Goal: Check status: Check status

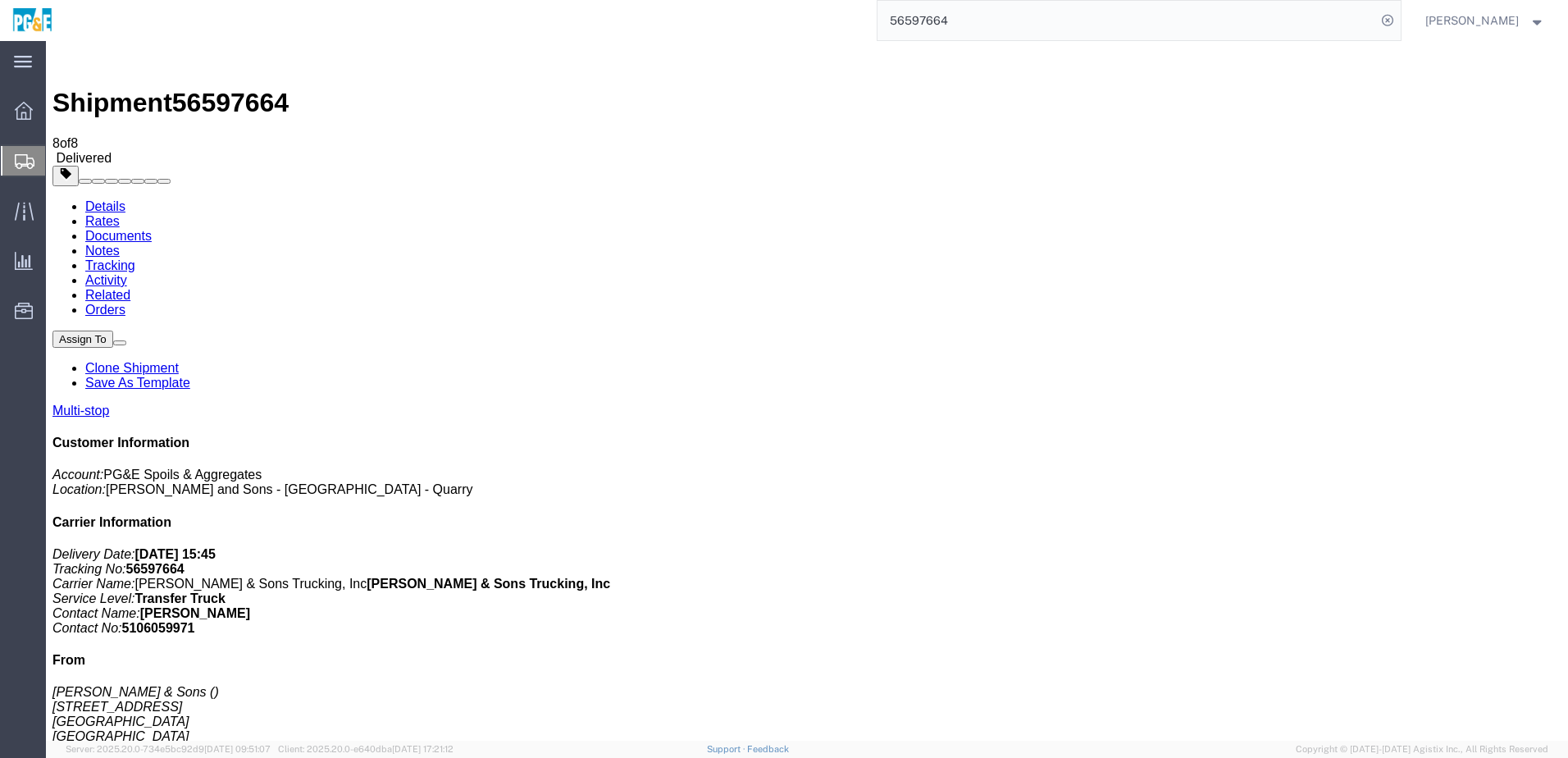
click at [941, 19] on input "56597664" at bounding box center [1126, 21] width 499 height 39
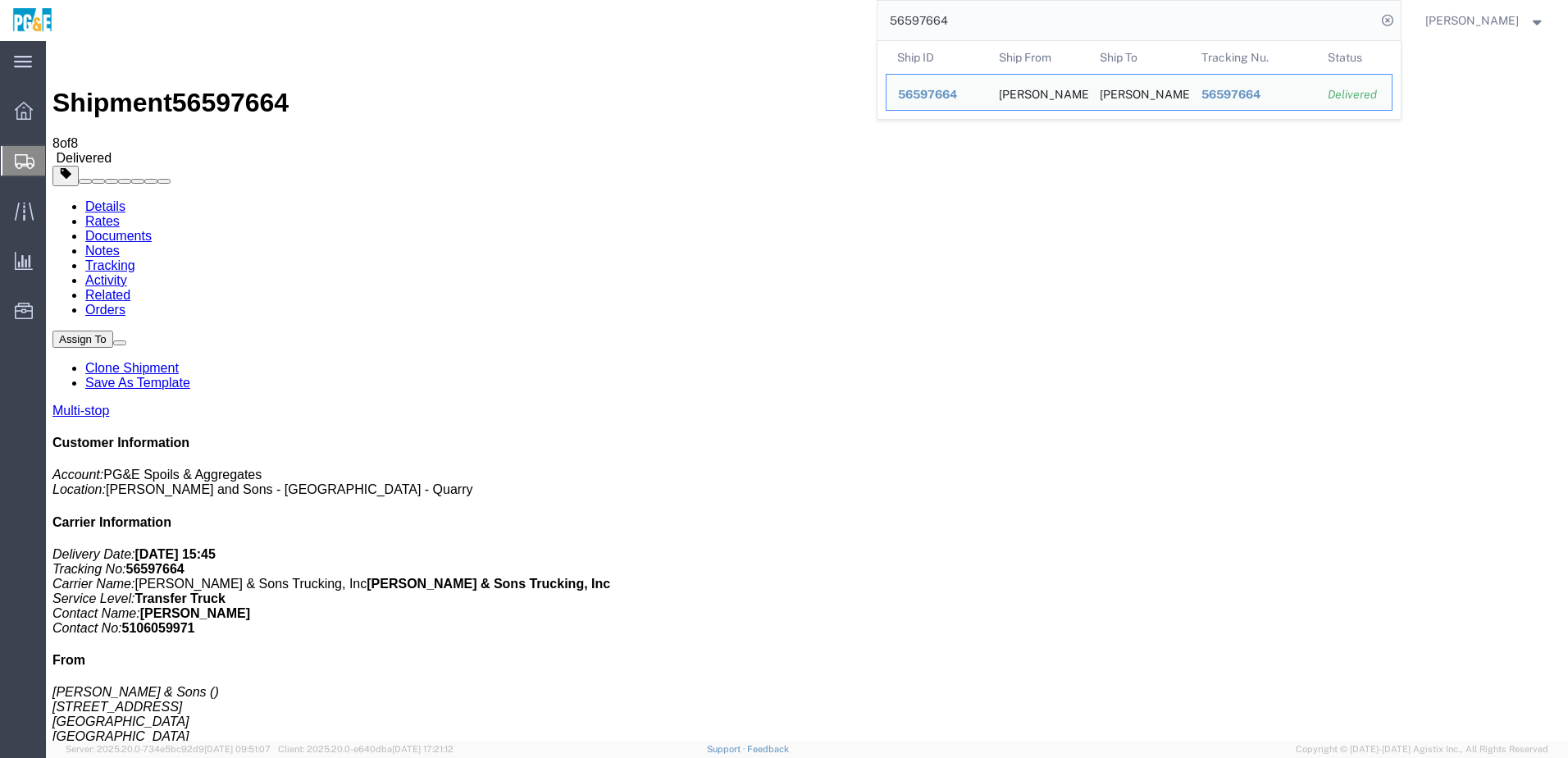
click at [941, 19] on input "56597664" at bounding box center [1126, 21] width 499 height 39
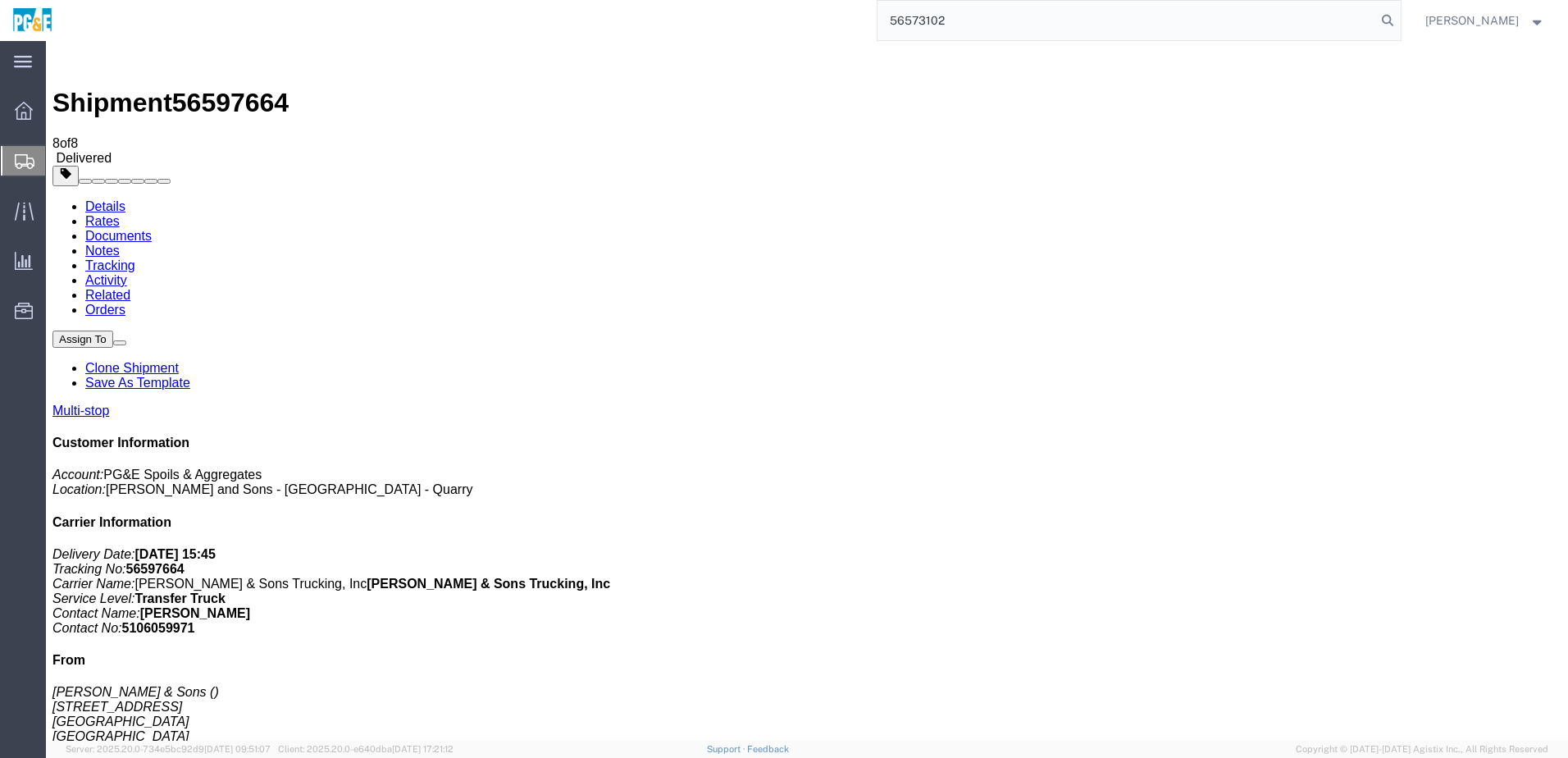
type input "56573102"
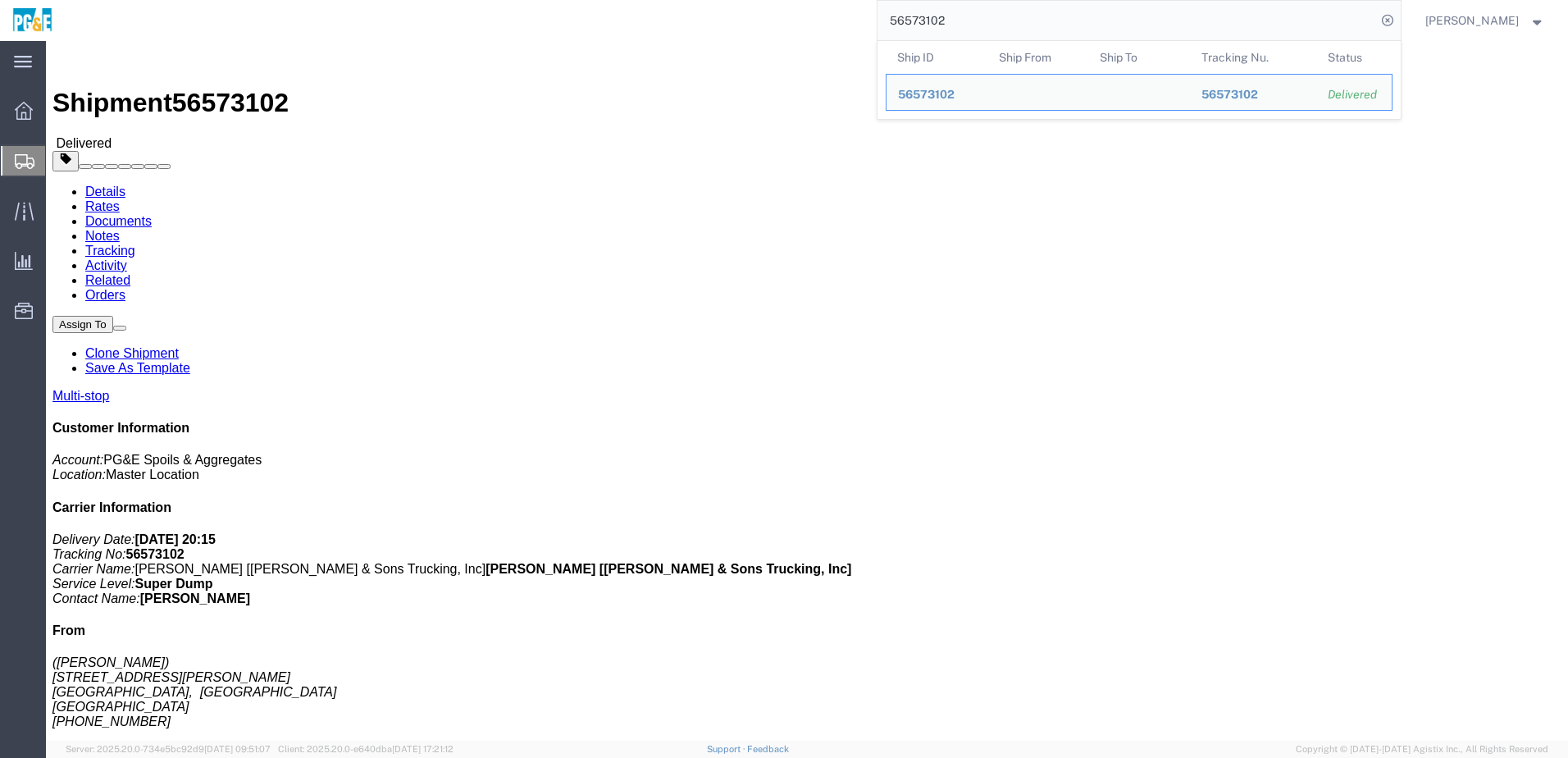
click div "Leg 1 - Truckload Vehicle 1: Super Dump Number of trucks: 1"
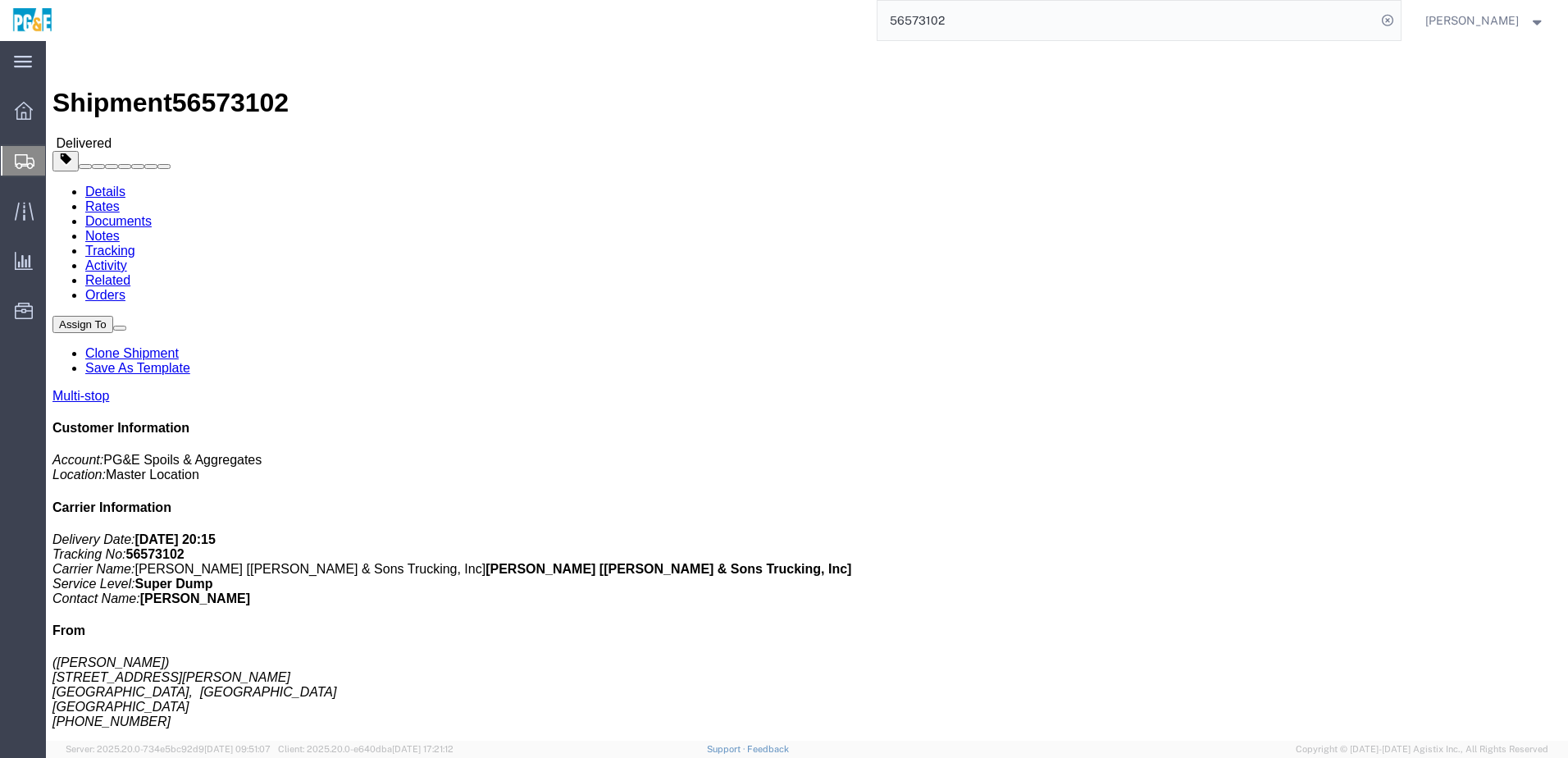
click link "Documents"
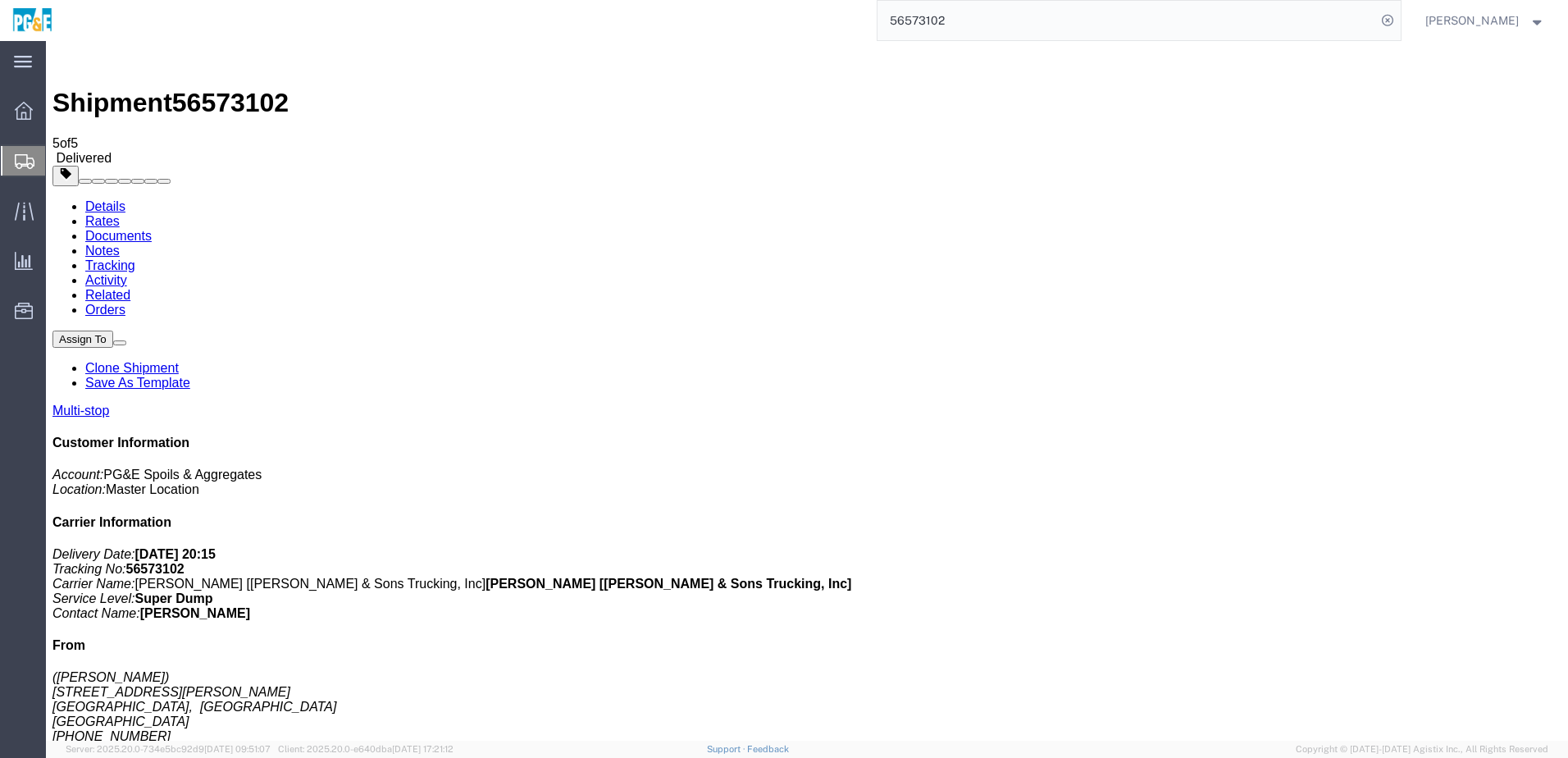
checkbox input "true"
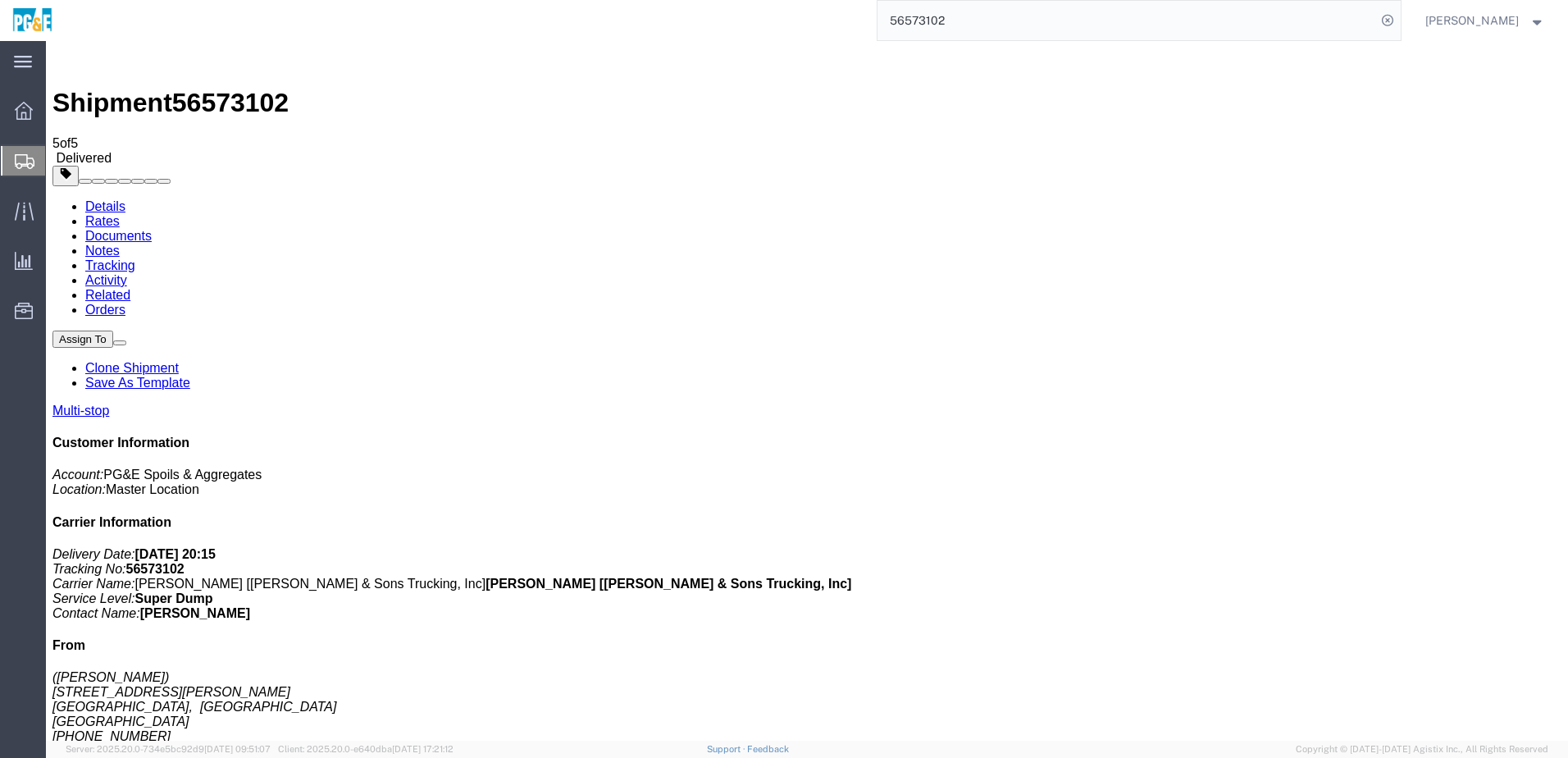
checkbox input "true"
click at [136, 258] on link "Tracking" at bounding box center [110, 265] width 50 height 14
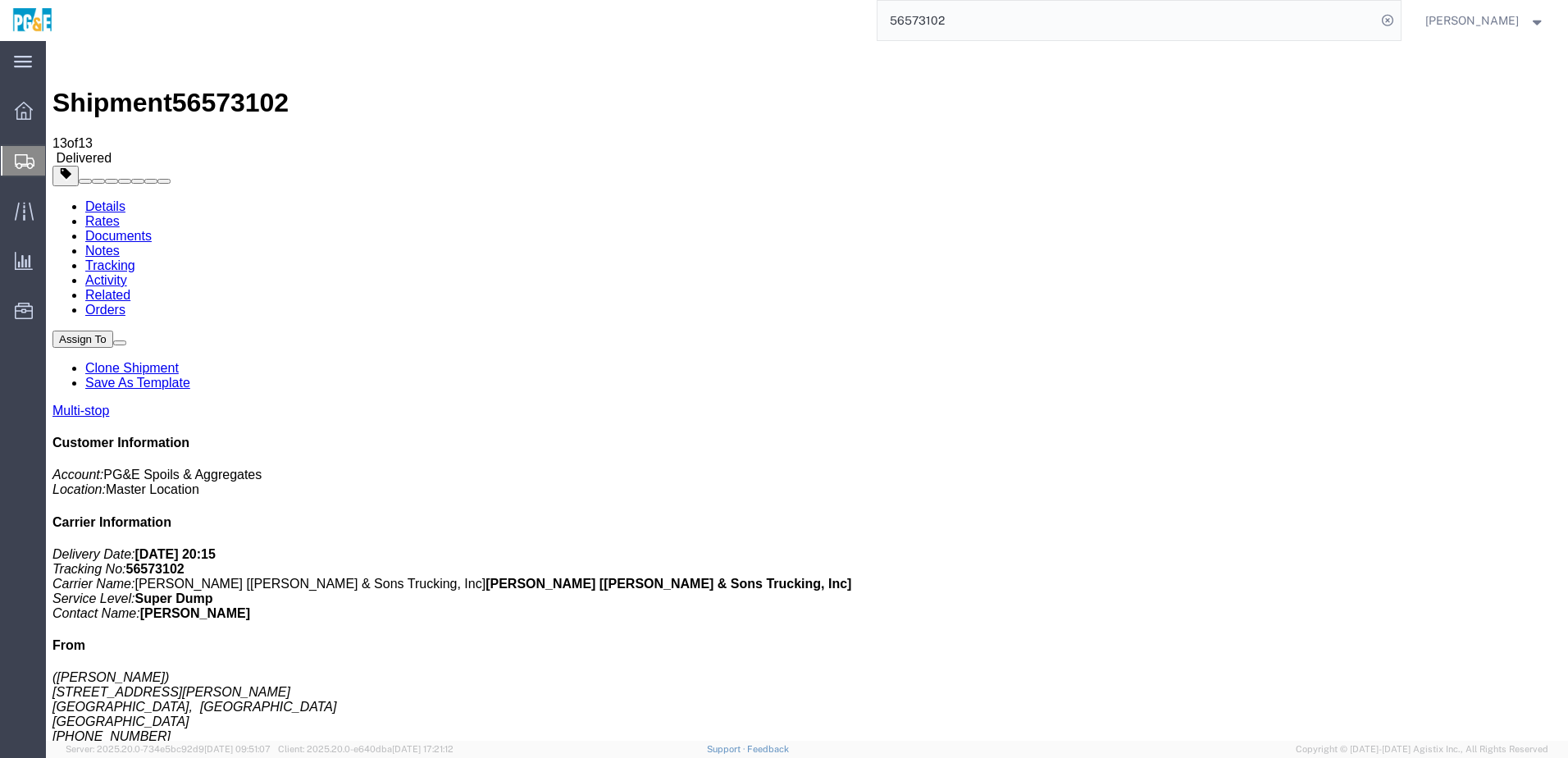
click at [961, 13] on input "56573102" at bounding box center [1126, 21] width 499 height 39
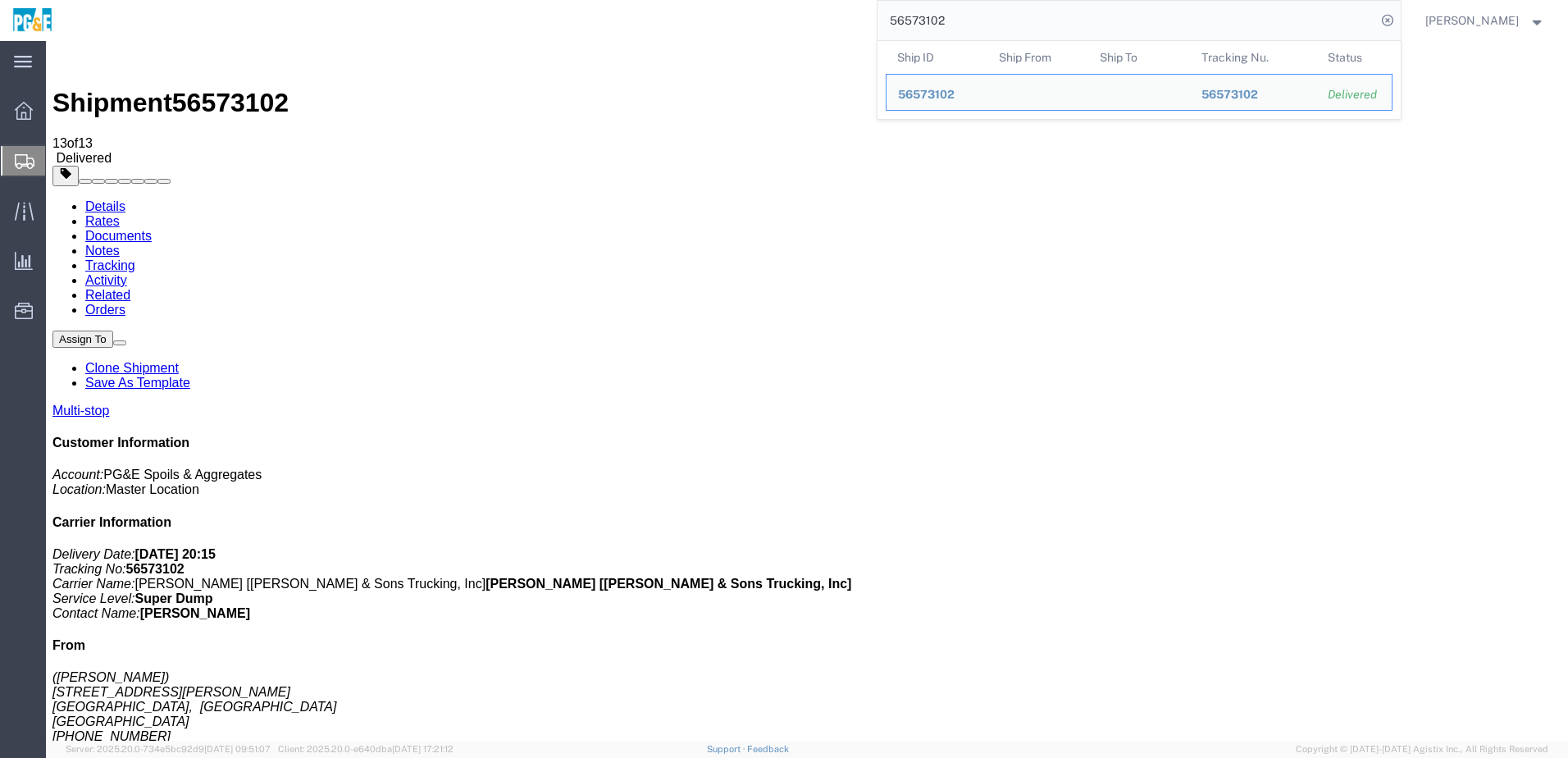
click at [961, 13] on input "56573102" at bounding box center [1126, 21] width 499 height 39
paste input "22"
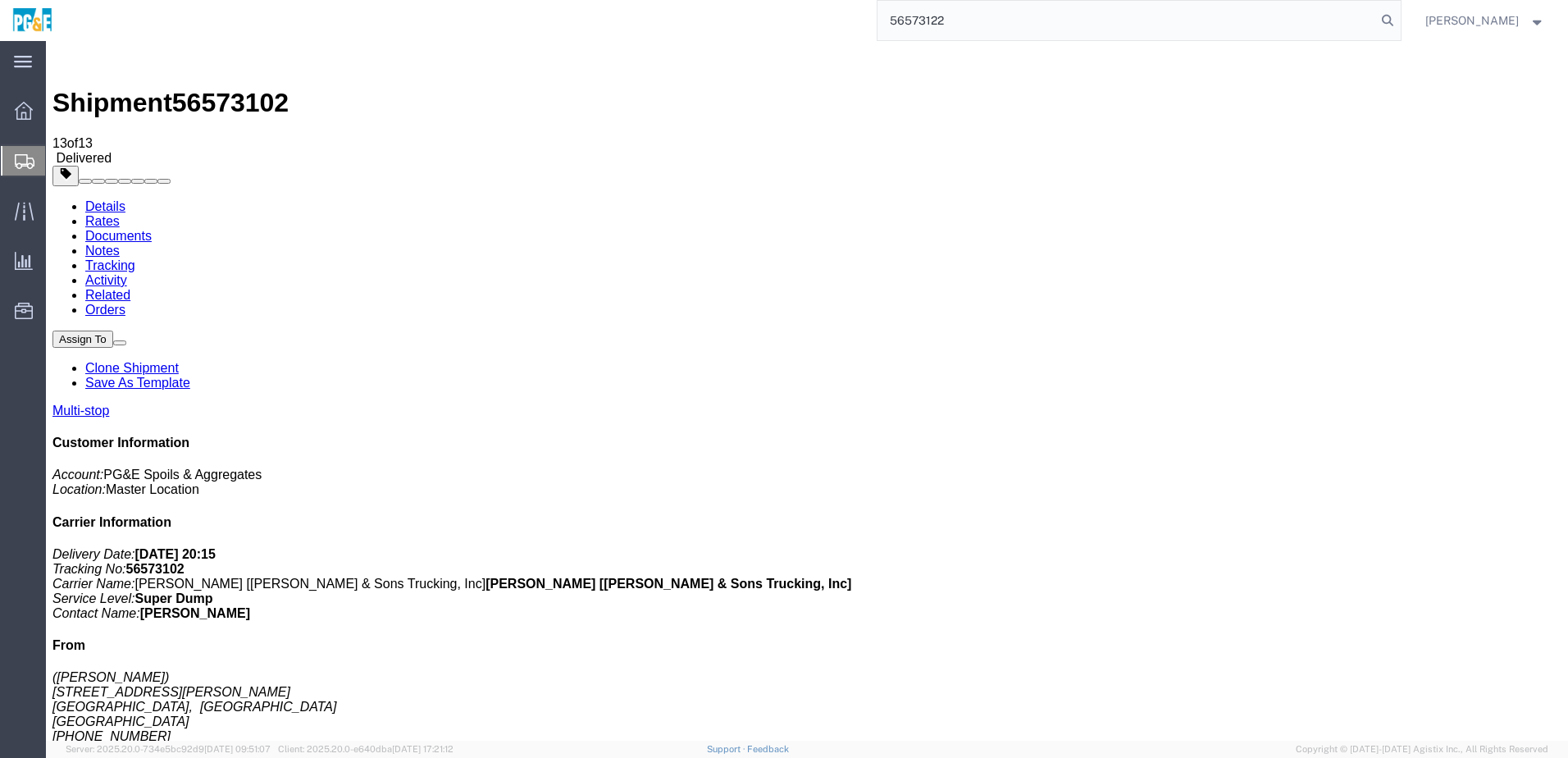
type input "56573122"
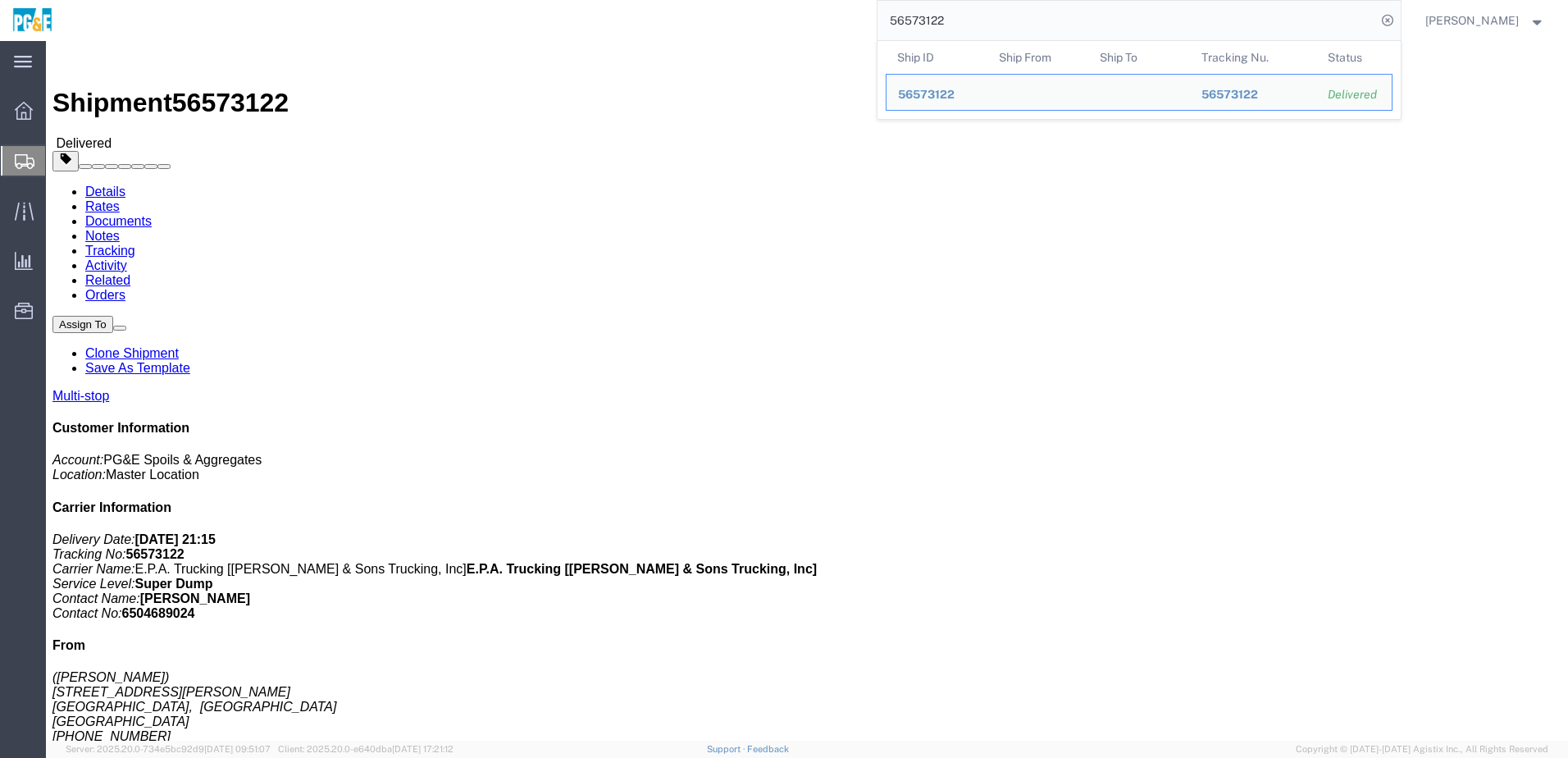
drag, startPoint x: 518, startPoint y: 307, endPoint x: 514, endPoint y: 298, distance: 9.8
click div "Leg 1 - Truckload Vehicle 1: Super Dump Number of trucks: 1"
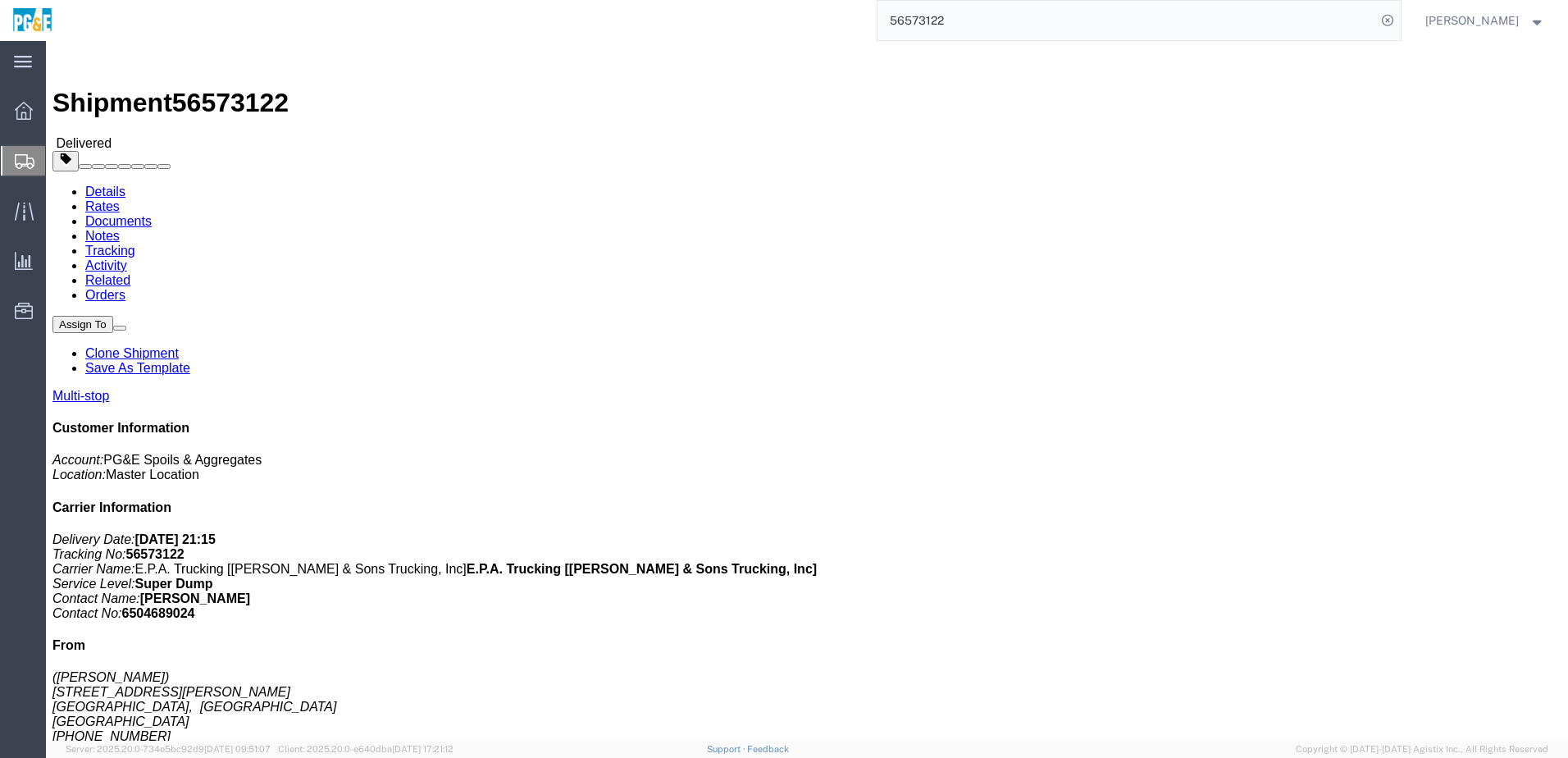
click link "Documents"
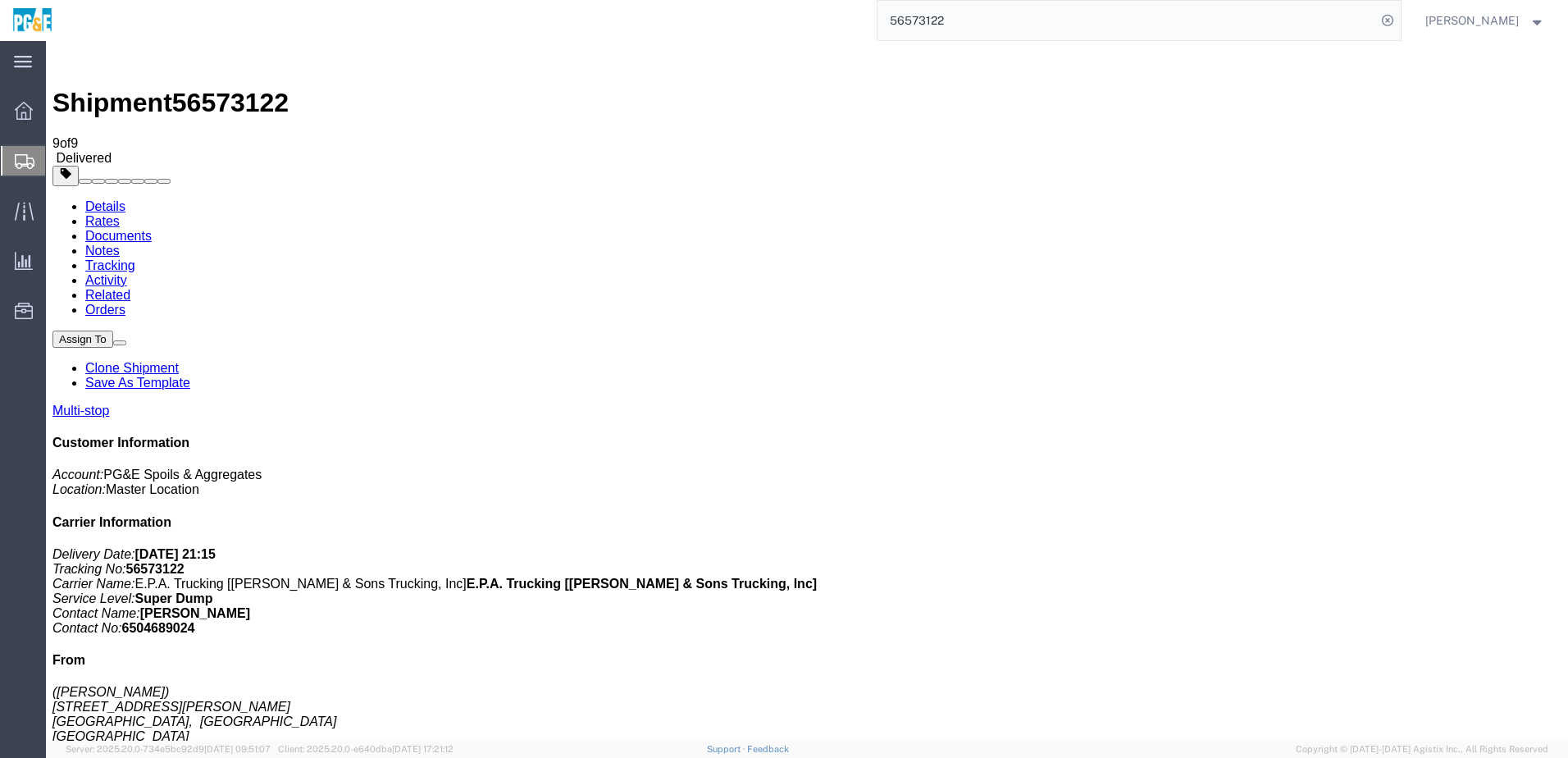
checkbox input "true"
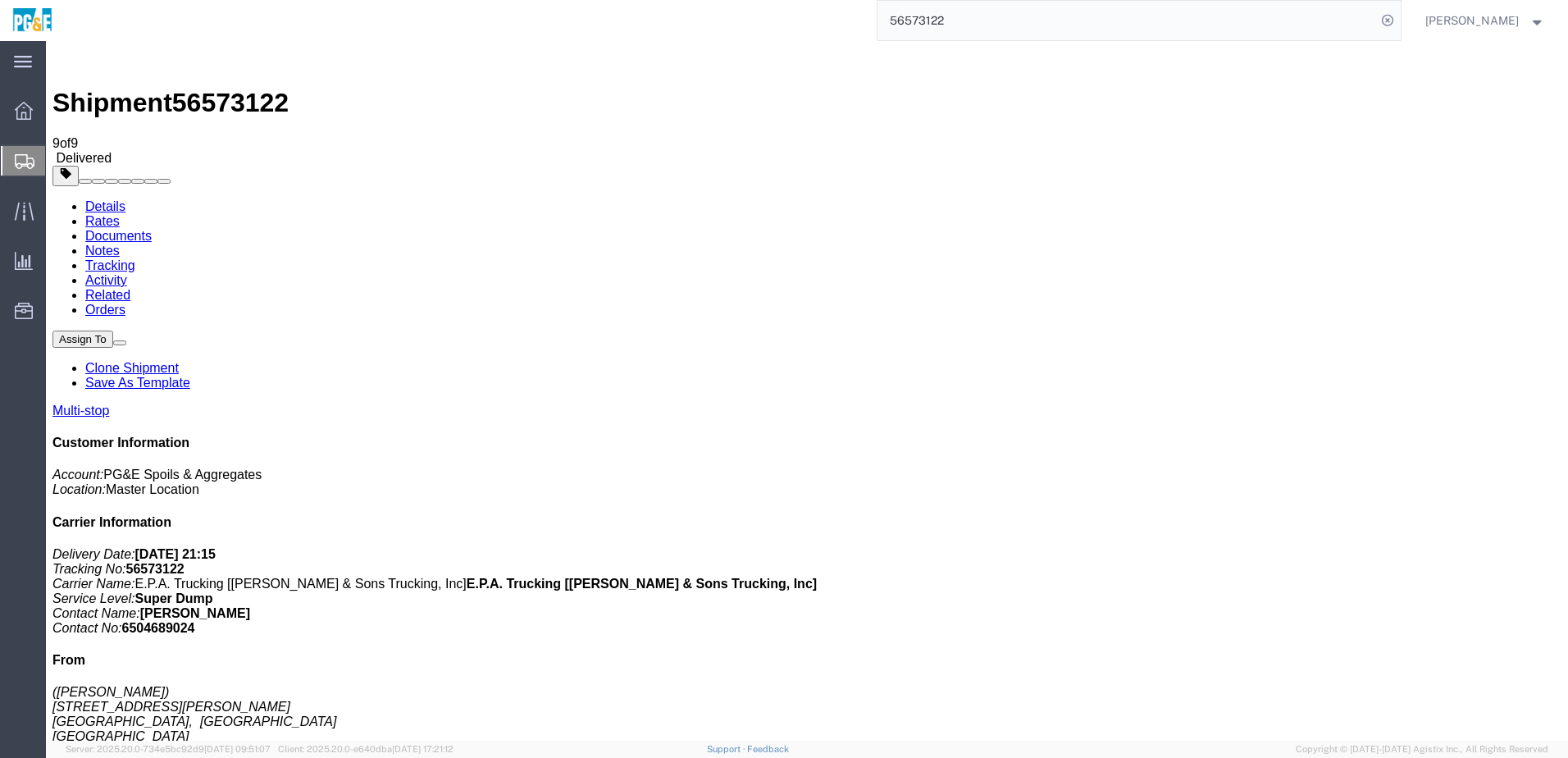
checkbox input "true"
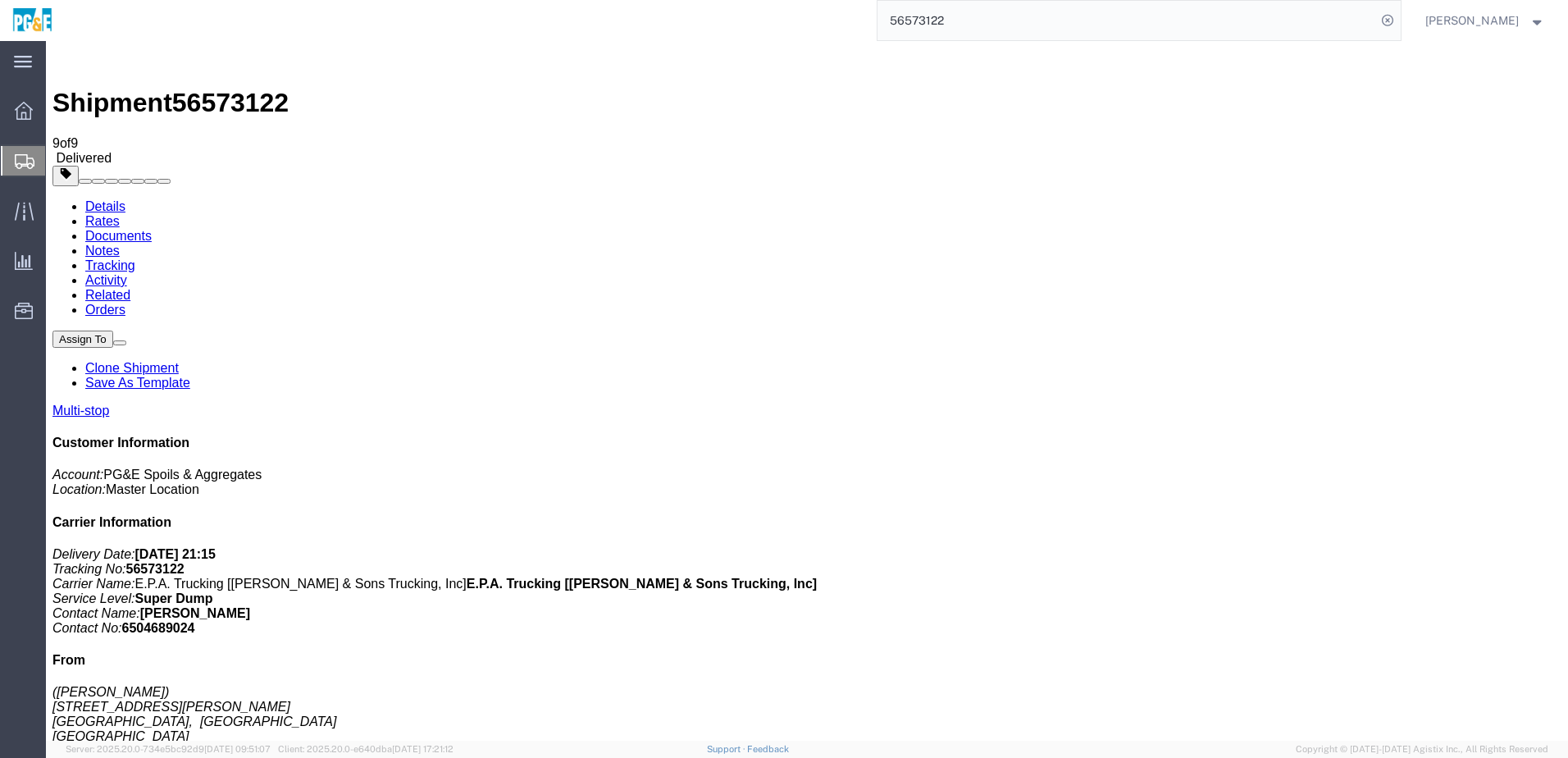
checkbox input "true"
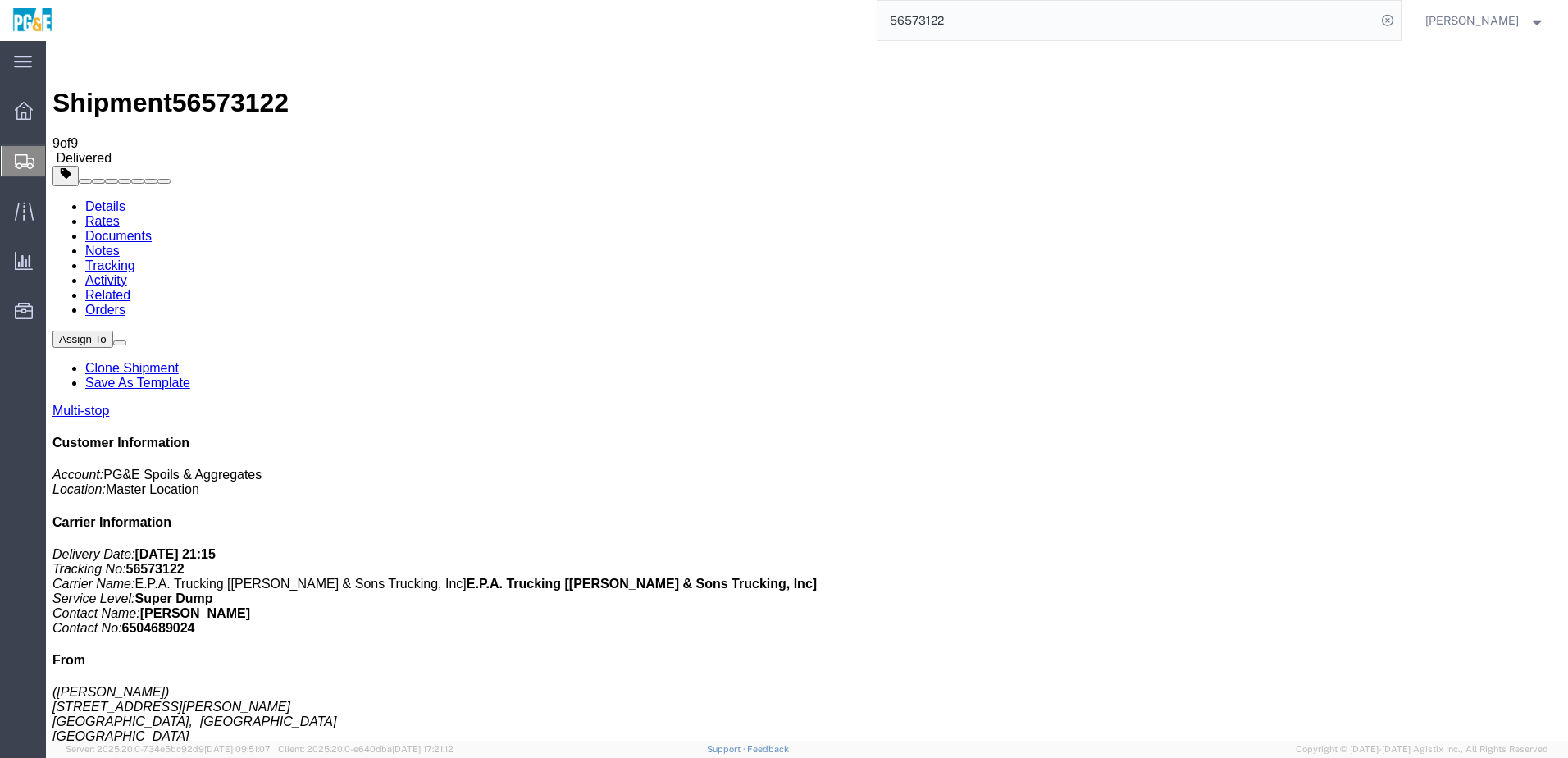
click at [136, 258] on link "Tracking" at bounding box center [110, 265] width 50 height 14
click at [932, 25] on input "56573122" at bounding box center [1126, 21] width 499 height 39
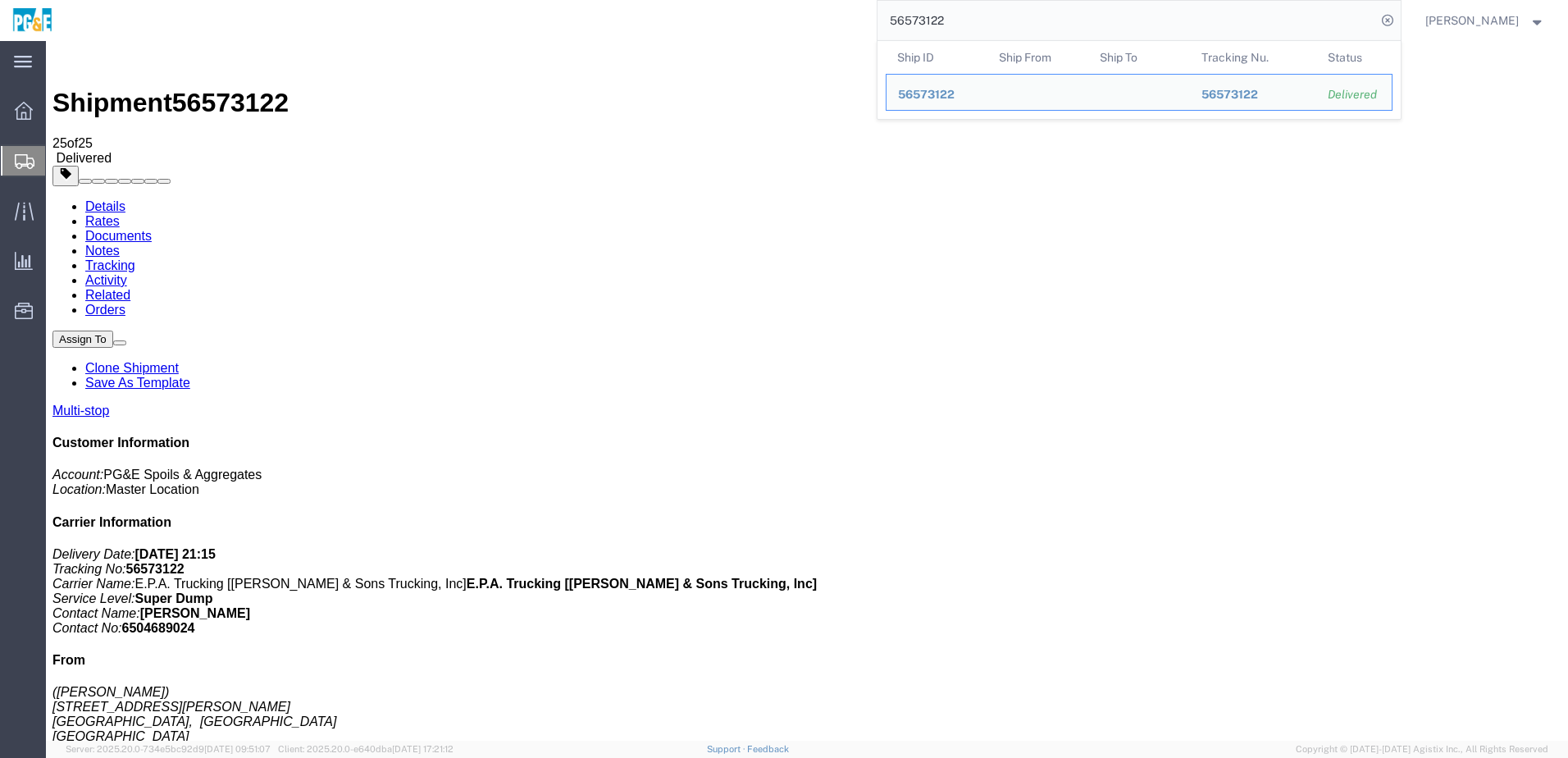
click at [932, 25] on input "56573122" at bounding box center [1126, 21] width 499 height 39
paste input "80"
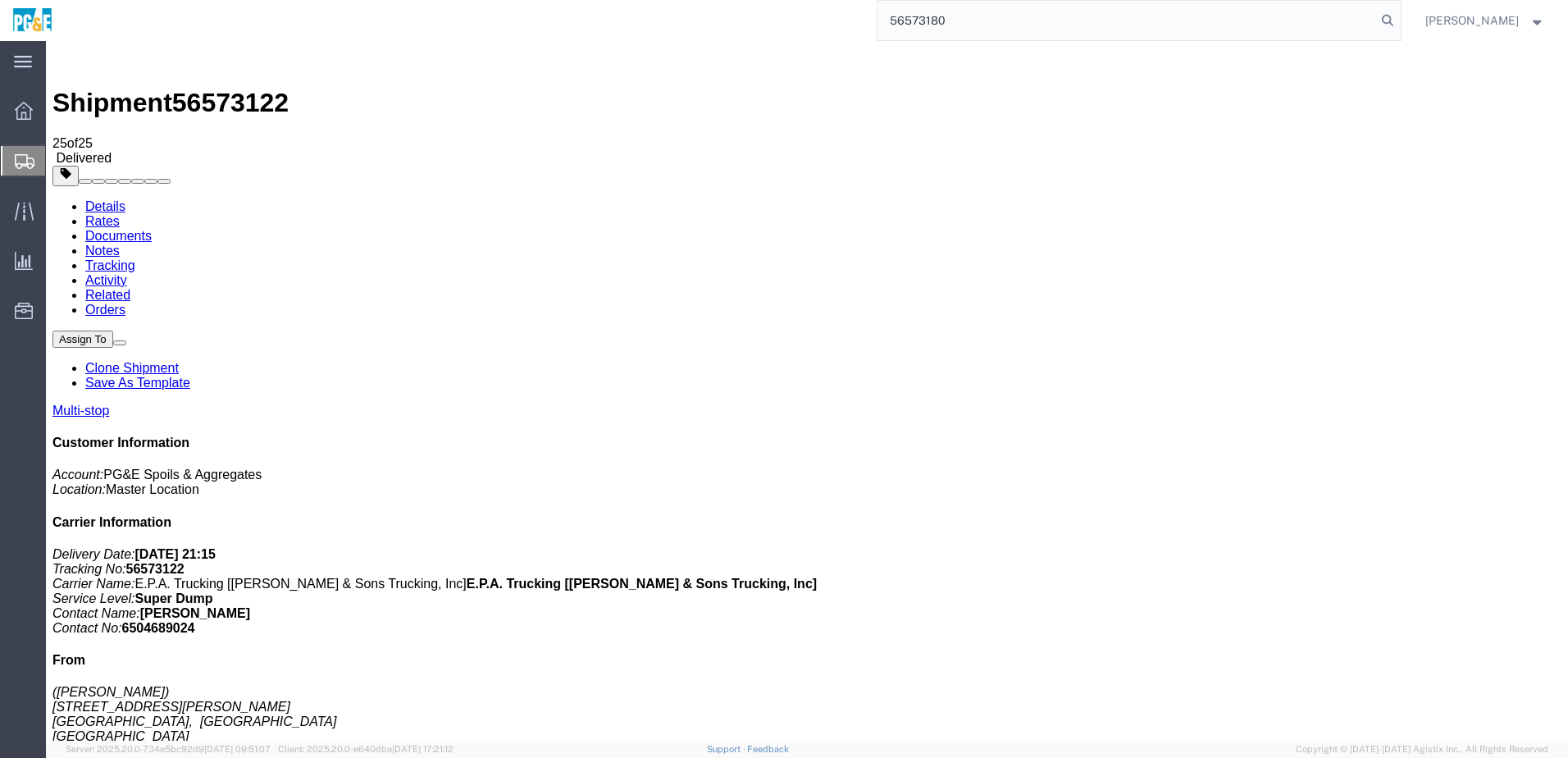
type input "56573180"
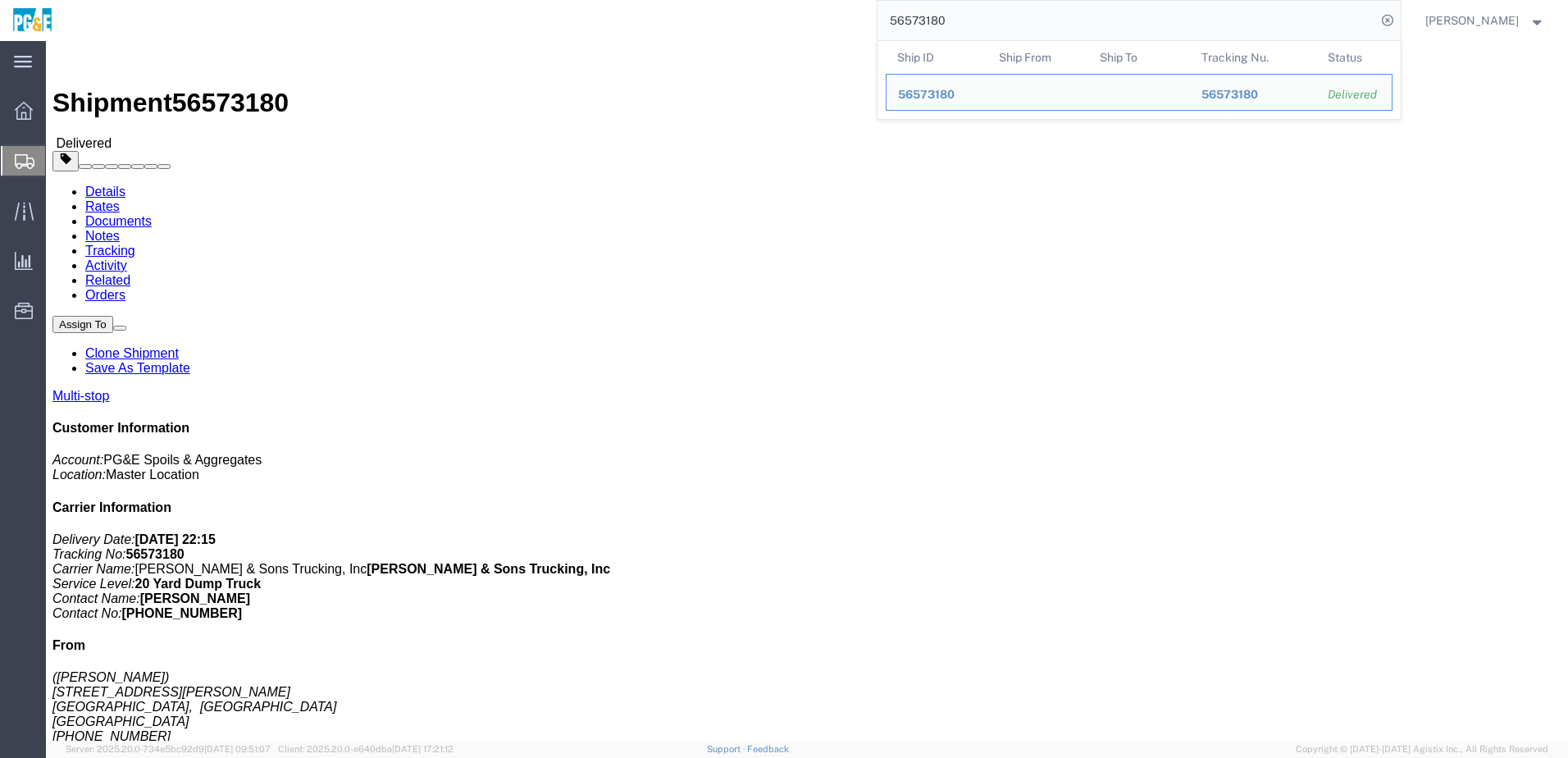
click link "Documents"
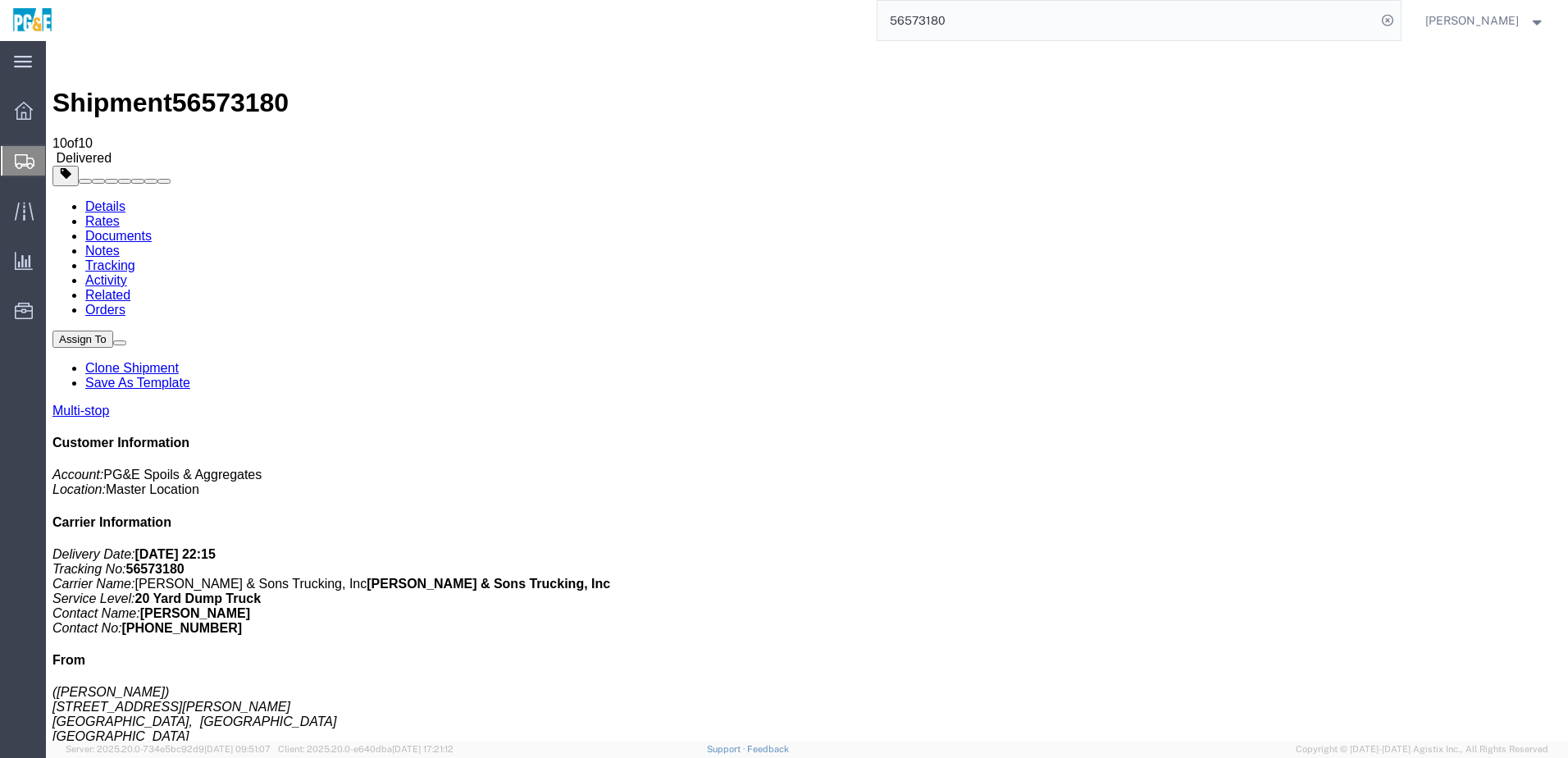
checkbox input "true"
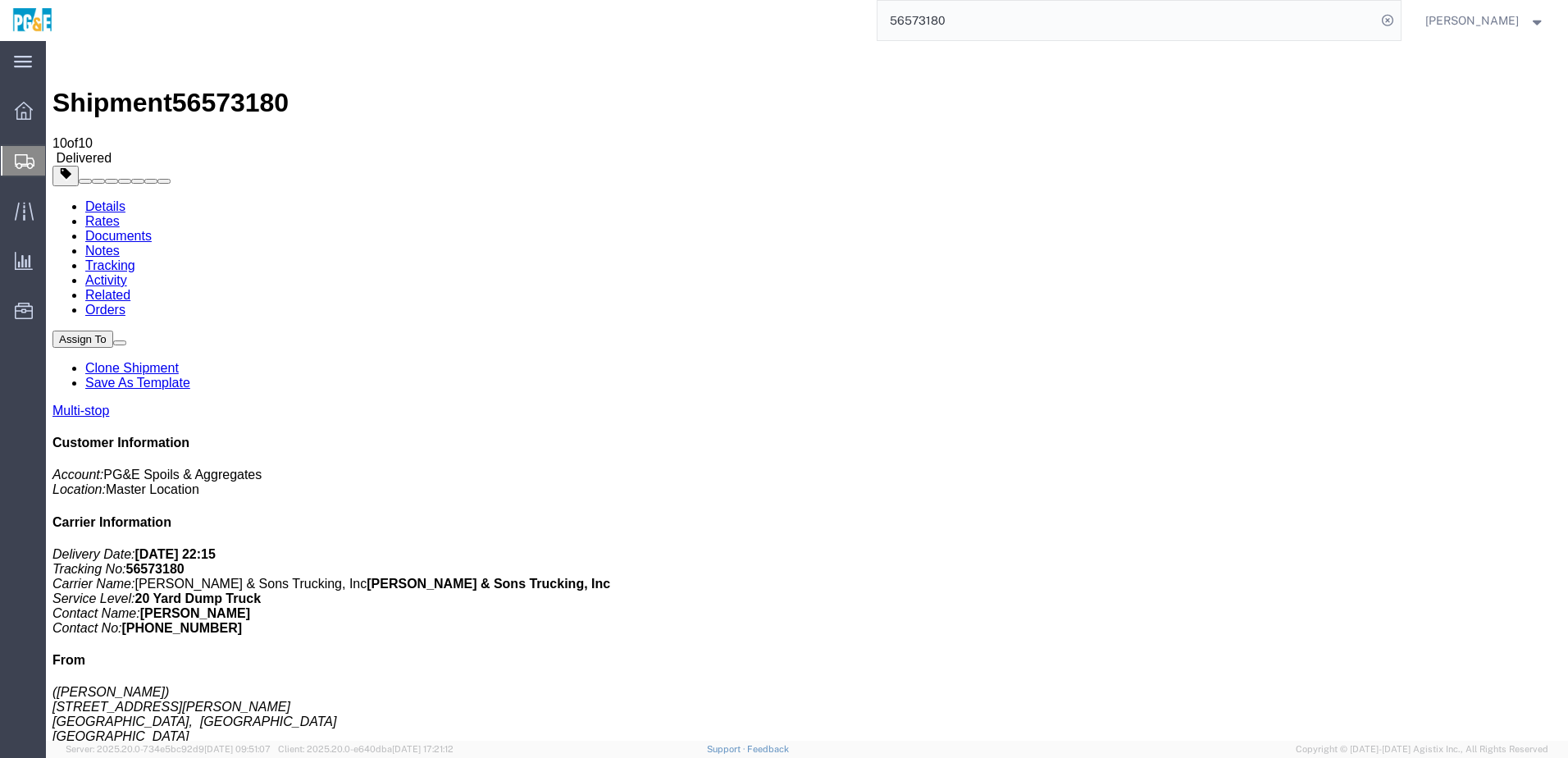
checkbox input "true"
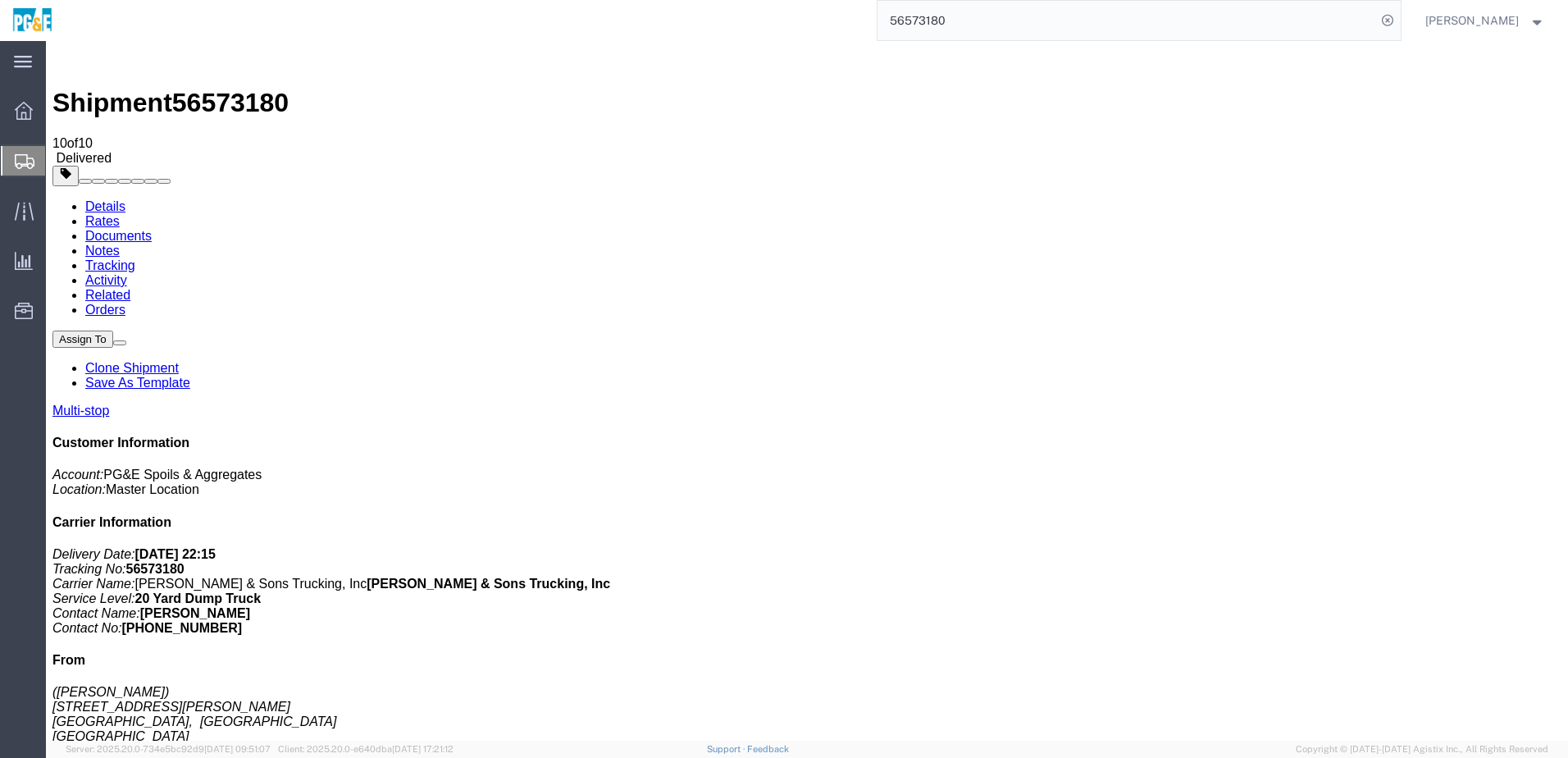
checkbox input "true"
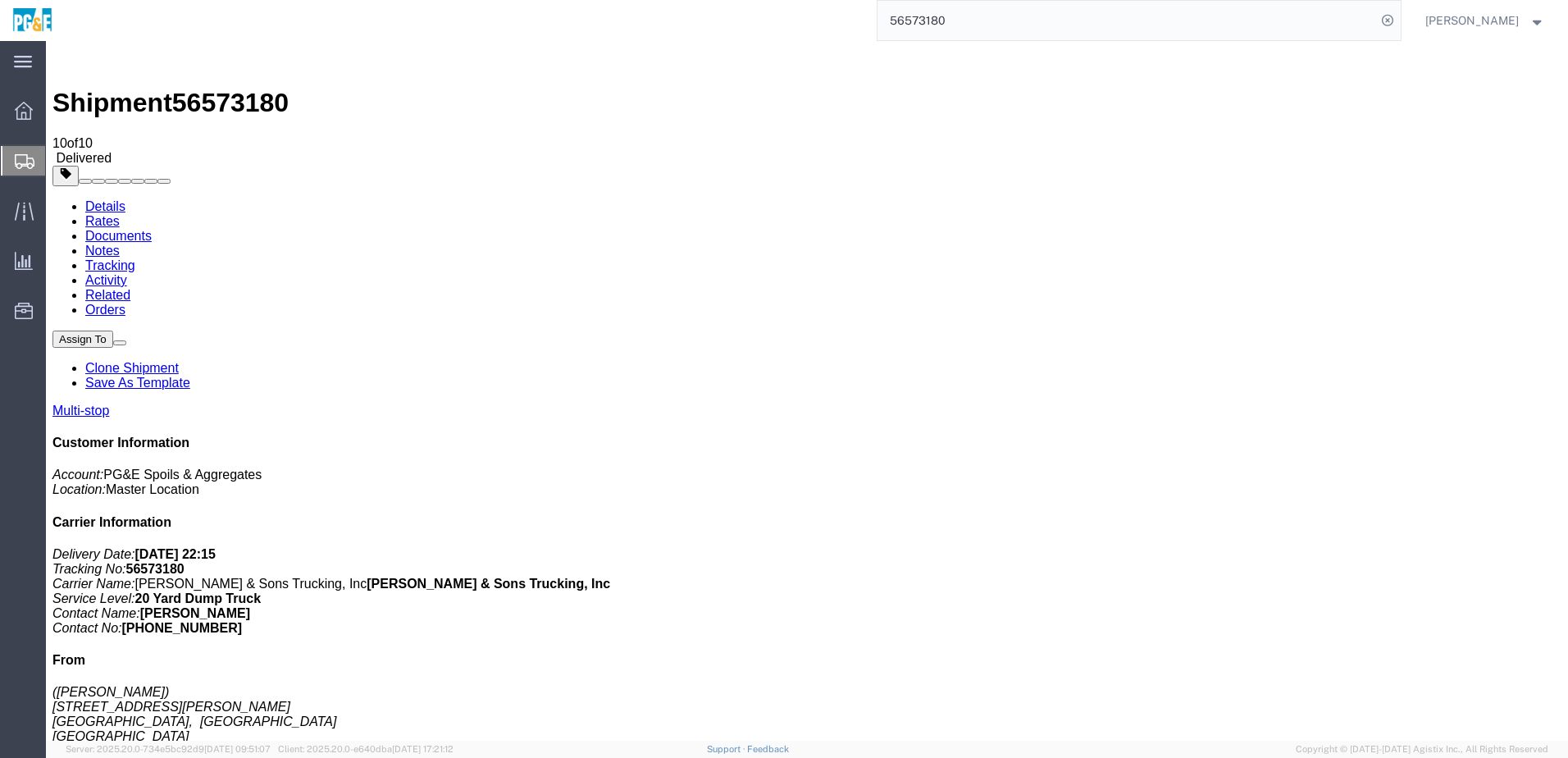
checkbox input "true"
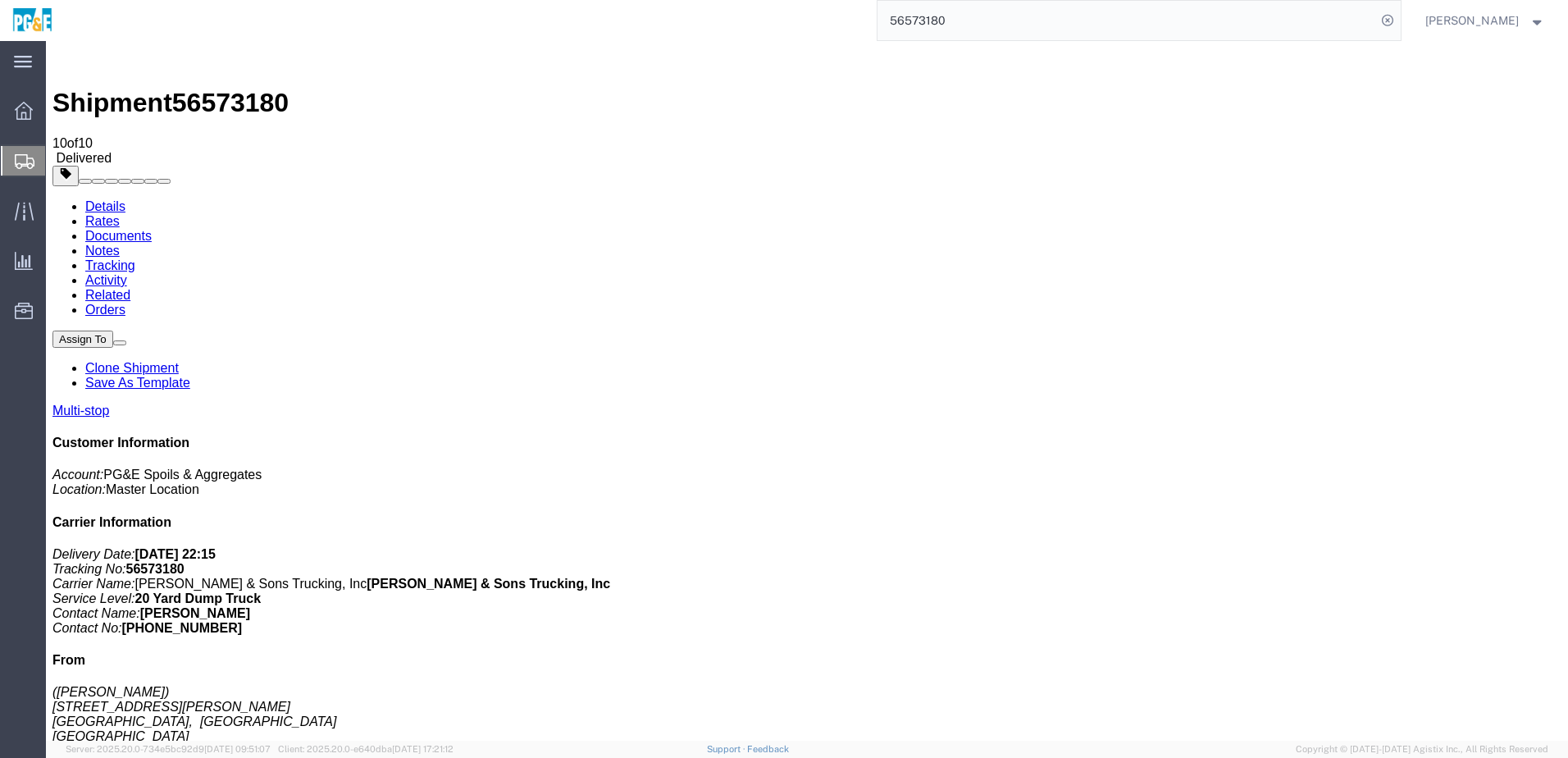
click at [136, 258] on link "Tracking" at bounding box center [110, 265] width 50 height 14
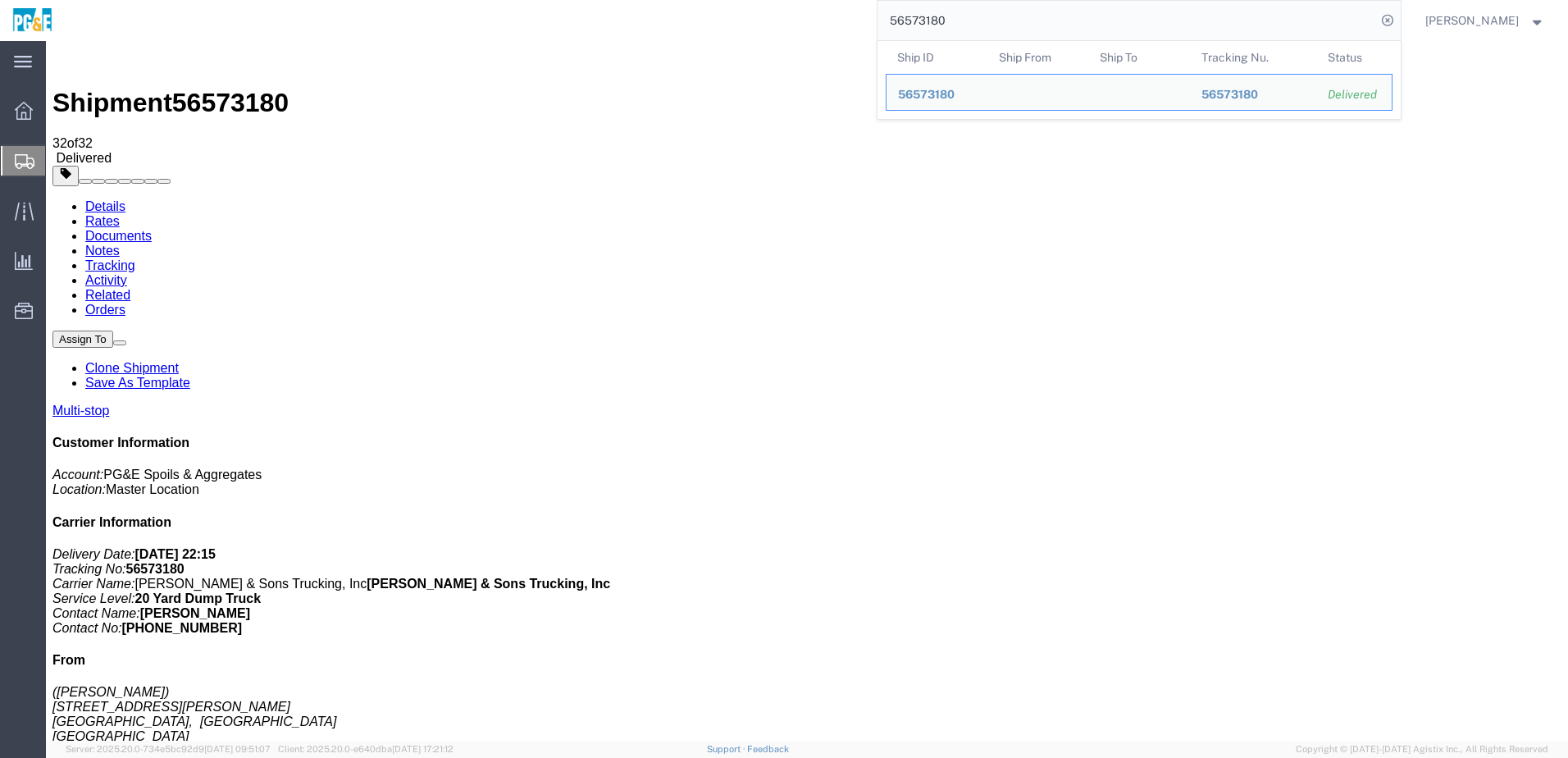
click at [955, 13] on input "56573180" at bounding box center [1126, 21] width 499 height 39
paste input "5266"
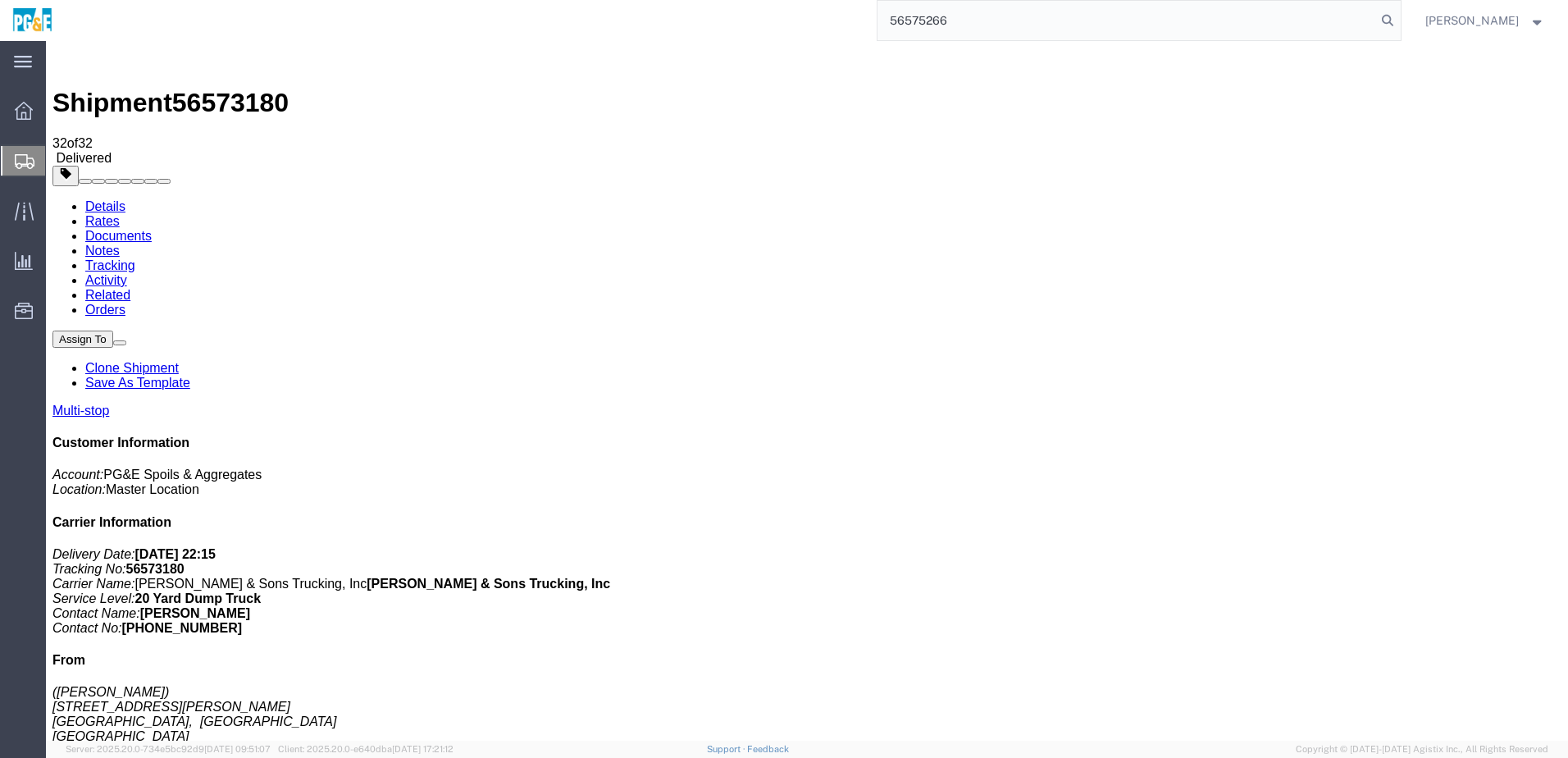
type input "56575266"
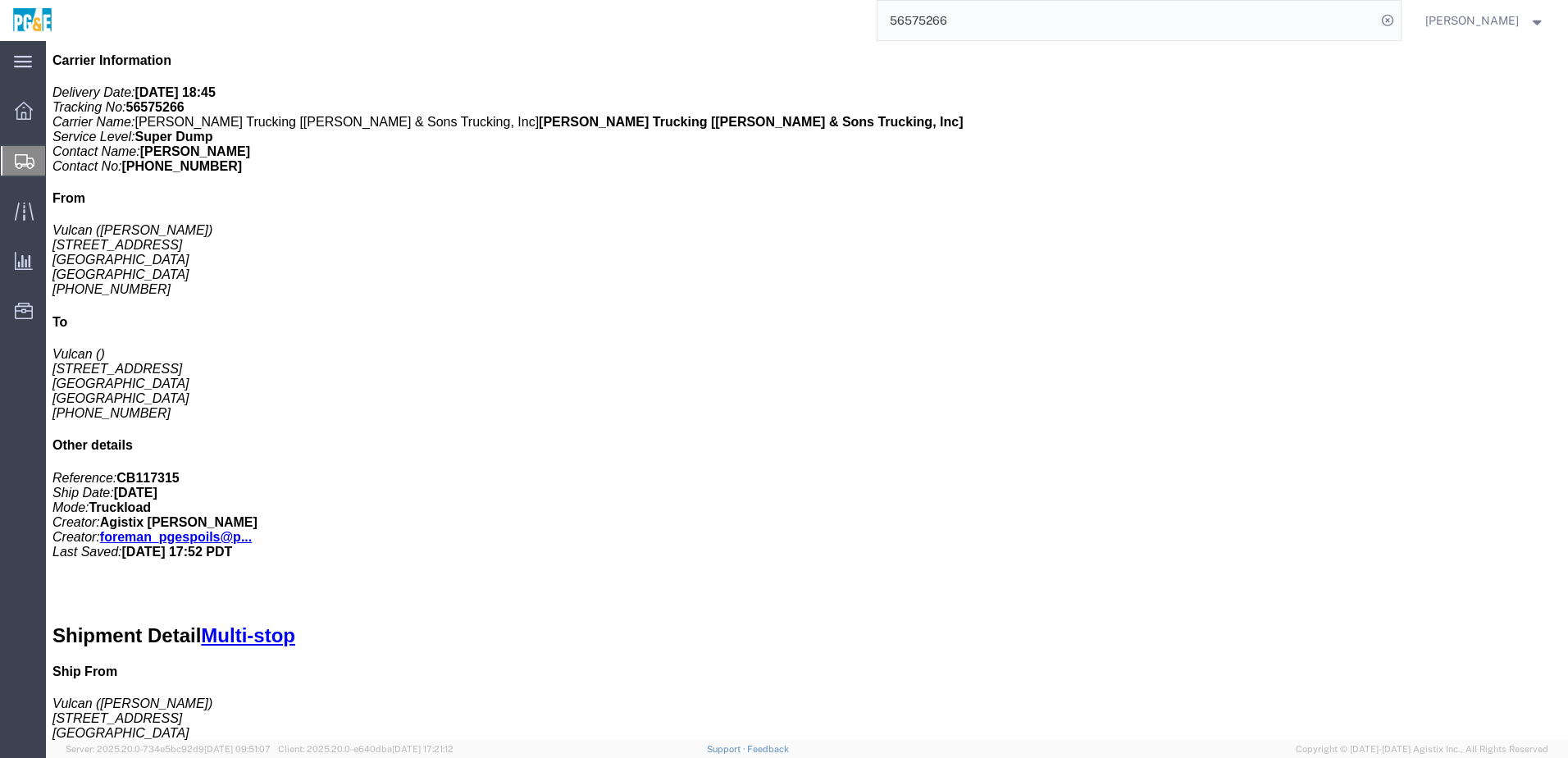
scroll to position [38, 0]
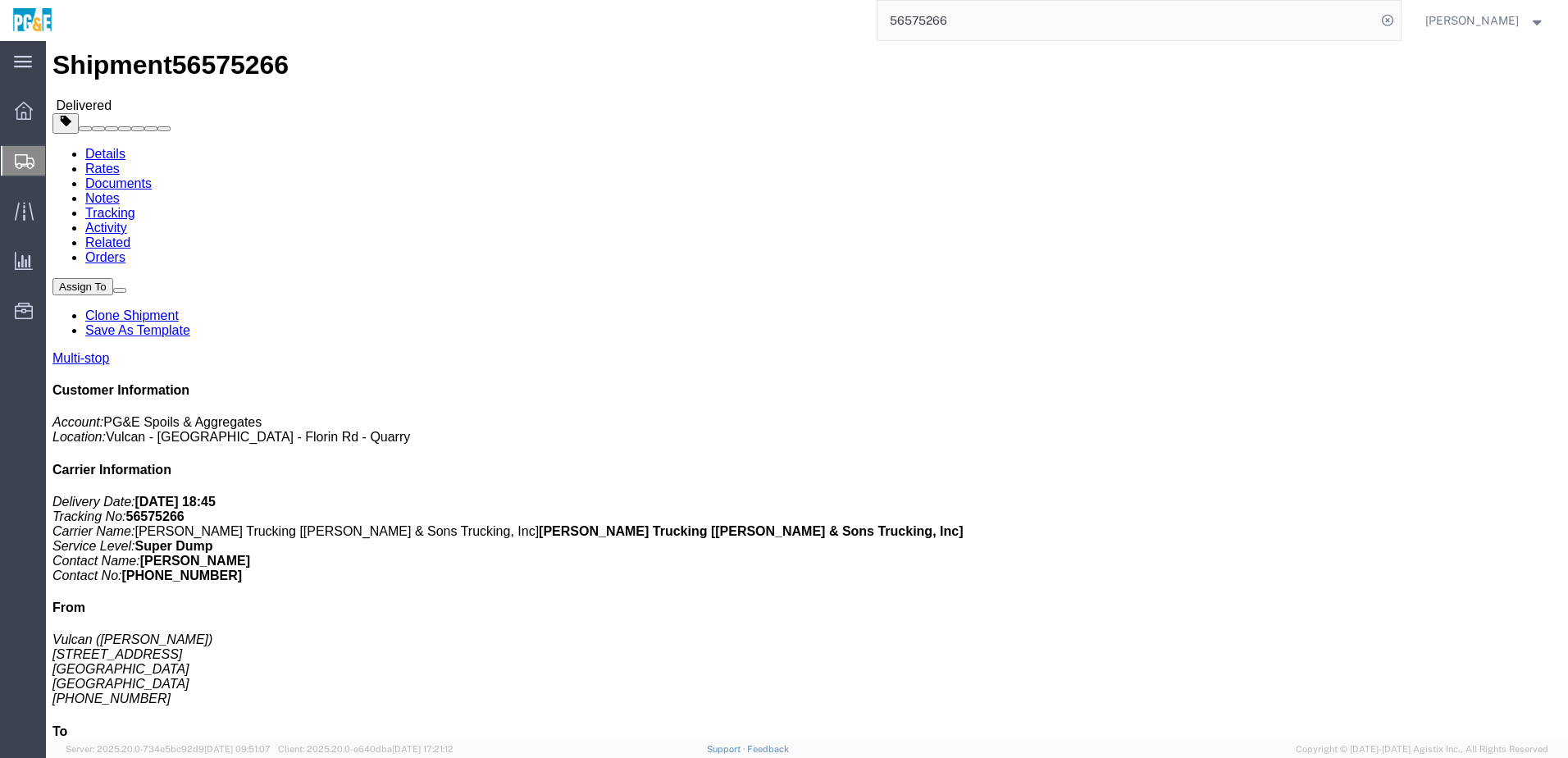
drag, startPoint x: 281, startPoint y: 403, endPoint x: 511, endPoint y: 403, distance: 230.0
click div "[STREET_ADDRESS][PERSON_NAME]"
copy div "[STREET_ADDRESS][PERSON_NAME]"
click link "Documents"
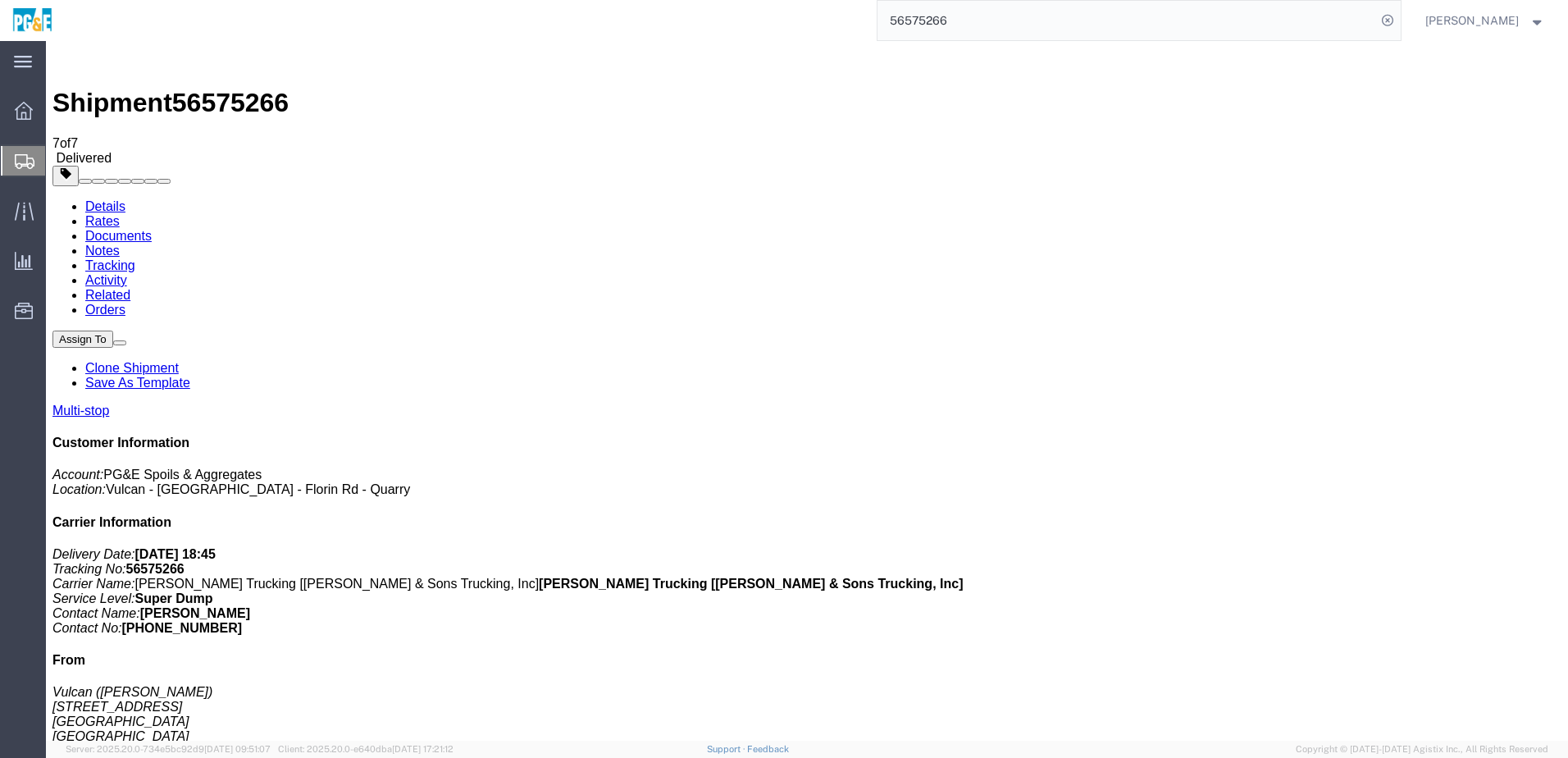
checkbox input "true"
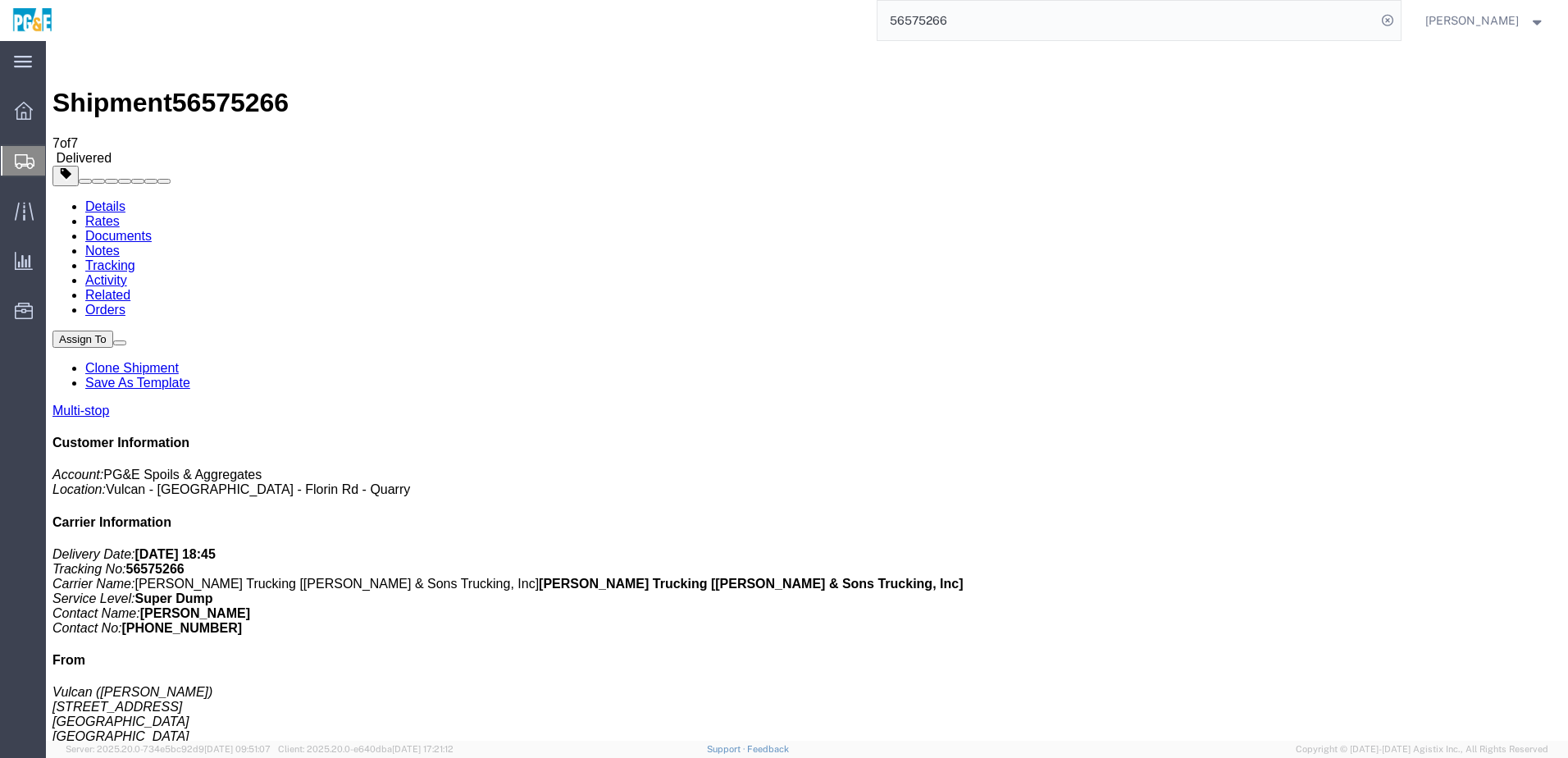
checkbox input "true"
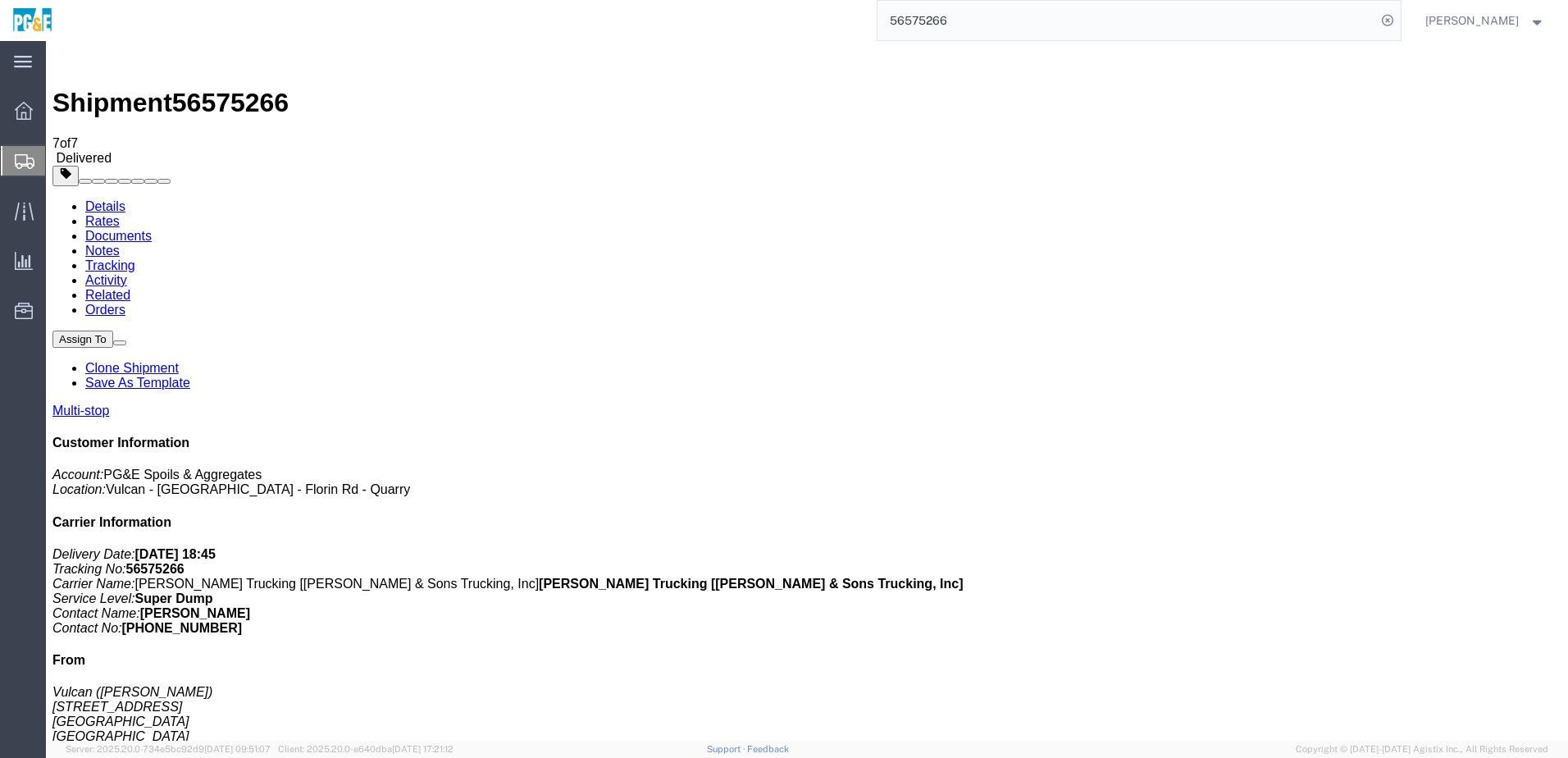
checkbox input "true"
click at [136, 258] on link "Tracking" at bounding box center [110, 265] width 50 height 14
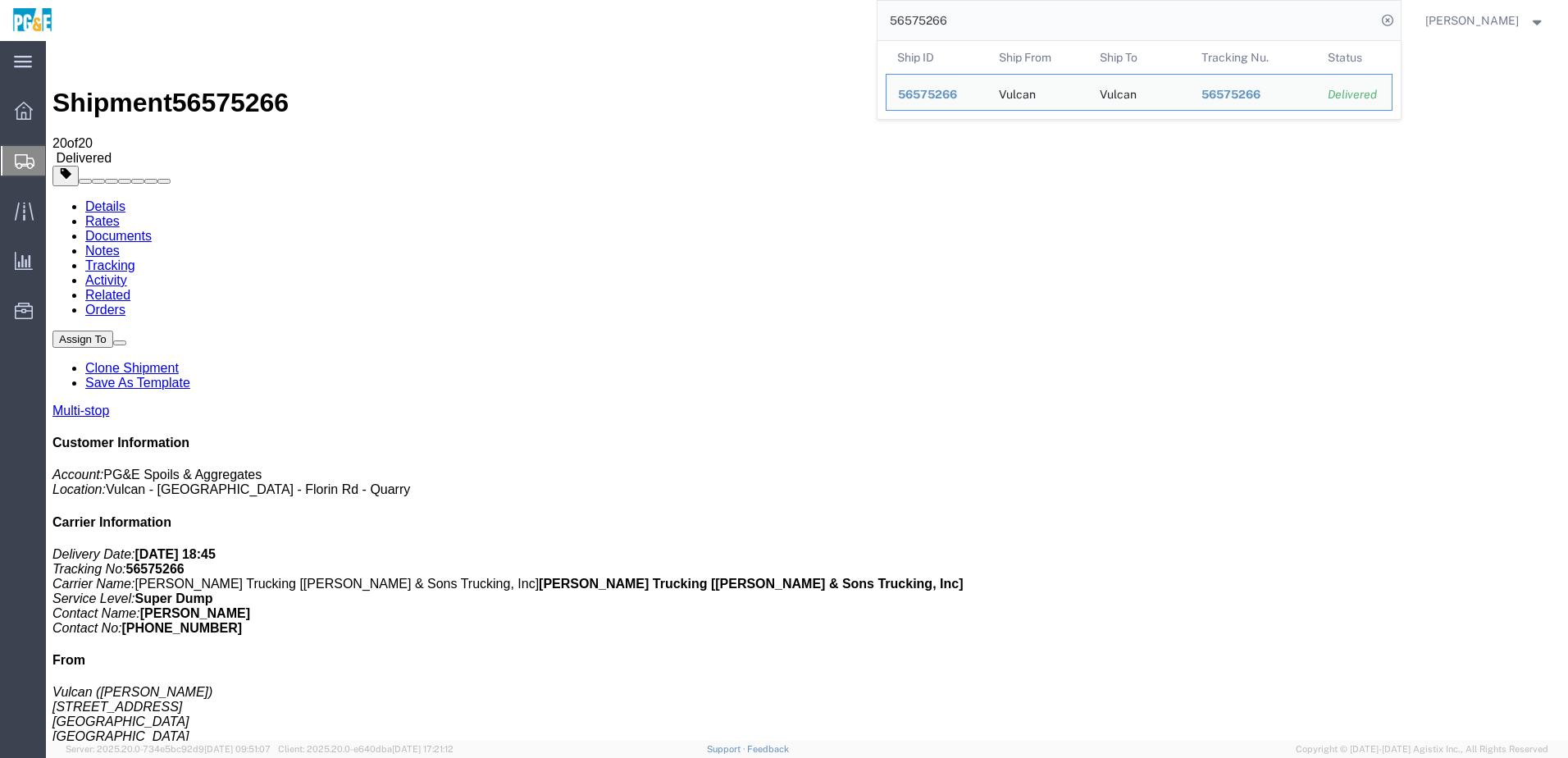
click at [937, 21] on input "56575266" at bounding box center [1126, 21] width 499 height 39
paste input "70"
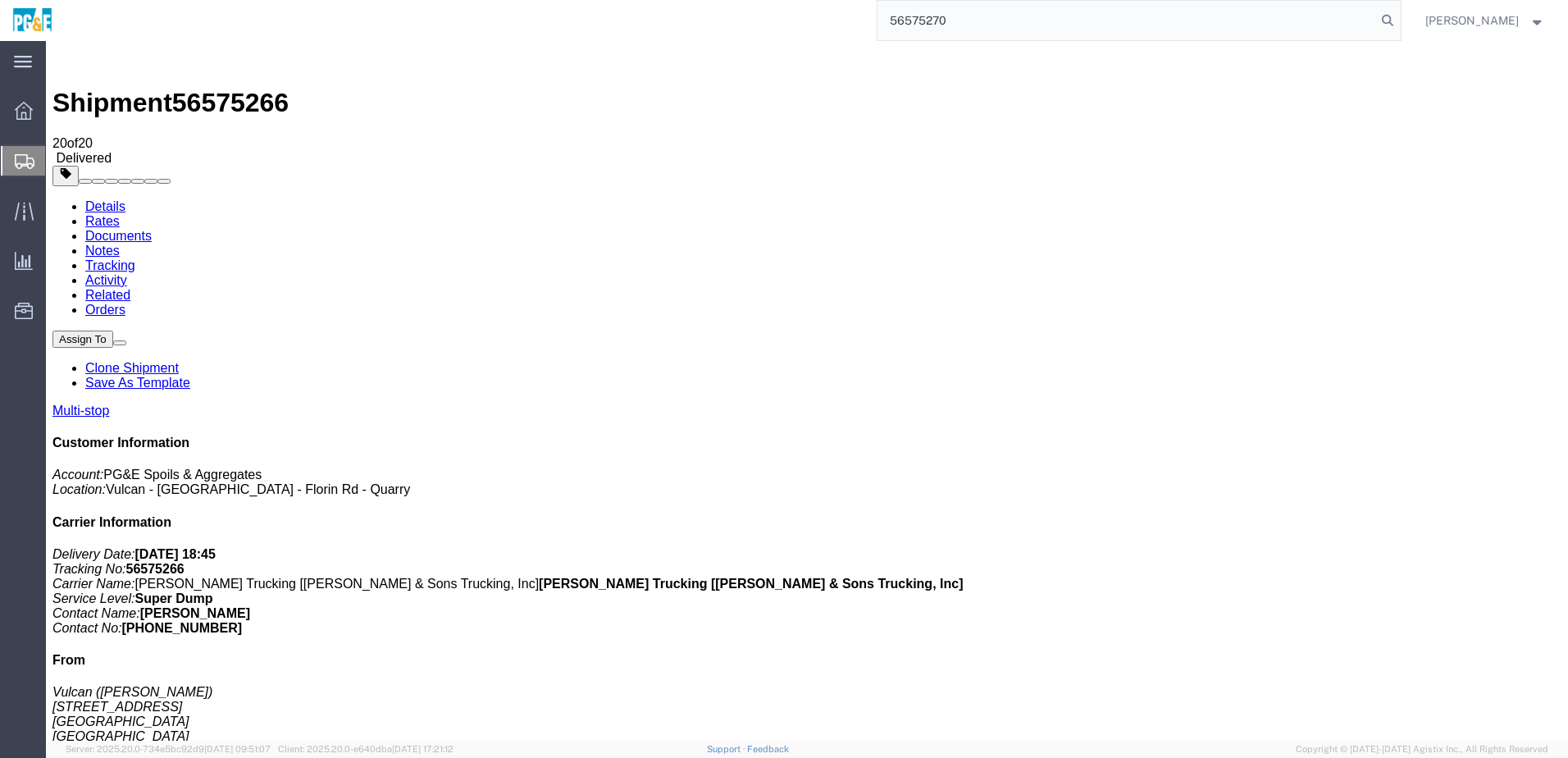
type input "56575270"
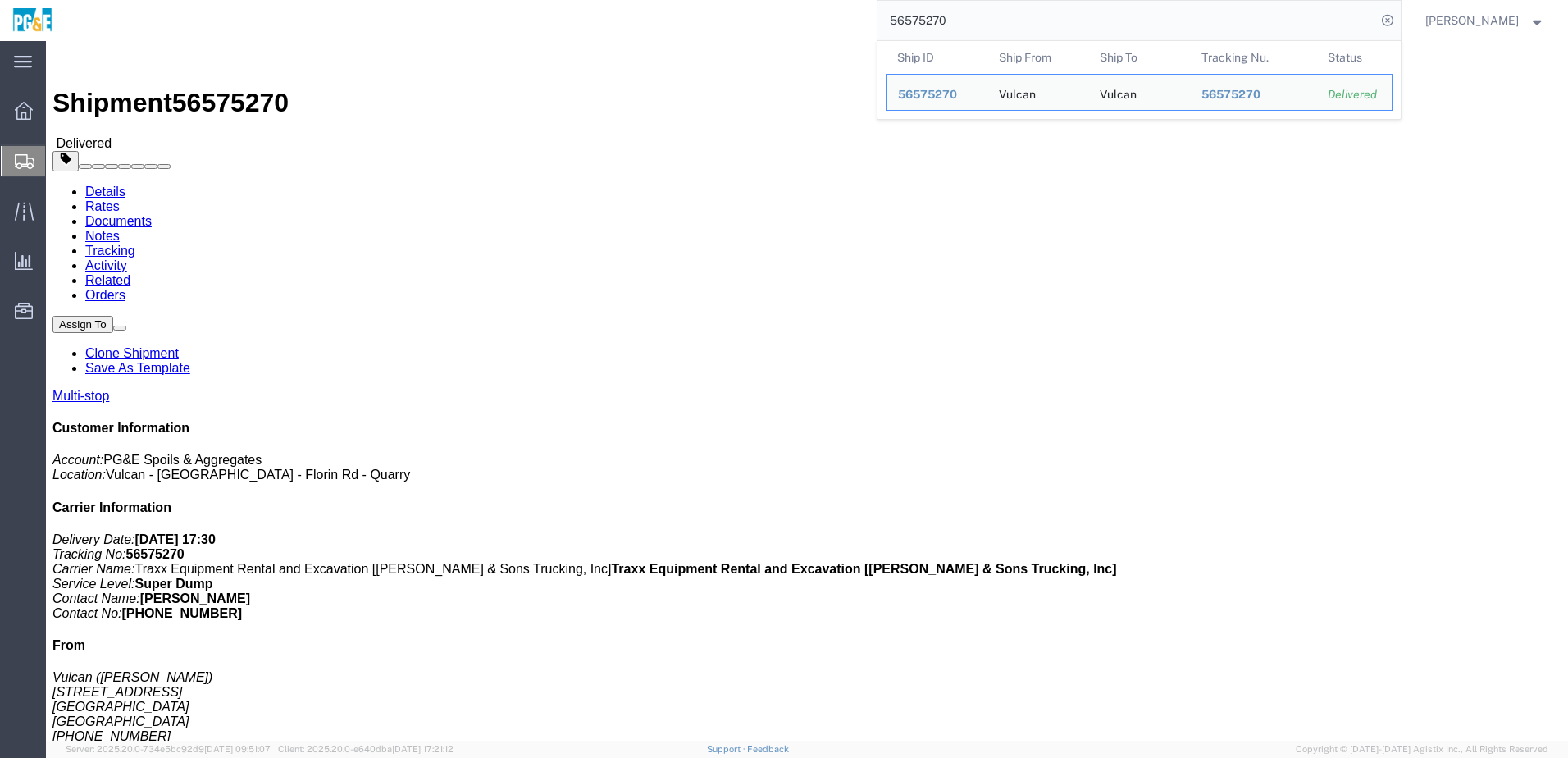
click link "Documents"
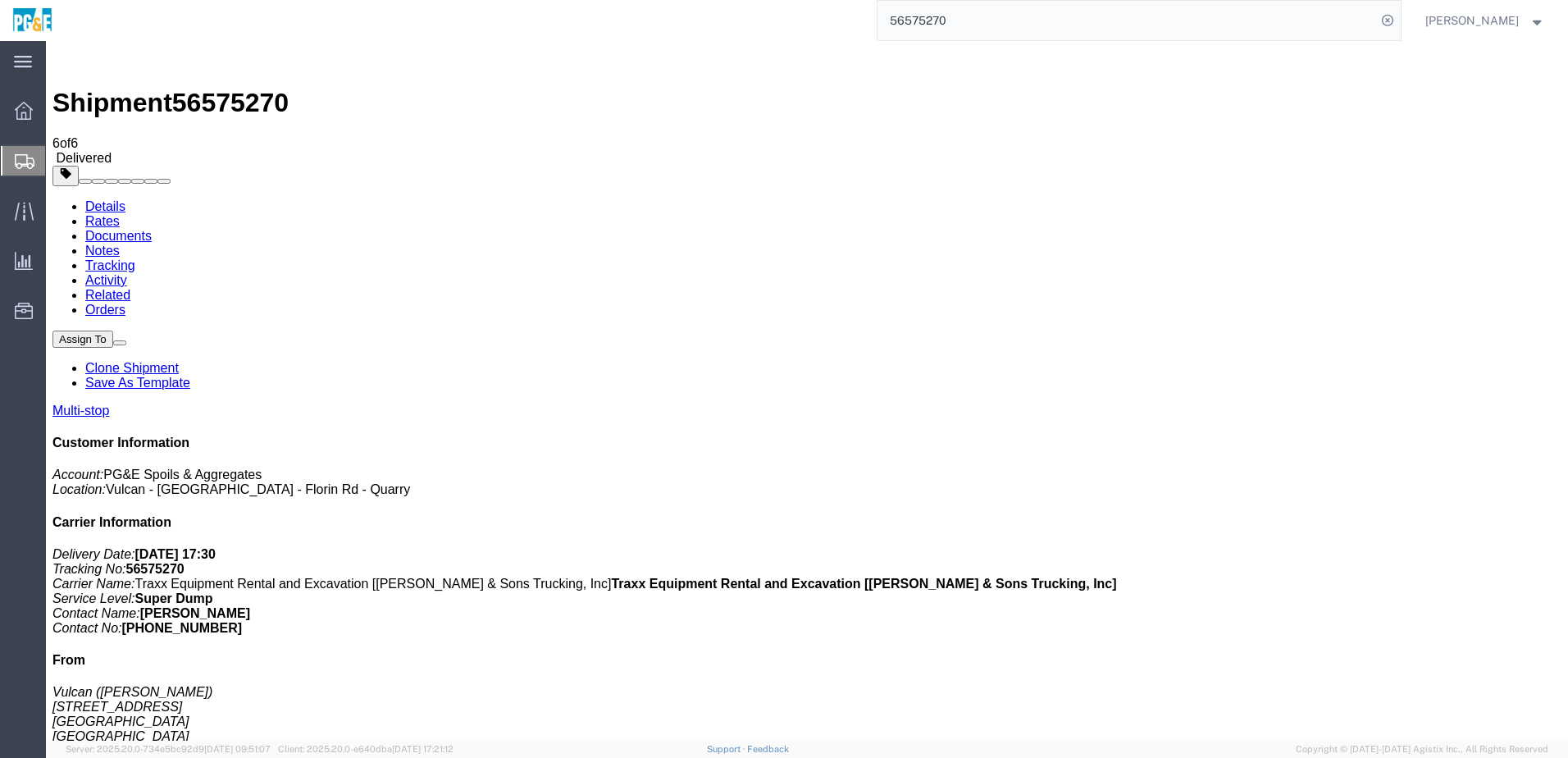
checkbox input "true"
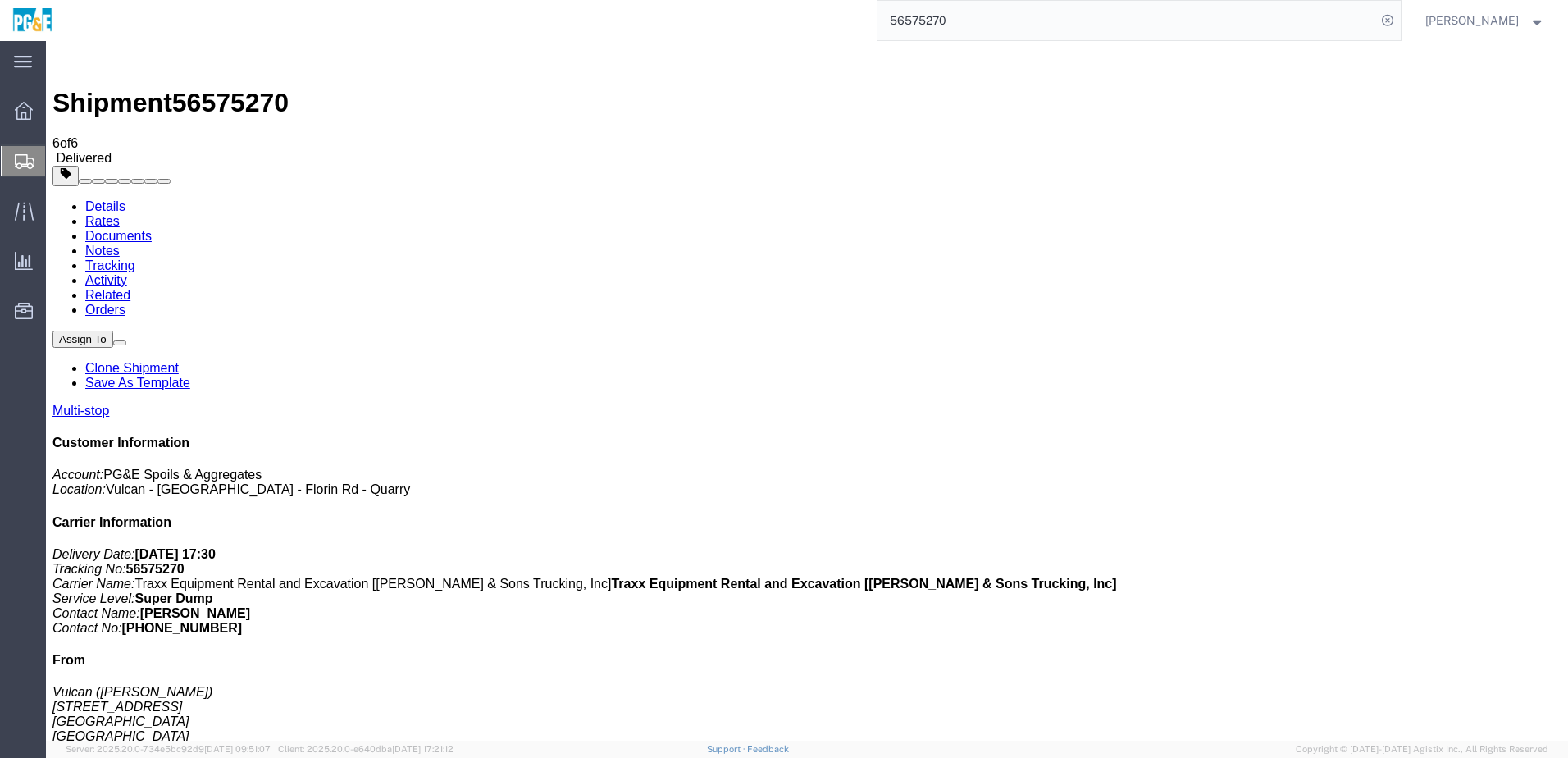
checkbox input "true"
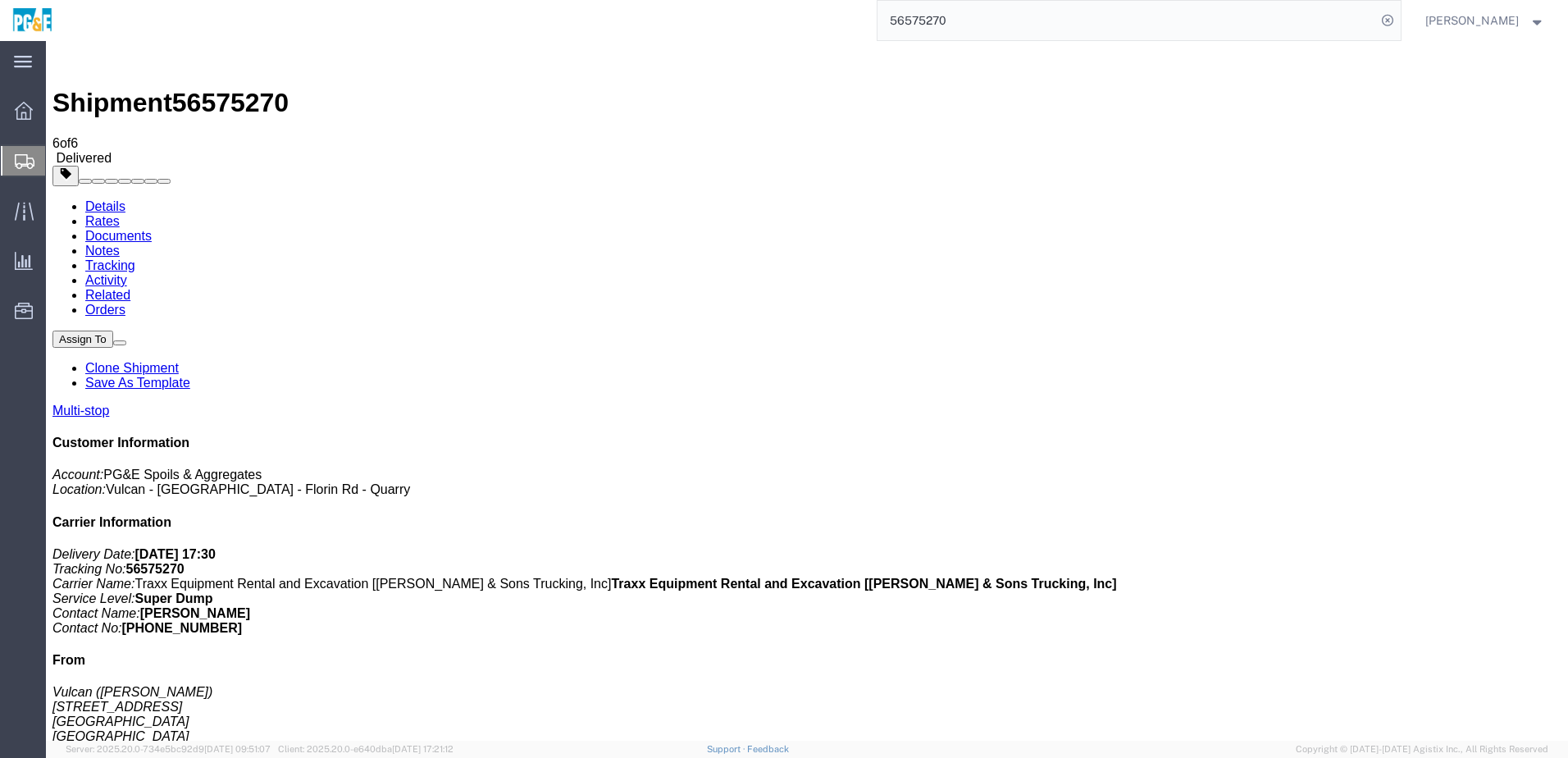
click at [136, 258] on link "Tracking" at bounding box center [110, 265] width 50 height 14
click at [921, 26] on input "56575270" at bounding box center [1126, 21] width 499 height 39
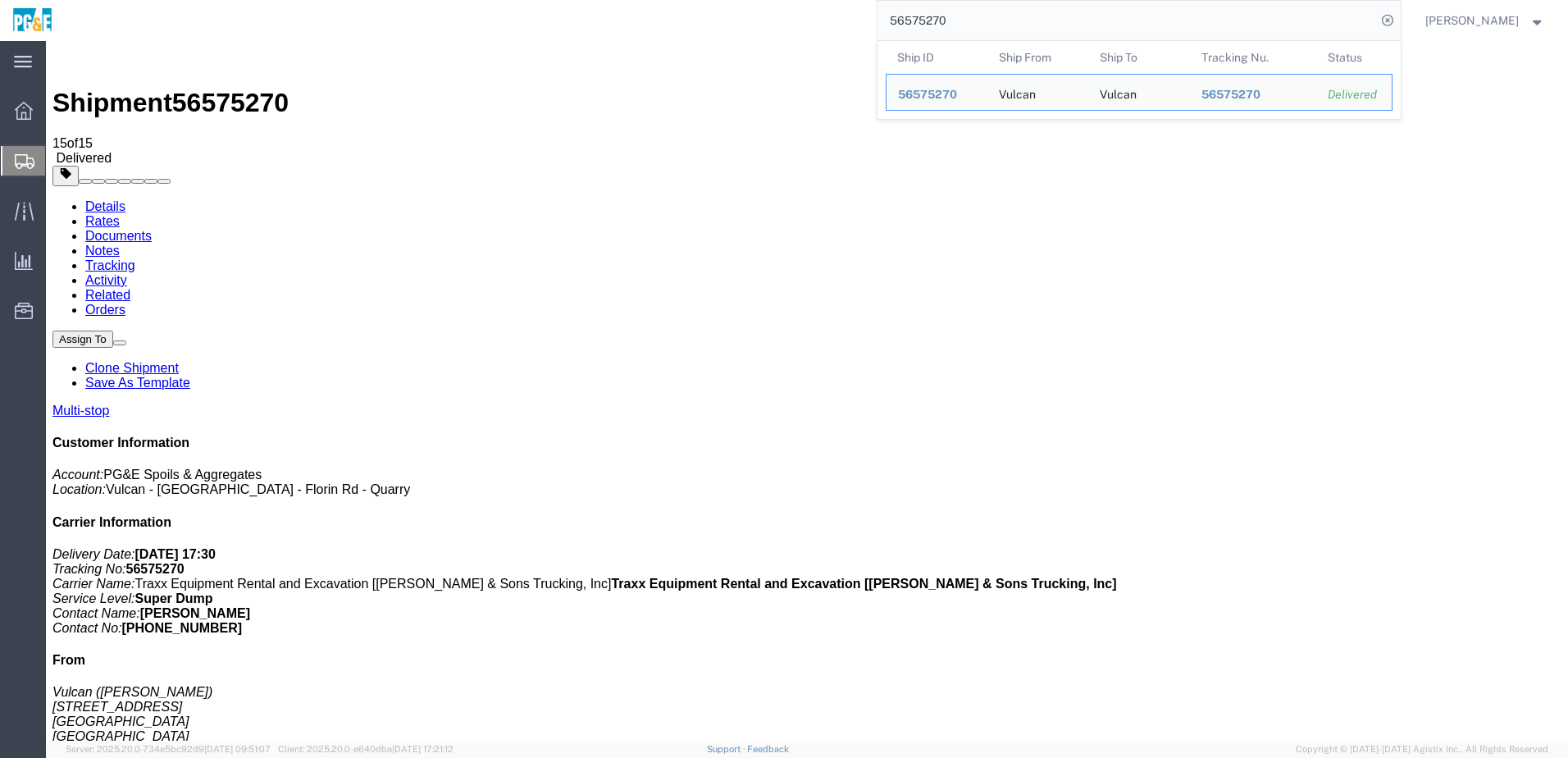
click at [921, 26] on input "56575270" at bounding box center [1126, 21] width 499 height 39
paste input "609639"
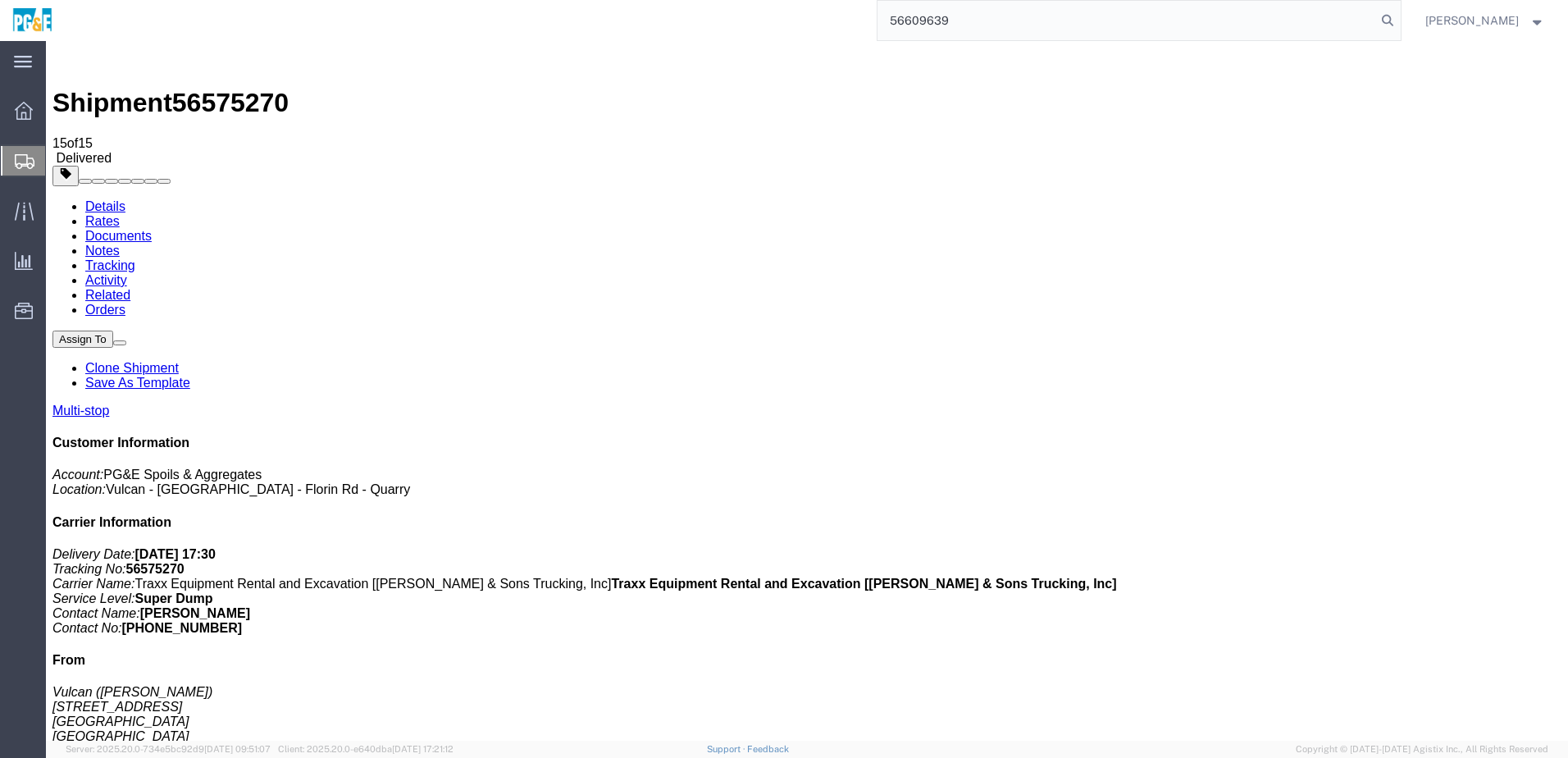
type input "56609639"
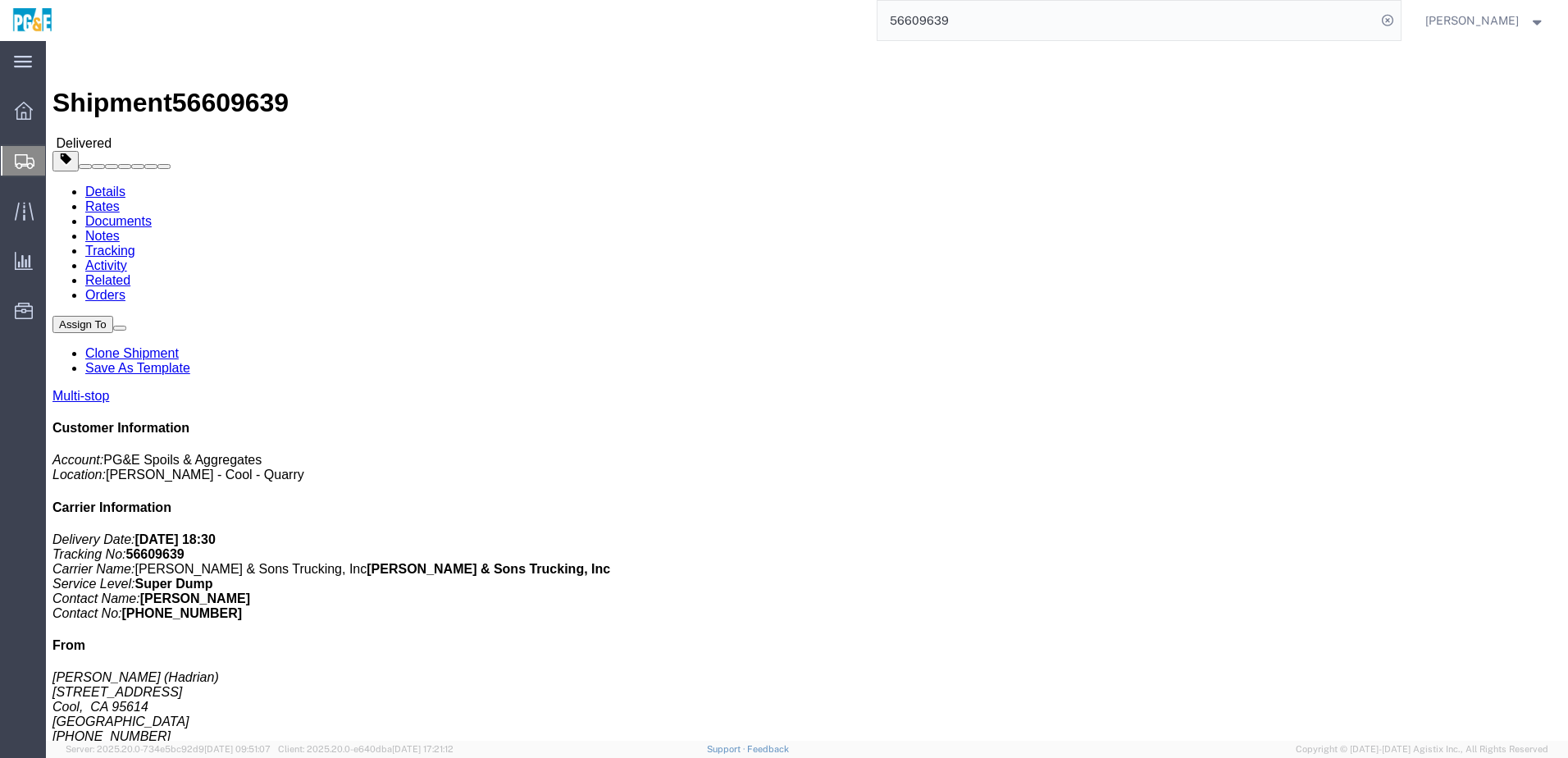
drag, startPoint x: 371, startPoint y: 307, endPoint x: 363, endPoint y: 306, distance: 8.1
click div "Leg 1 - Truckload Vehicle 1: Super Dump Number of trucks: 1"
drag, startPoint x: 258, startPoint y: 442, endPoint x: 436, endPoint y: 439, distance: 178.0
click div "[STREET_ADDRESS]"
copy div "[STREET_ADDRESS]"
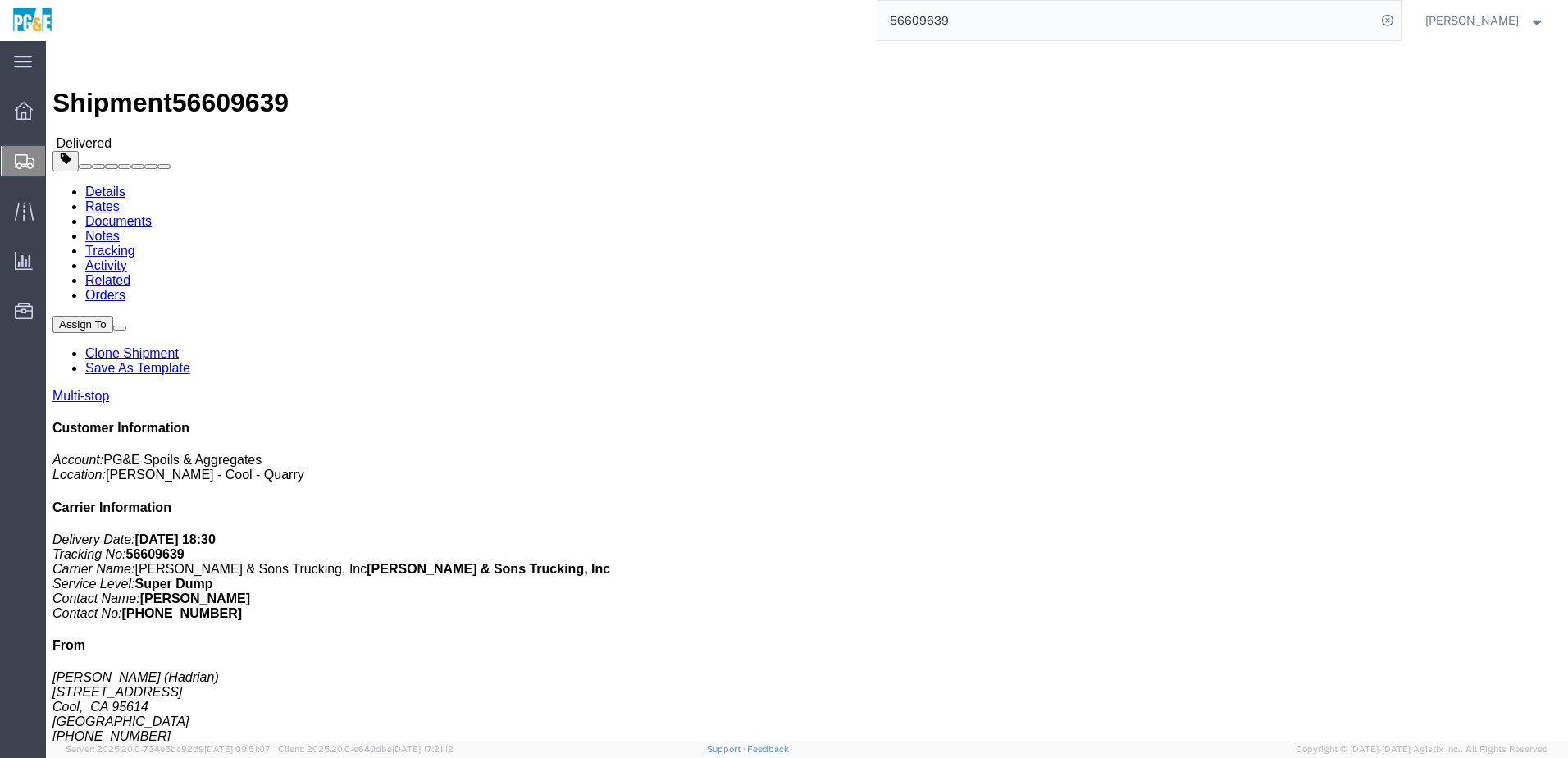
click div "[STREET_ADDRESS]"
drag, startPoint x: 257, startPoint y: 464, endPoint x: 451, endPoint y: 466, distance: 194.0
click div "[STREET_ADDRESS]"
copy div "[STREET_ADDRESS]"
click link "Documents"
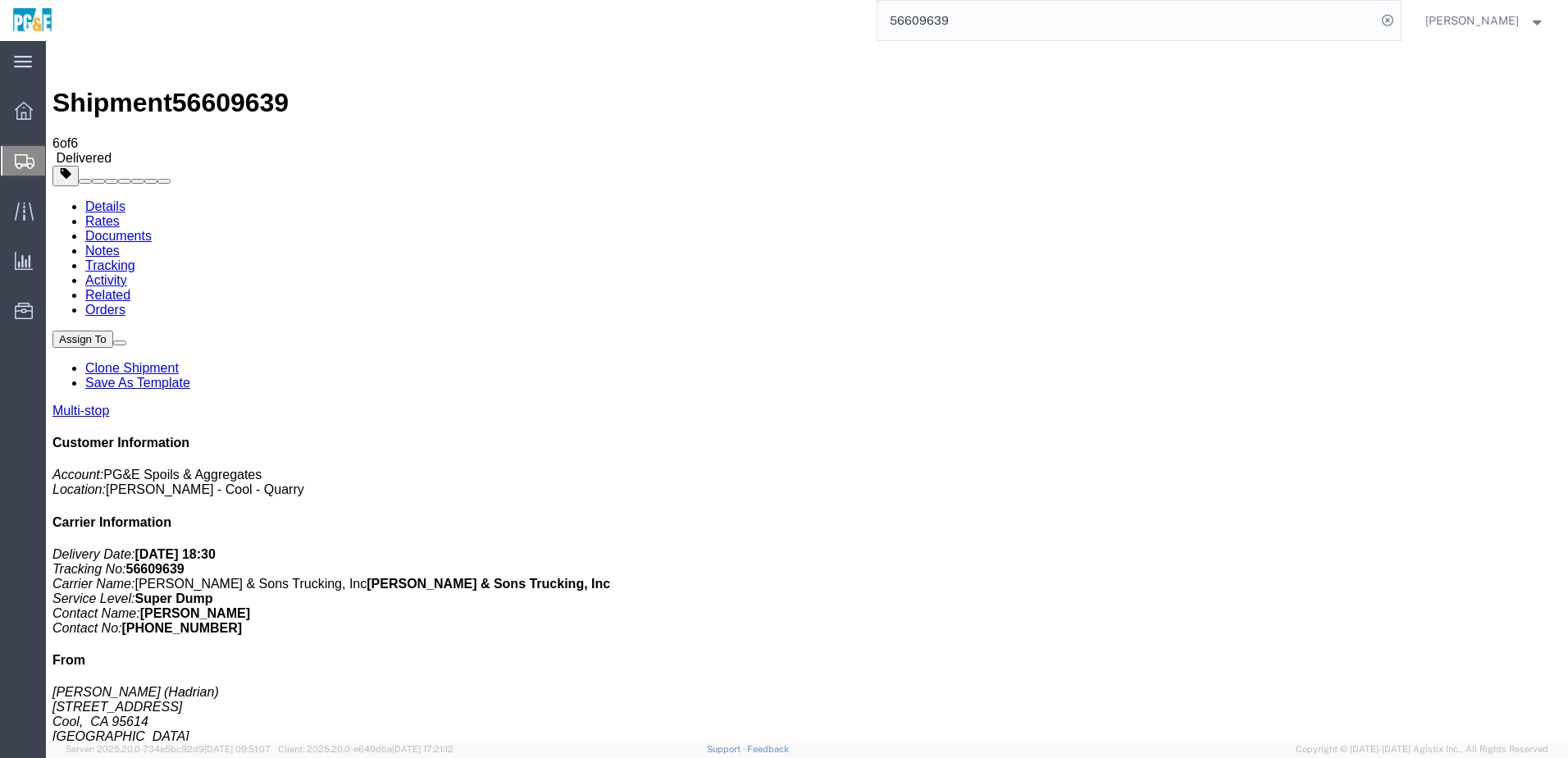
checkbox input "true"
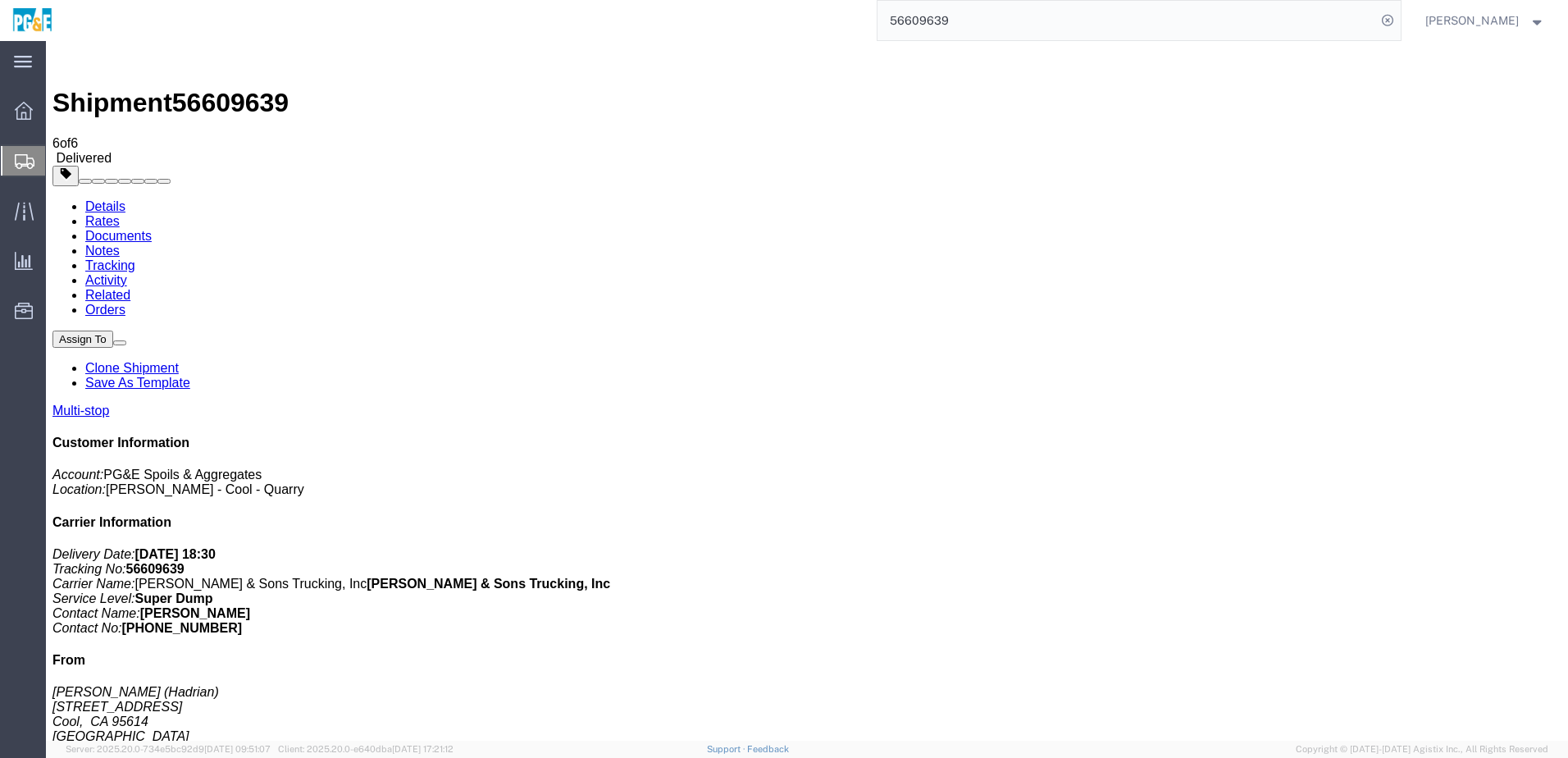
checkbox input "true"
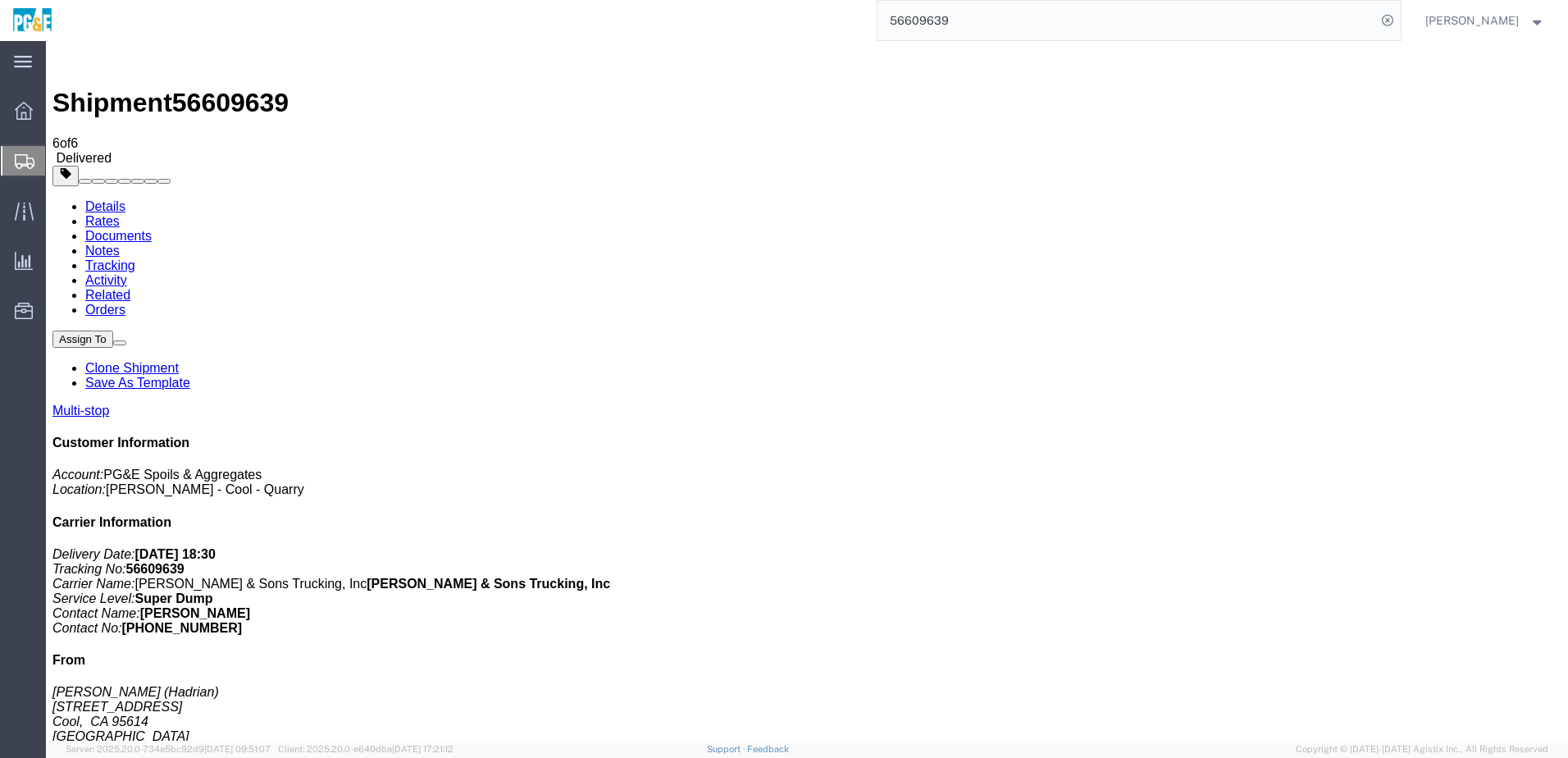
click at [136, 258] on link "Tracking" at bounding box center [110, 265] width 50 height 14
click at [922, 17] on input "56609639" at bounding box center [1126, 21] width 499 height 39
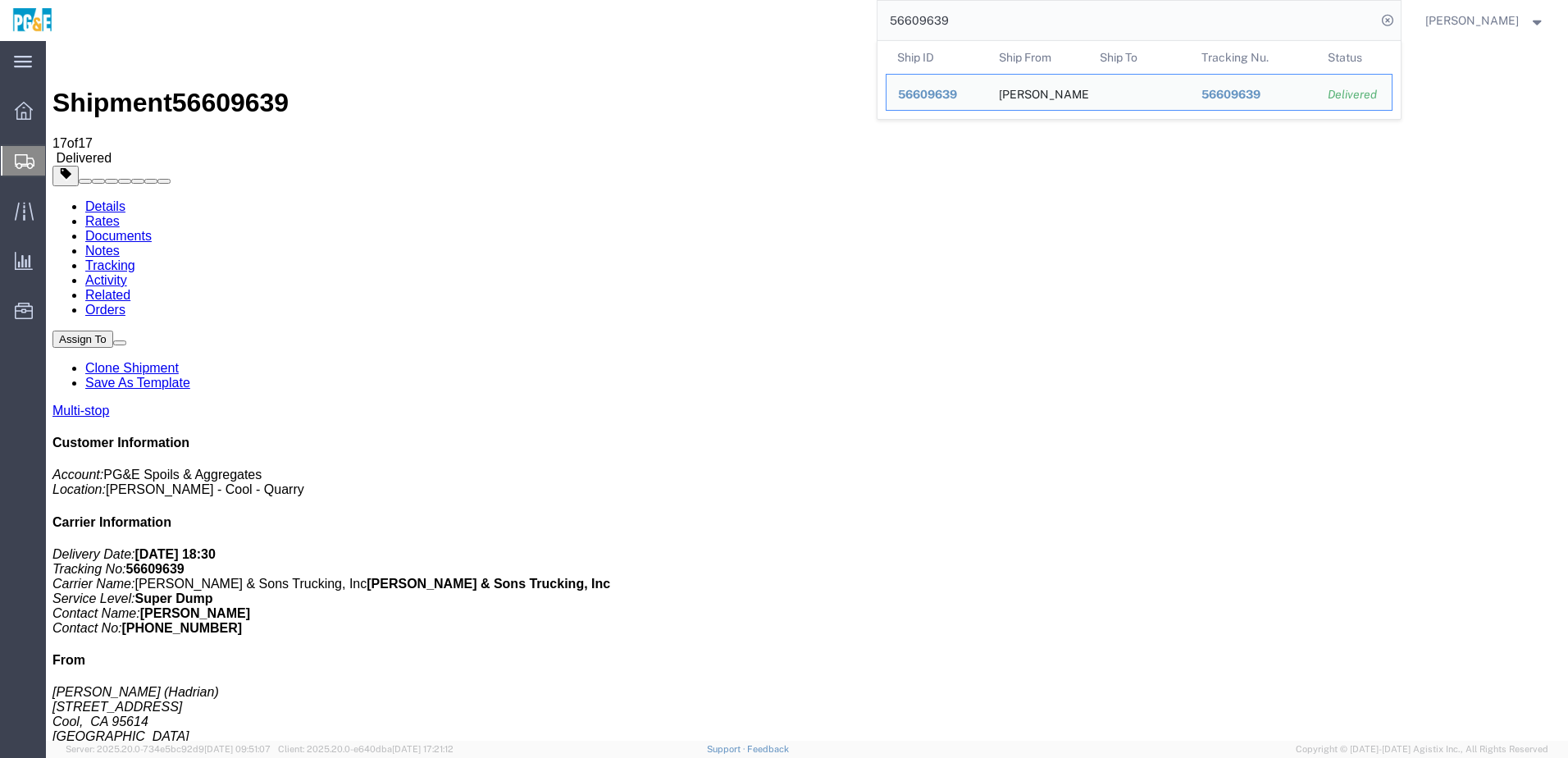
click at [922, 17] on input "56609639" at bounding box center [1126, 21] width 499 height 39
paste input "10715"
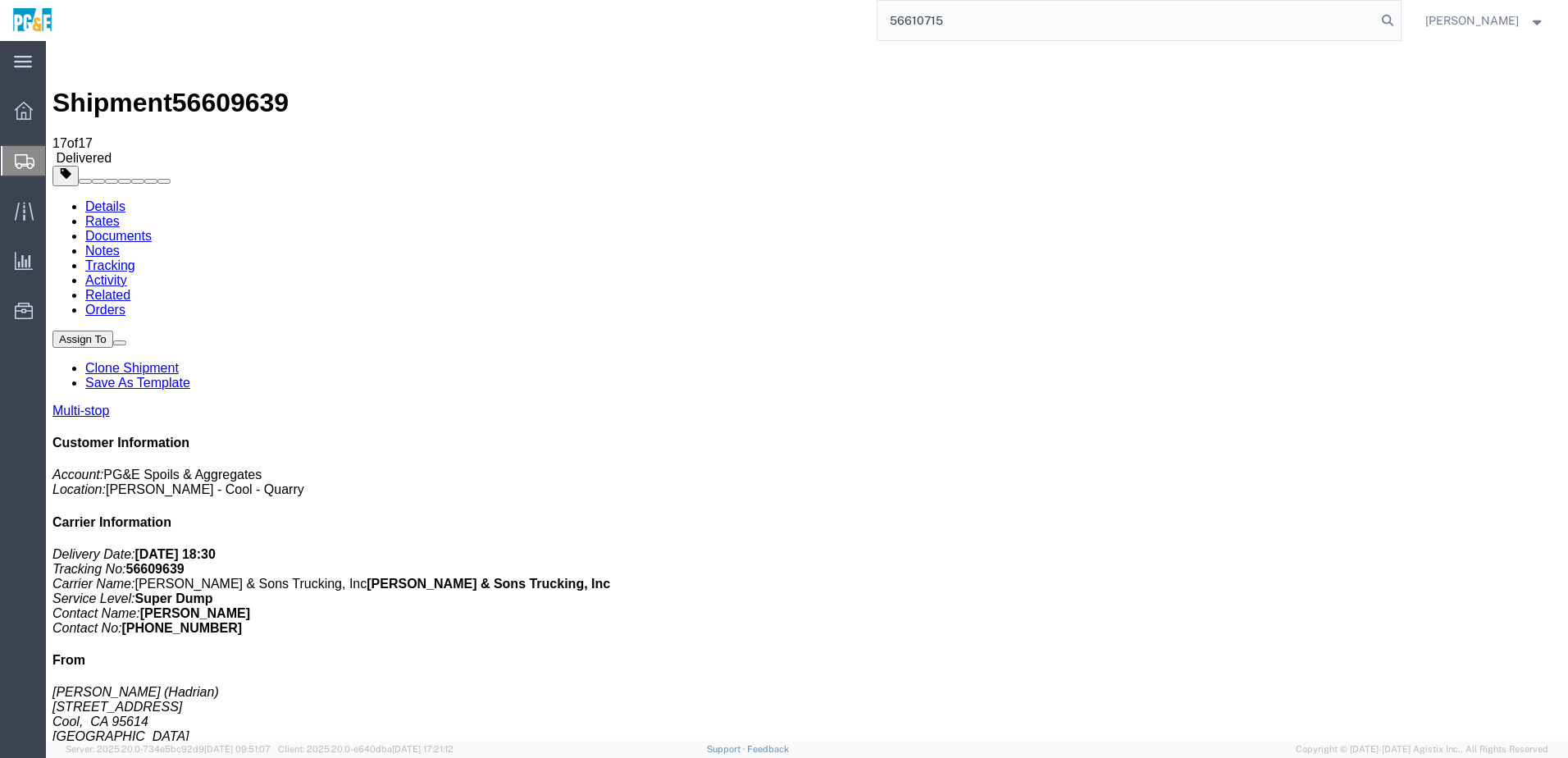
type input "56610715"
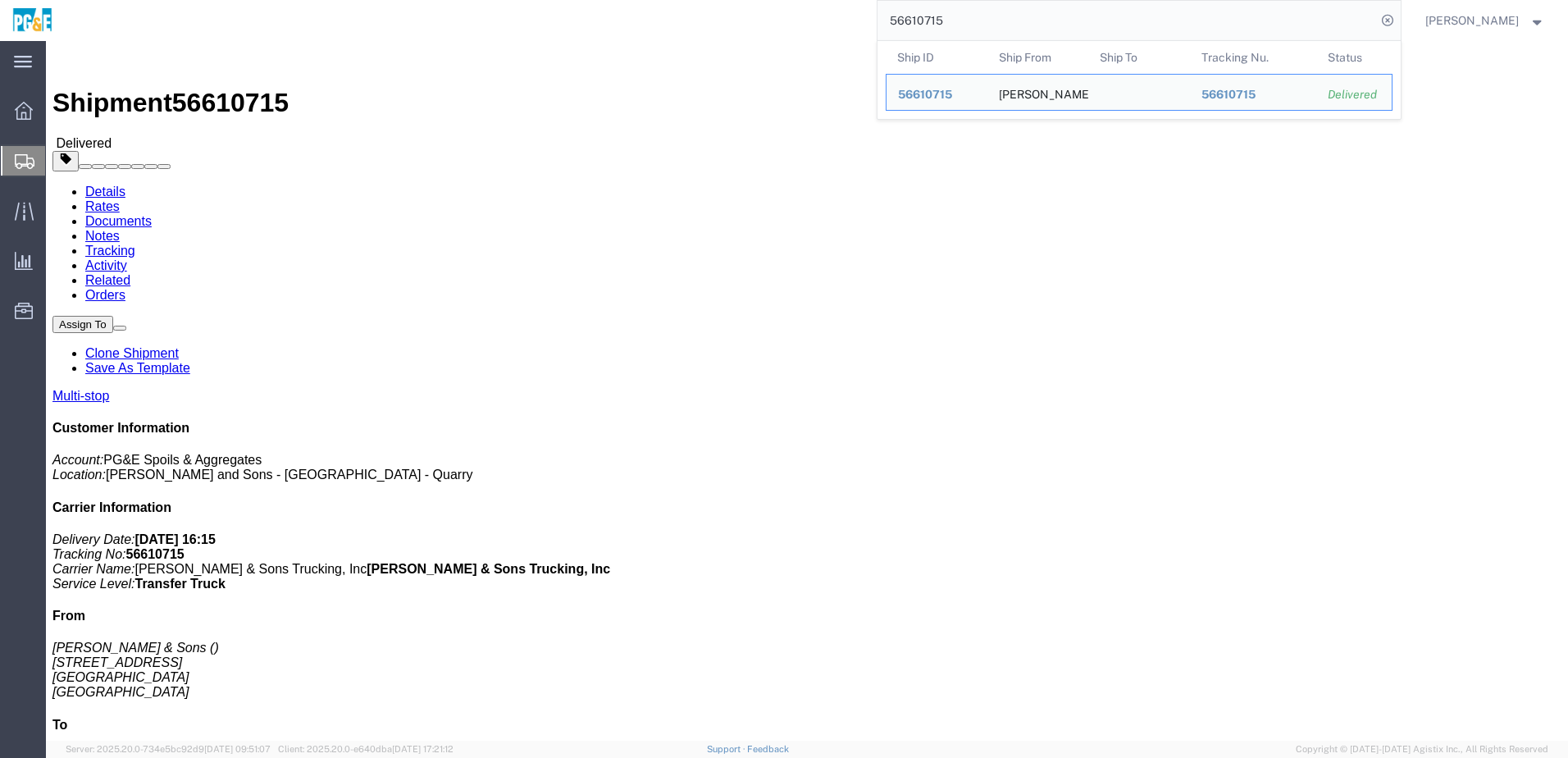
click link "Documents"
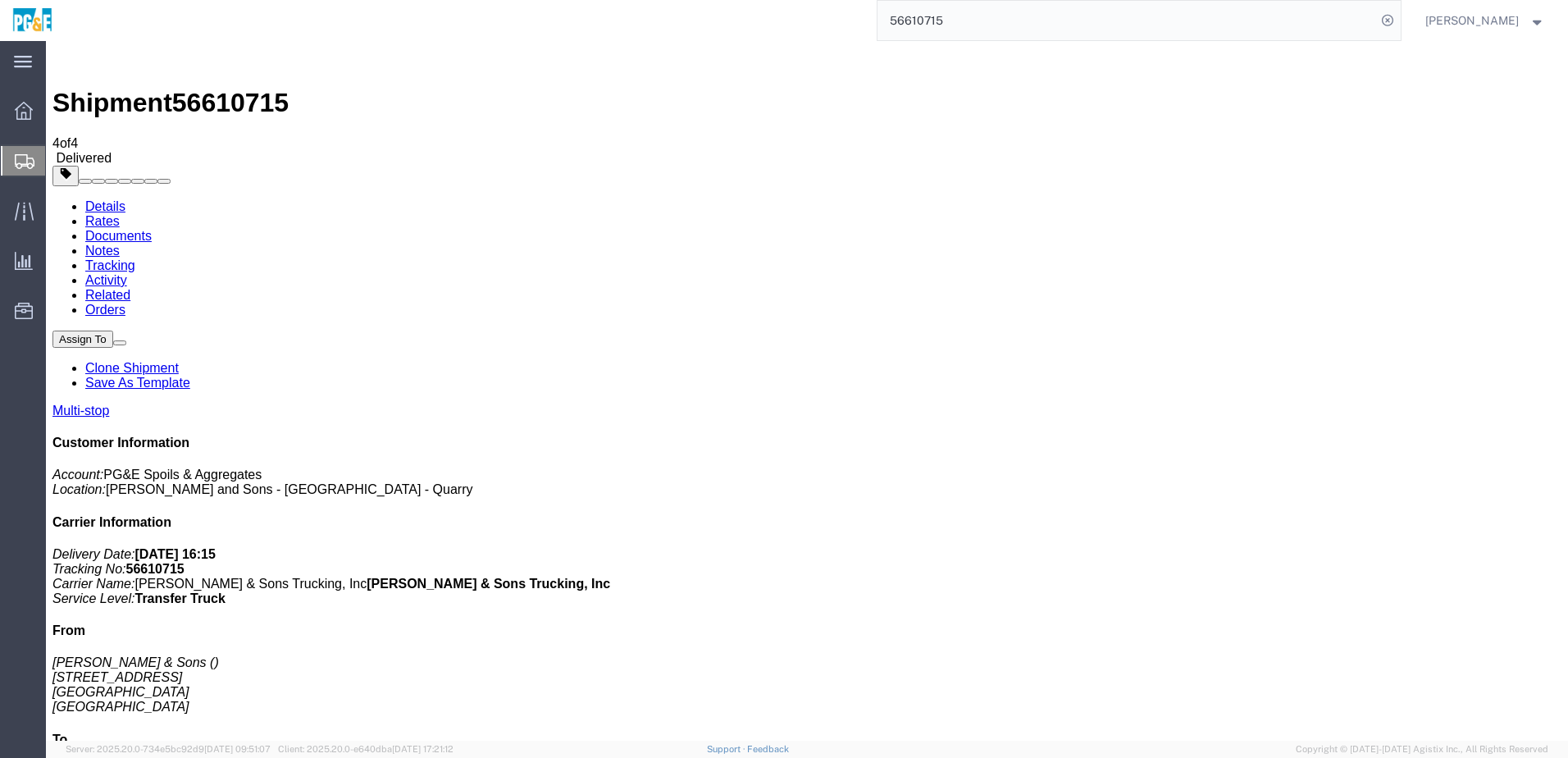
checkbox input "true"
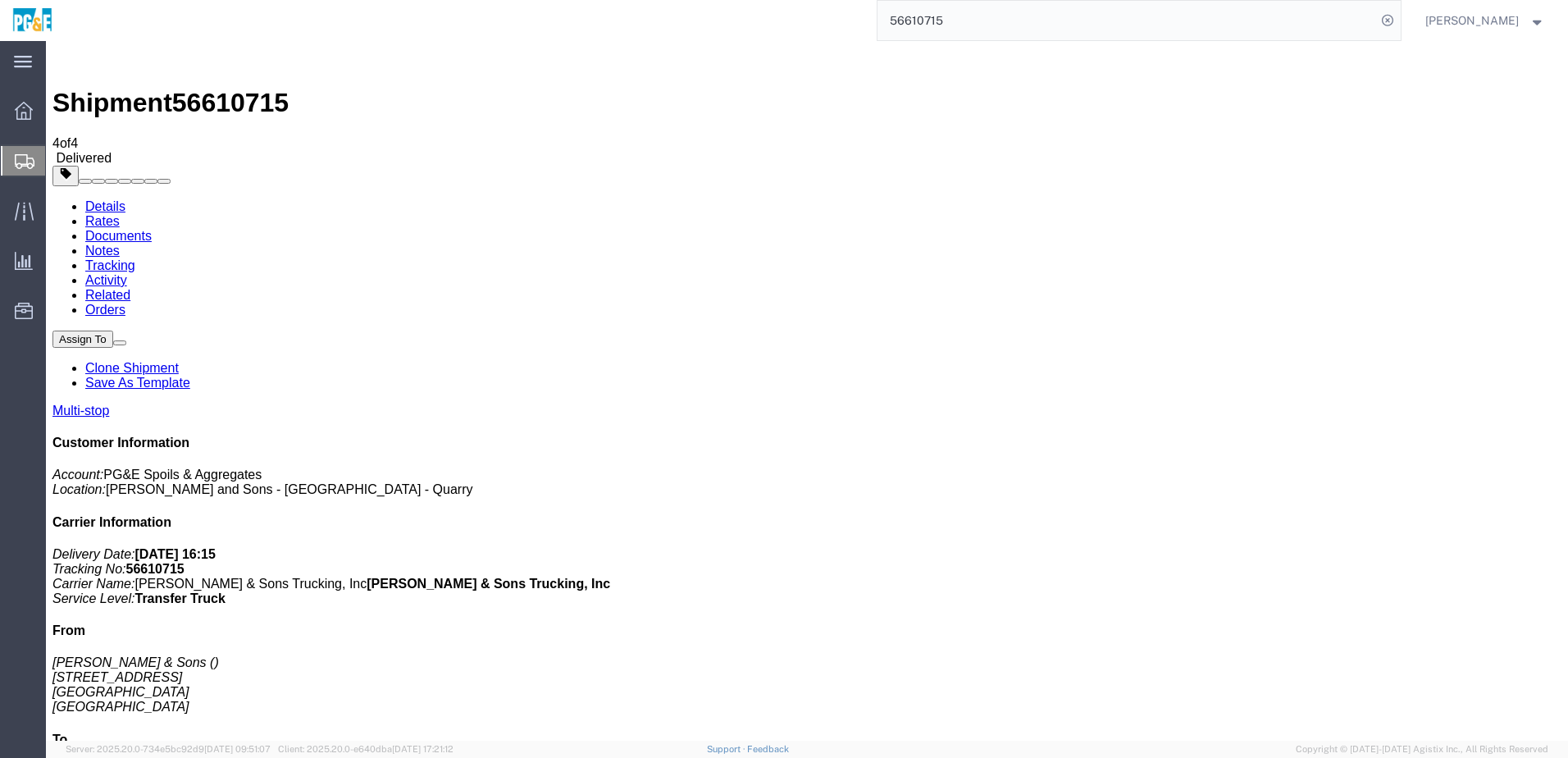
checkbox input "true"
click at [136, 258] on link "Tracking" at bounding box center [110, 265] width 50 height 14
click at [944, 25] on input "56610715" at bounding box center [1126, 21] width 499 height 39
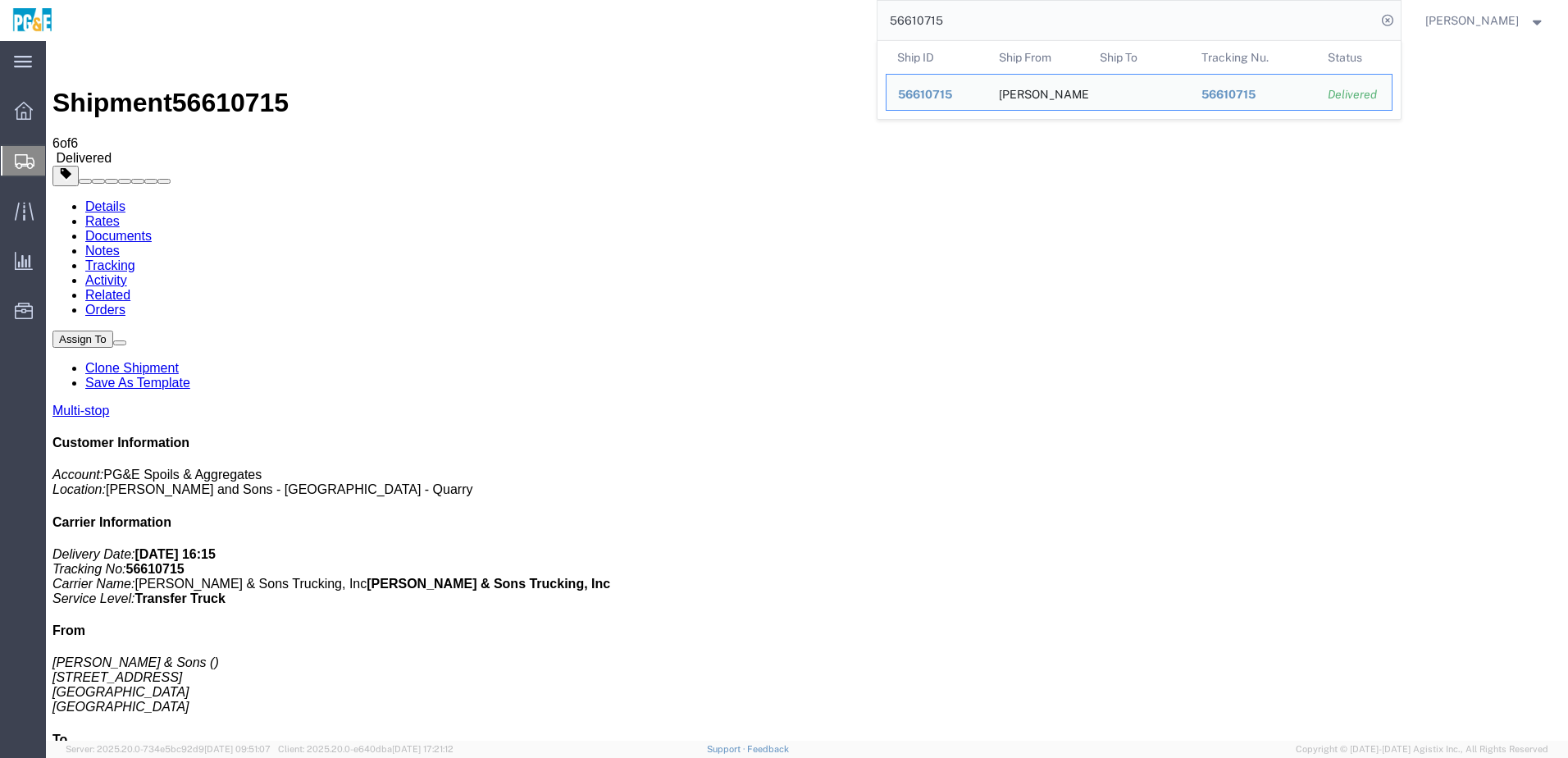
click at [944, 25] on input "56610715" at bounding box center [1126, 21] width 499 height 39
paste input "2518"
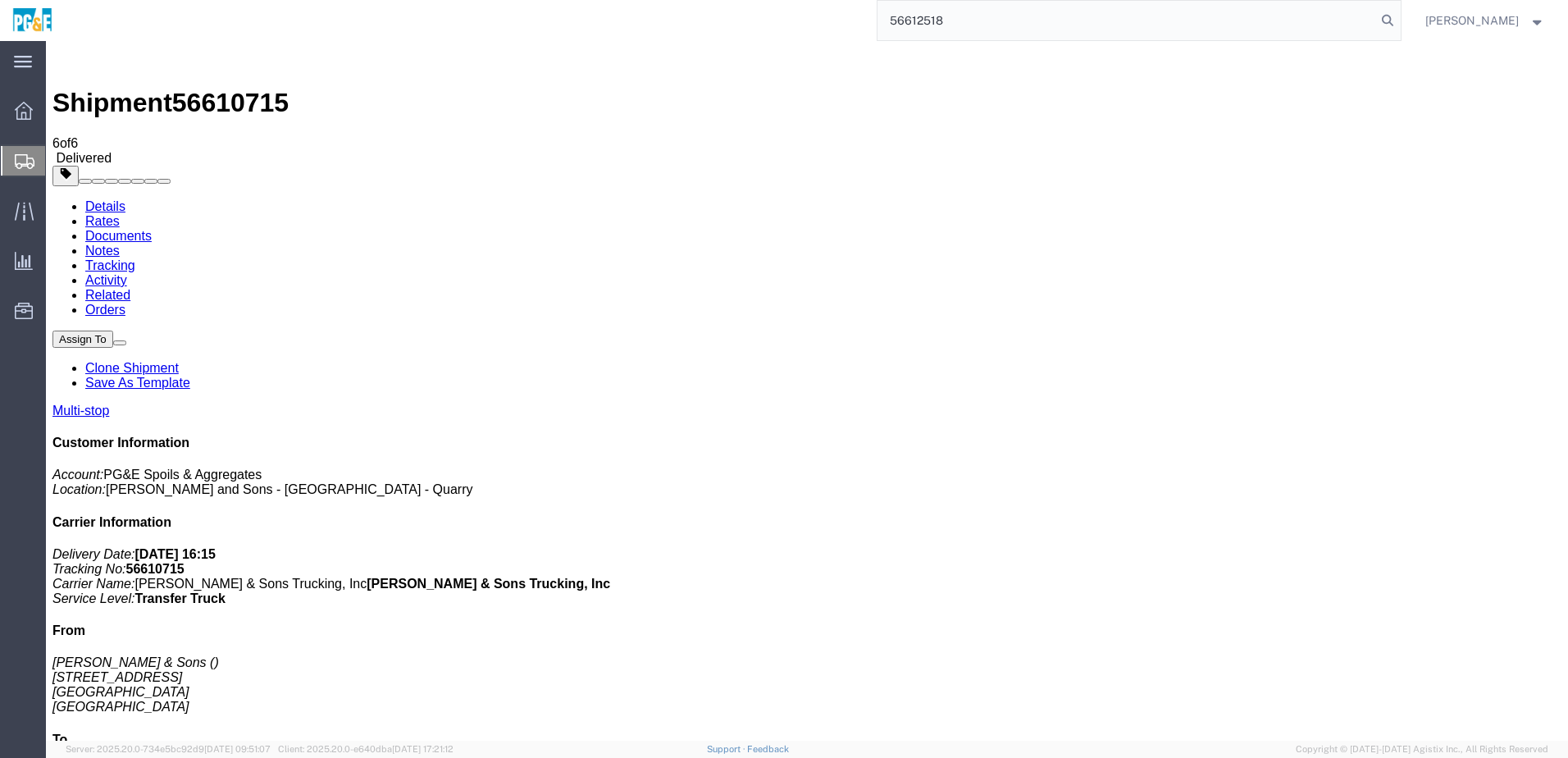
type input "56612518"
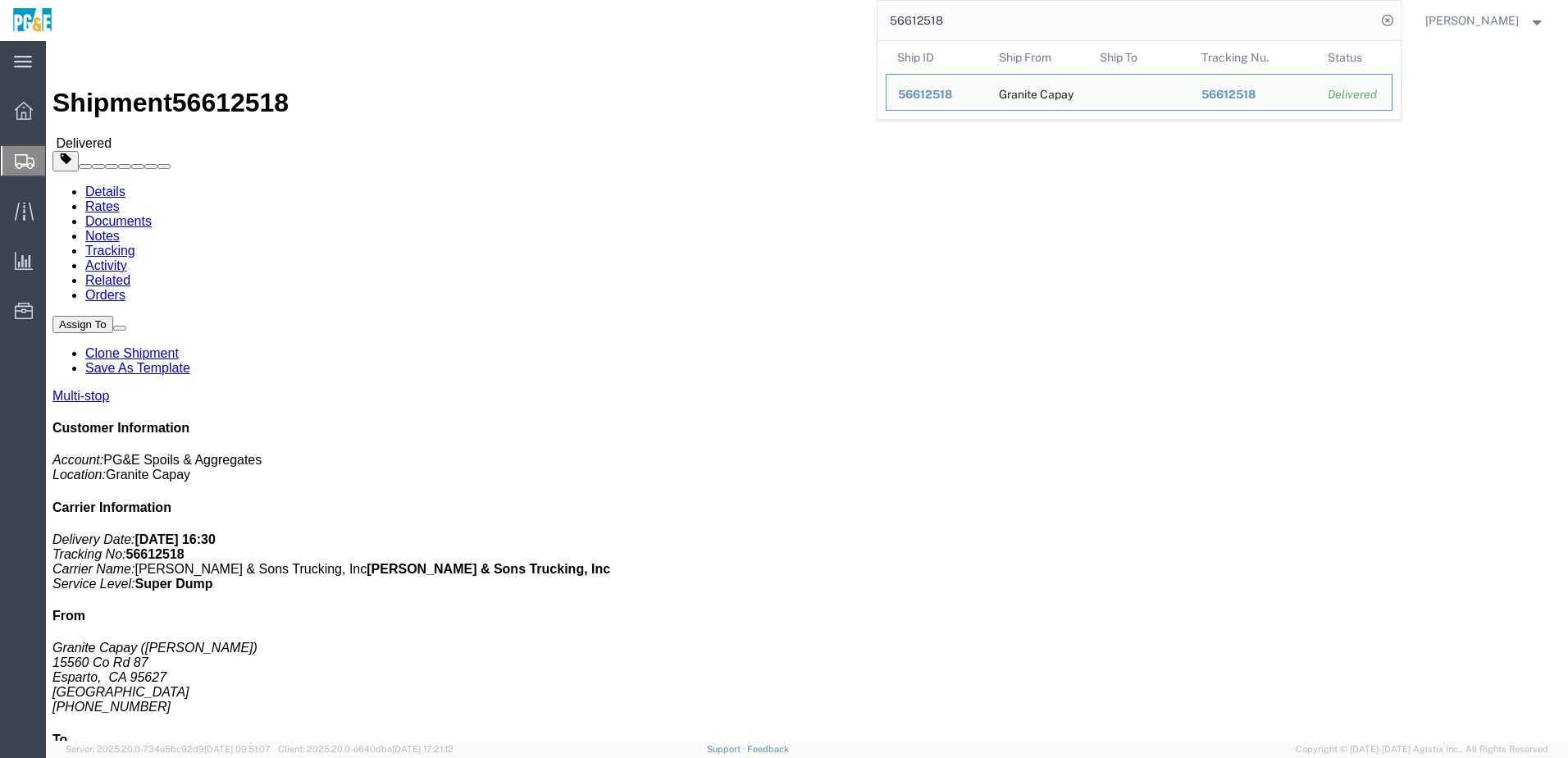
click link "Documents"
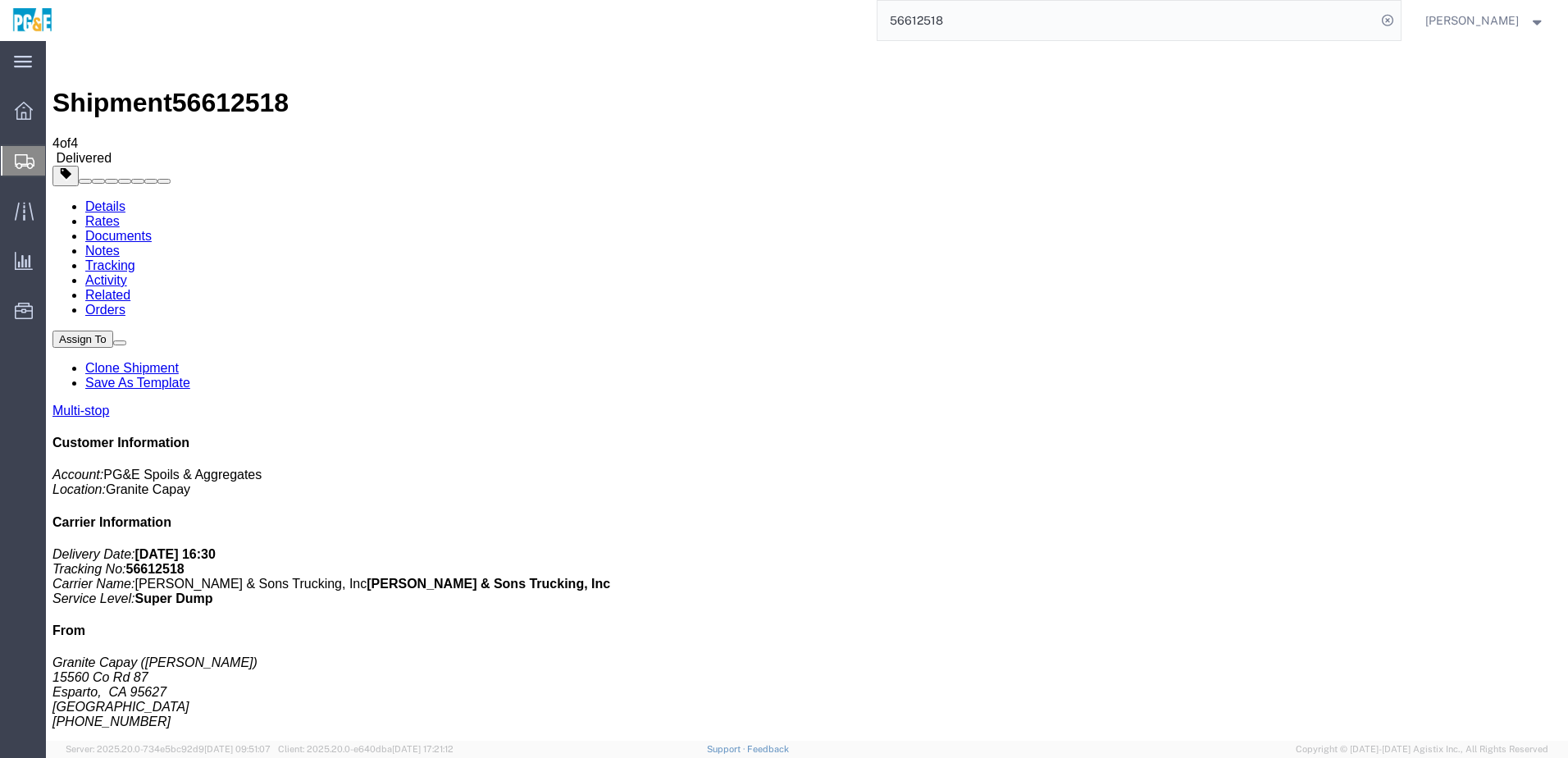
checkbox input "true"
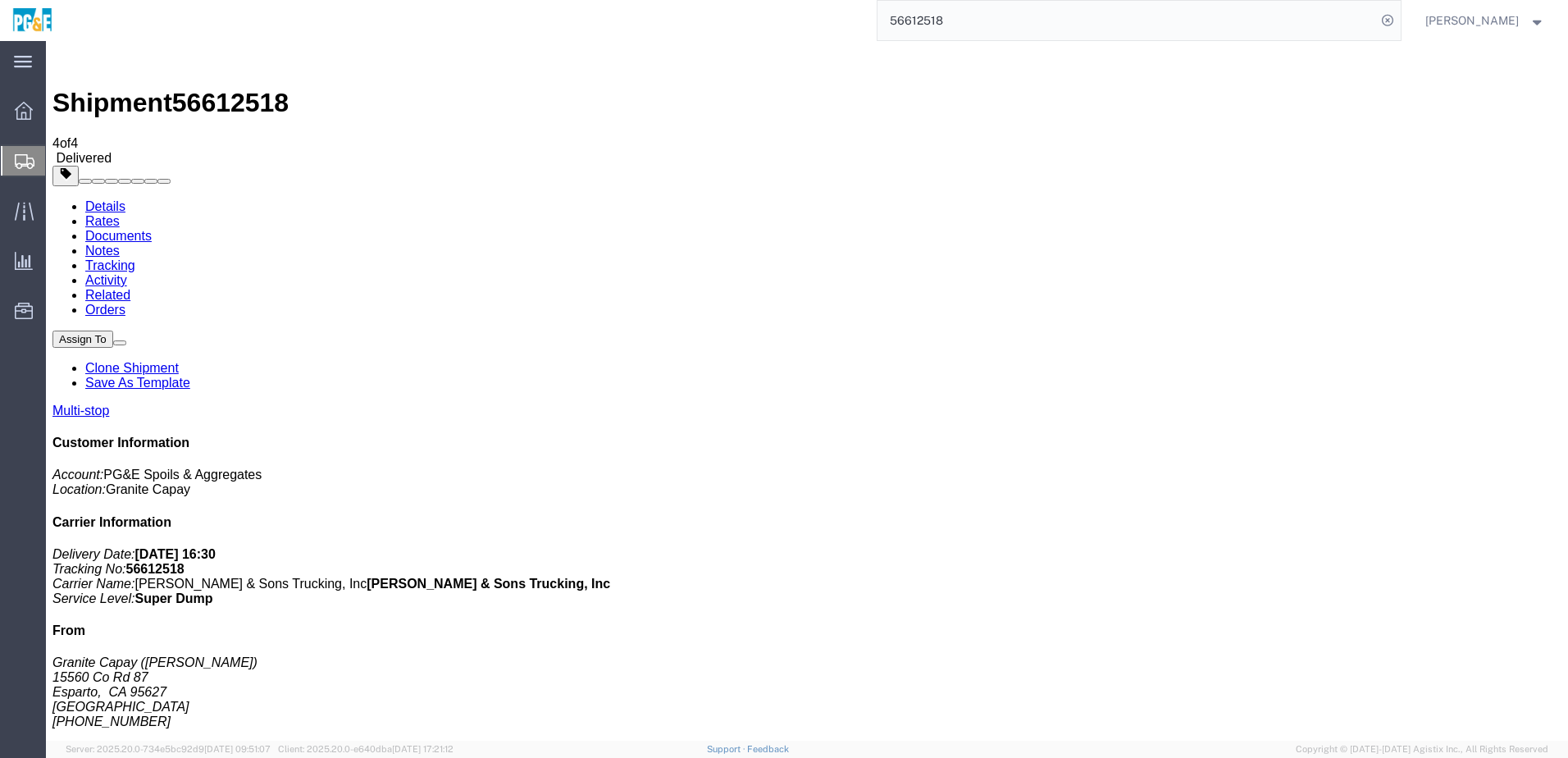
checkbox input "true"
click at [136, 258] on link "Tracking" at bounding box center [110, 265] width 50 height 14
click at [110, 199] on link "Details" at bounding box center [105, 206] width 40 height 14
click td "Granite Capay [STREET_ADDRESS]"
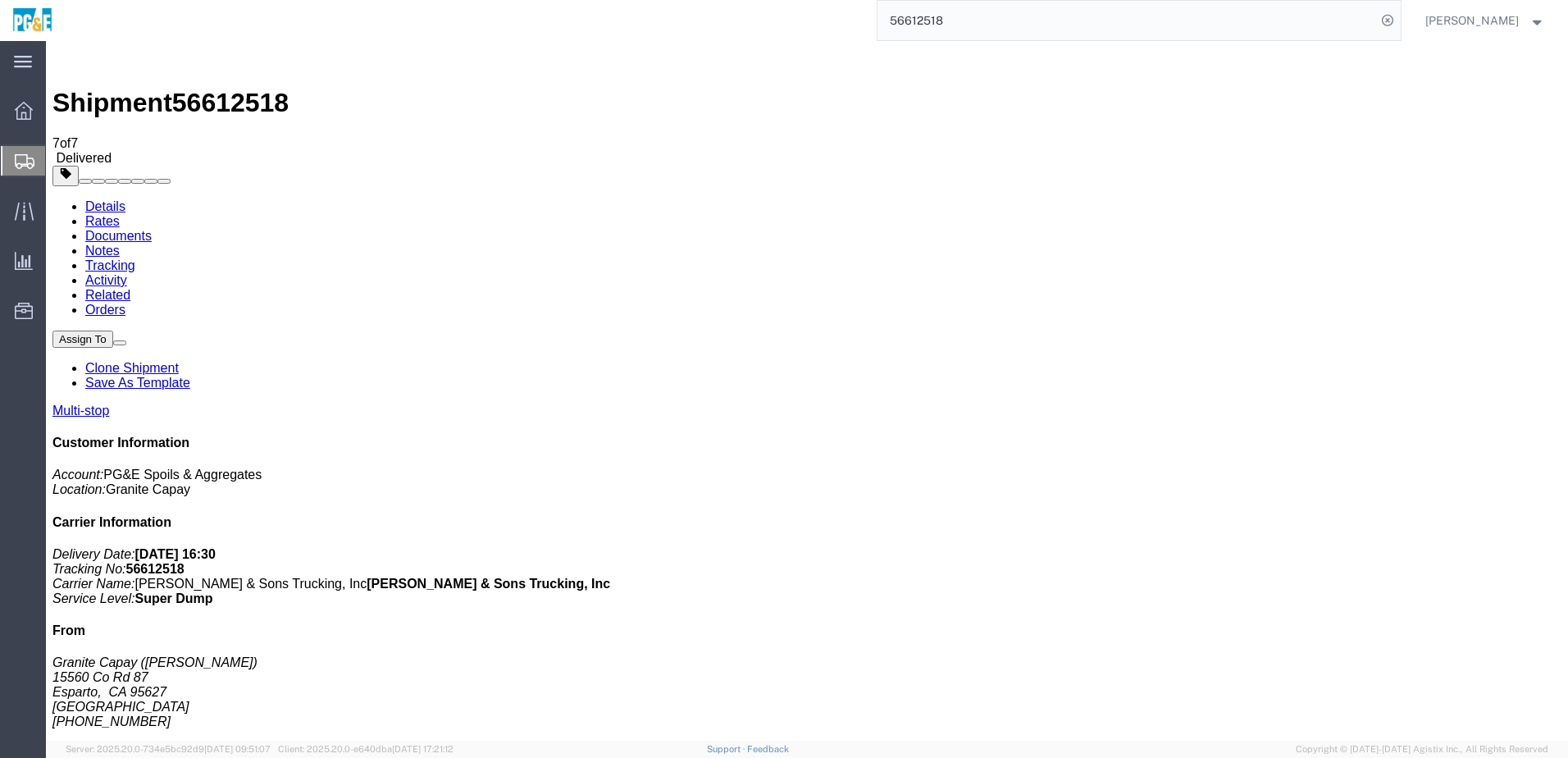
drag, startPoint x: 257, startPoint y: 439, endPoint x: 469, endPoint y: 442, distance: 212.0
click td "Granite Capay [STREET_ADDRESS]"
copy div "[STREET_ADDRESS]"
drag, startPoint x: 258, startPoint y: 474, endPoint x: 563, endPoint y: 469, distance: 305.0
click div "[STREET_ADDRESS]"
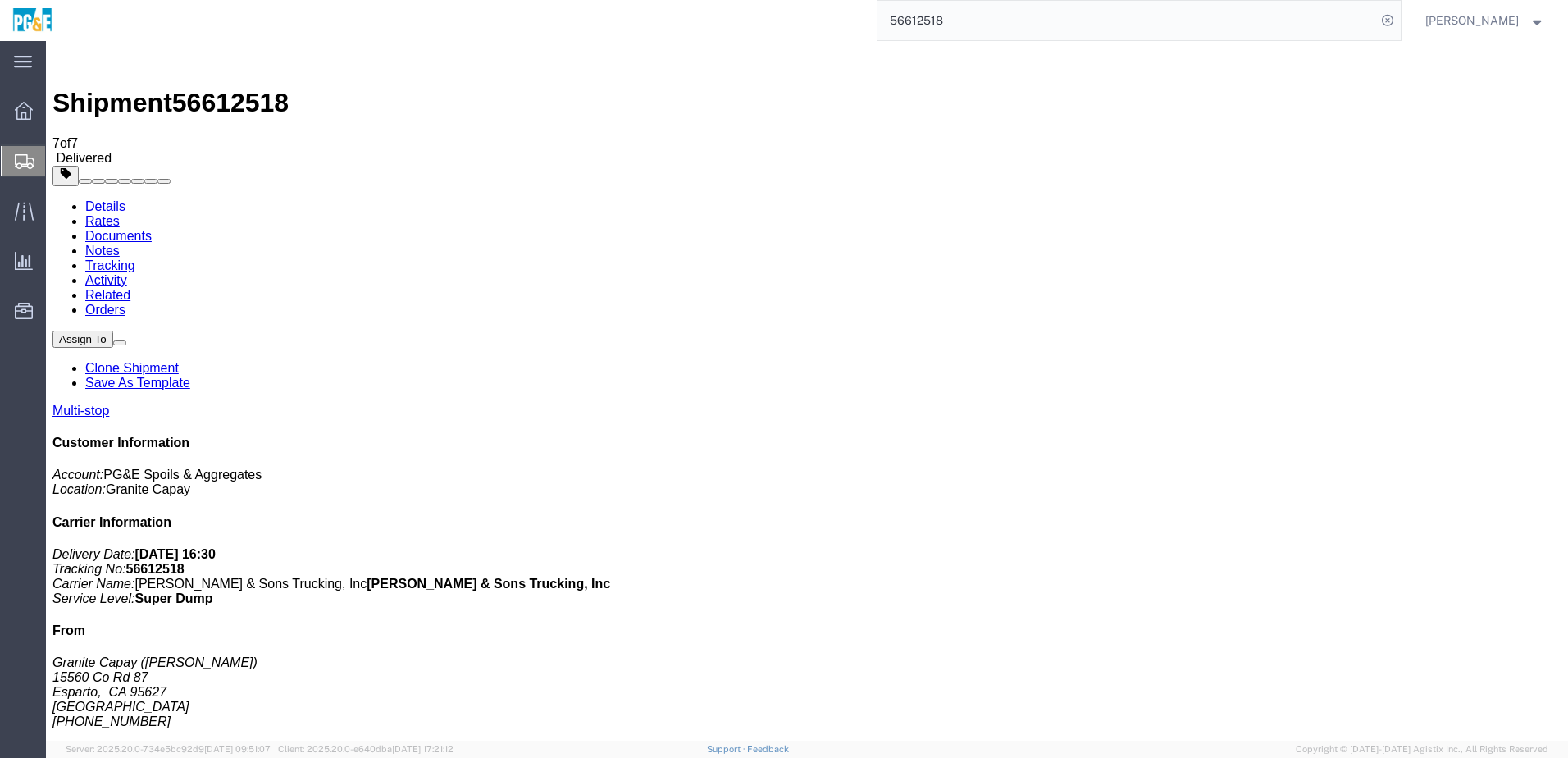
copy div "[STREET_ADDRESS]"
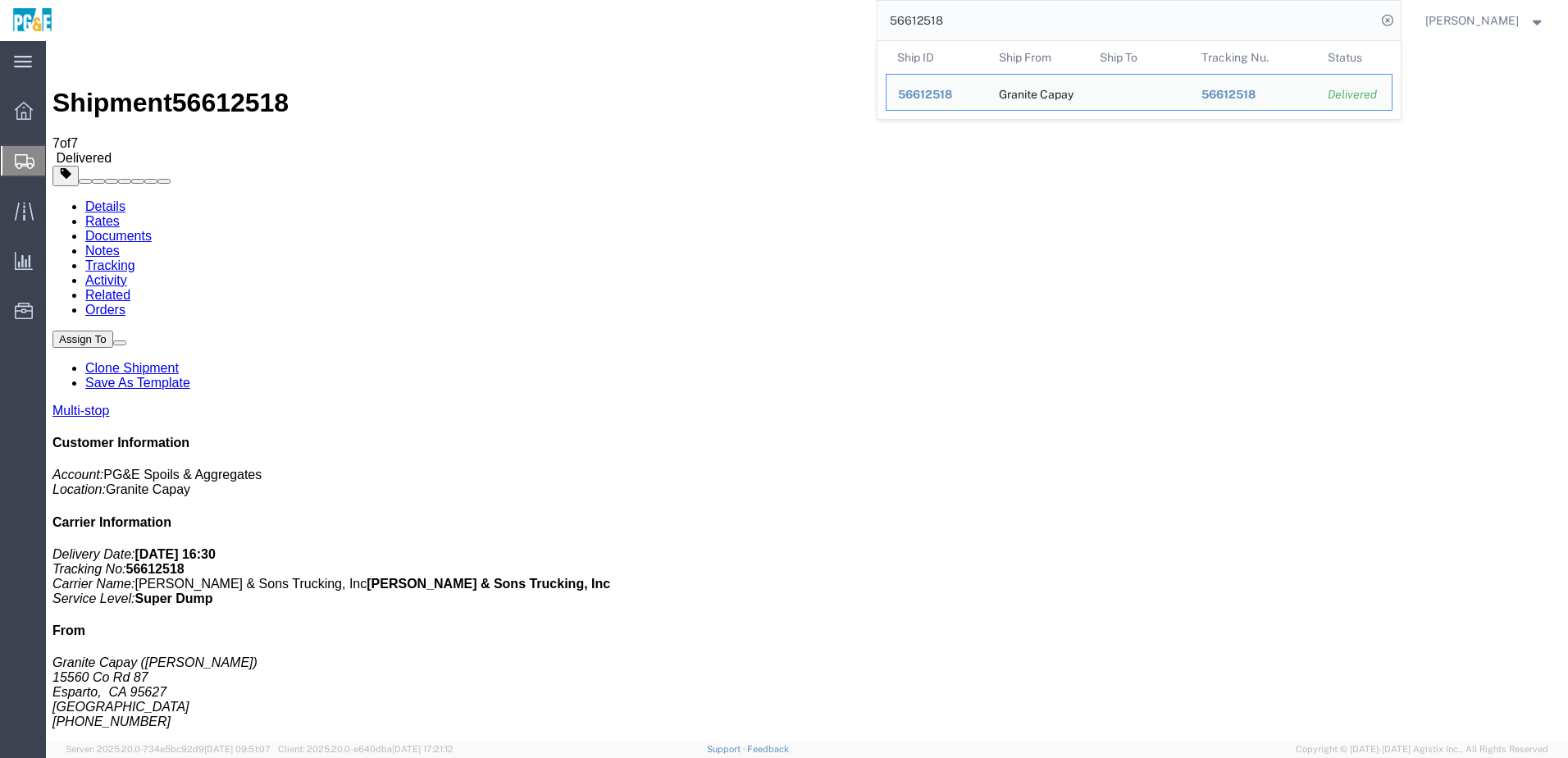
click at [924, 27] on input "56612518" at bounding box center [1126, 21] width 499 height 39
paste input "search"
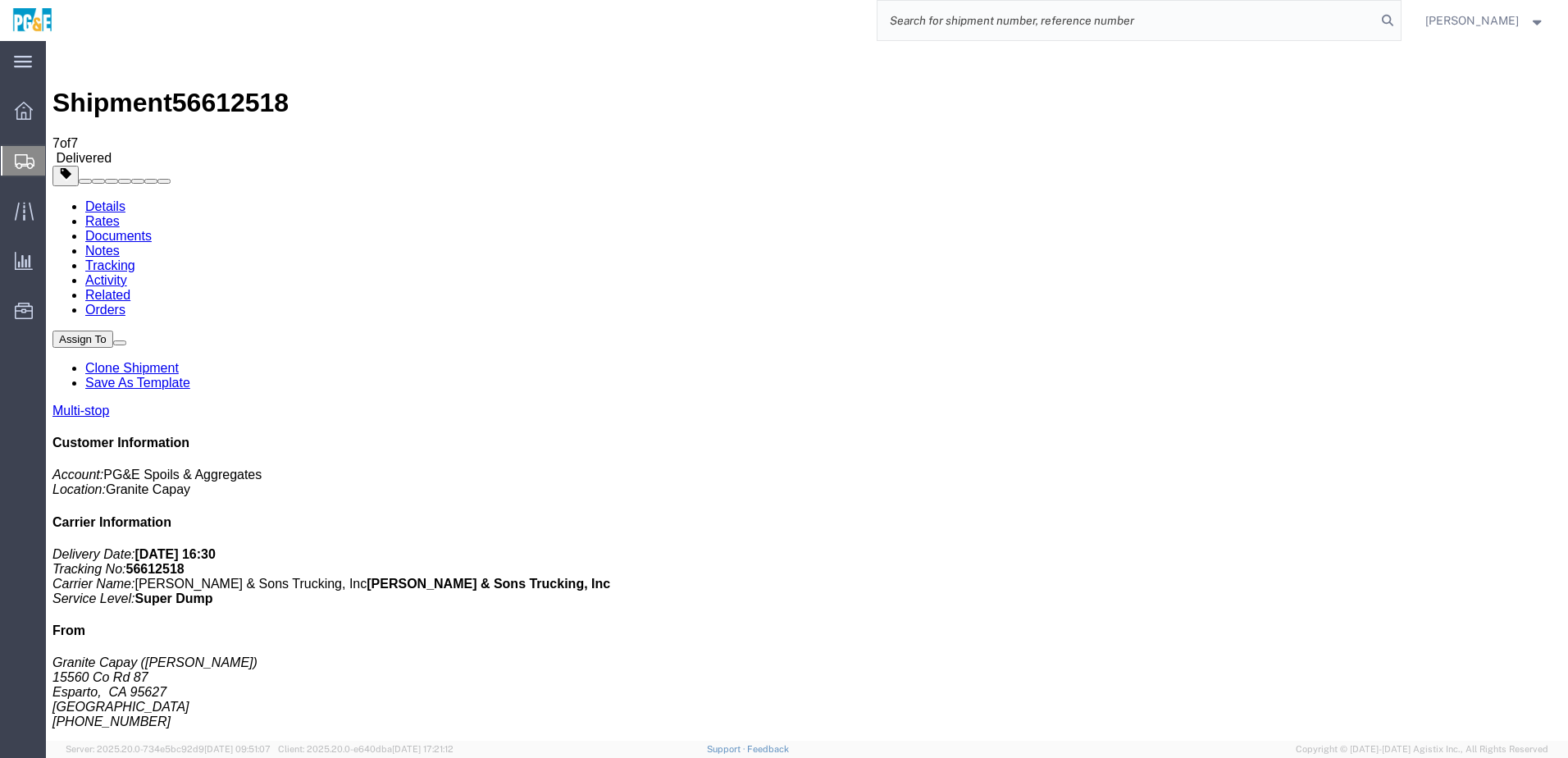
click at [1047, 33] on input "search" at bounding box center [1126, 21] width 499 height 39
paste input "56612520"
type input "56612520"
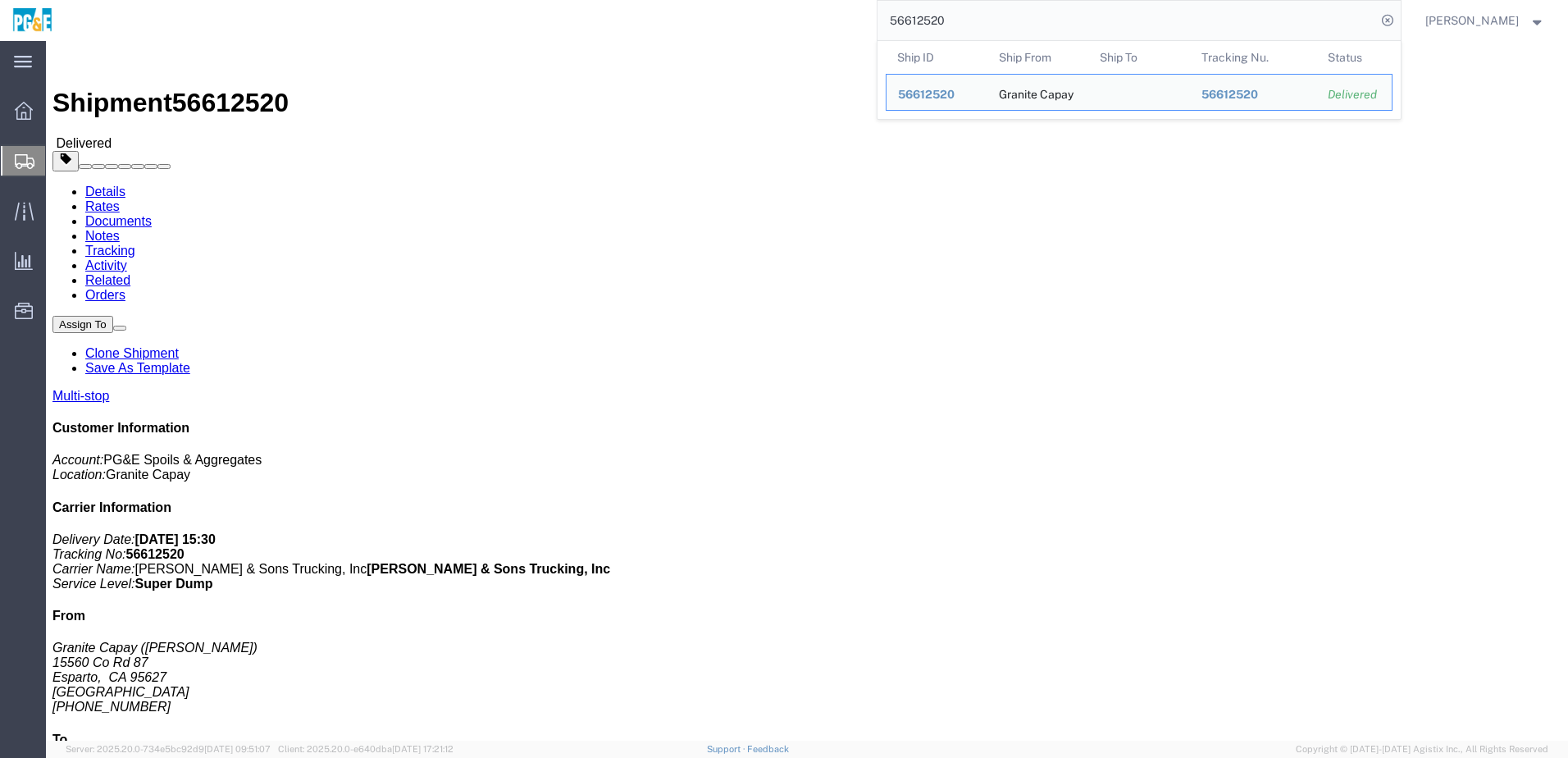
click link "Documents"
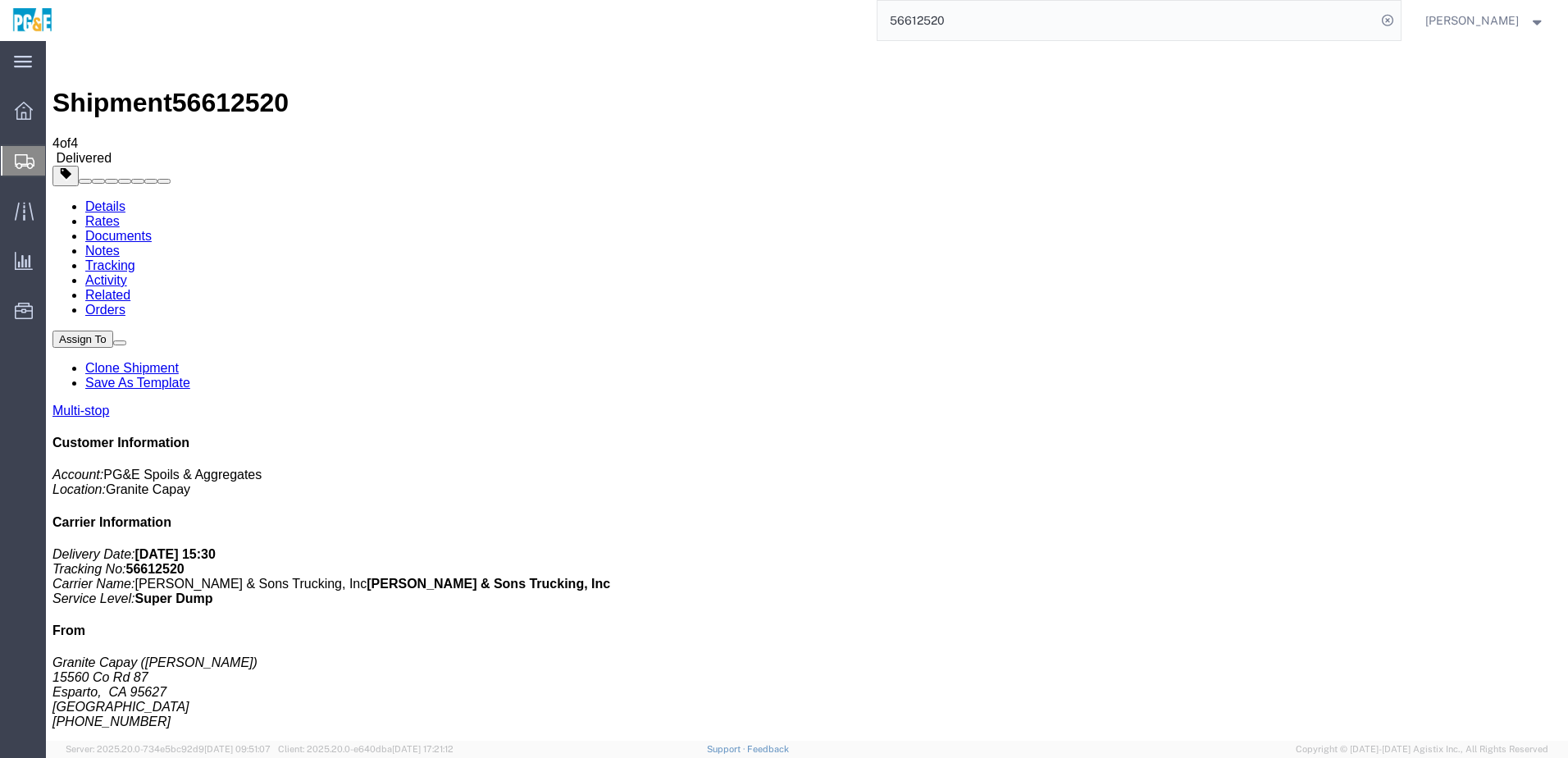
checkbox input "true"
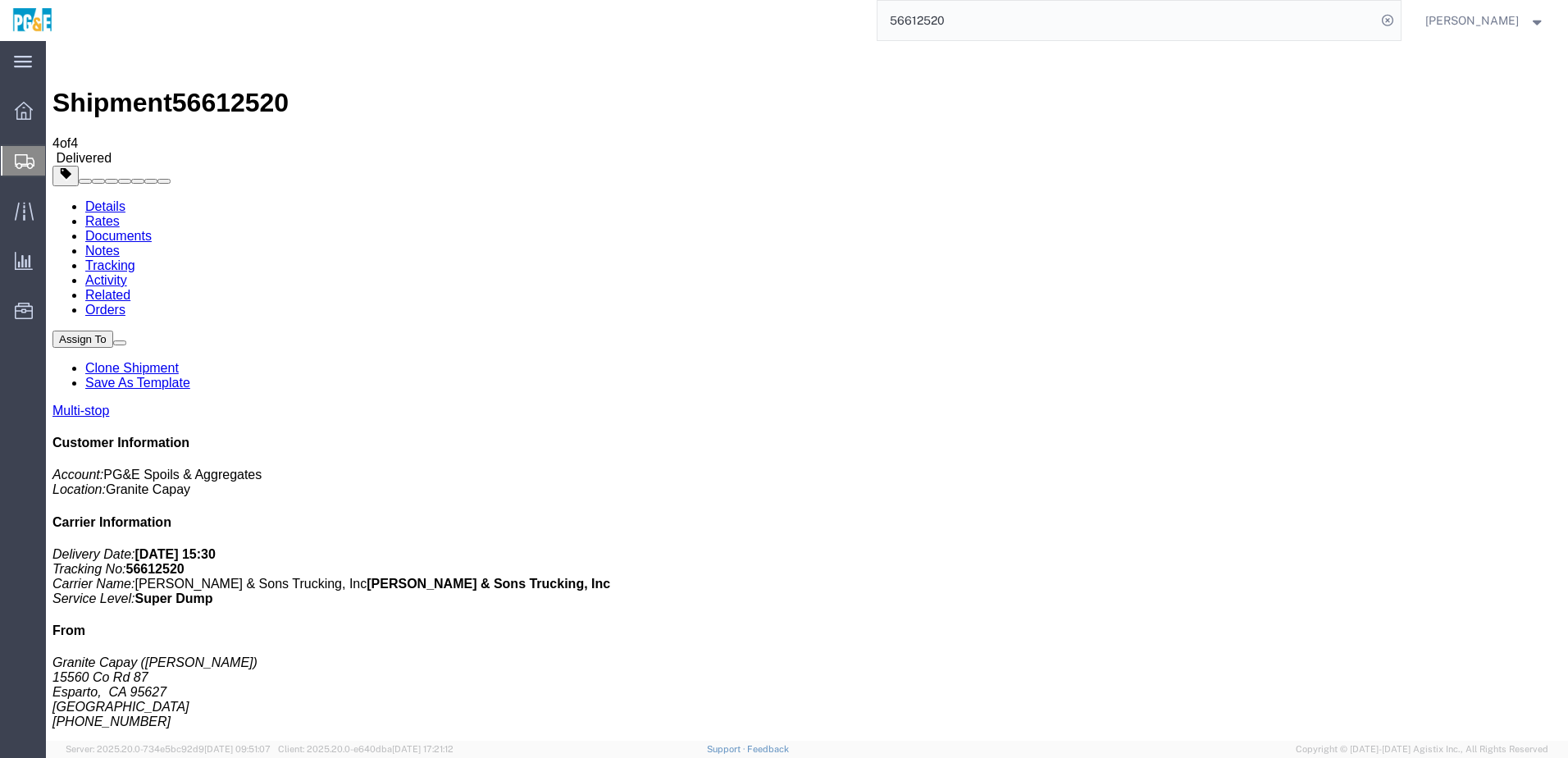
checkbox input "true"
click at [136, 258] on link "Tracking" at bounding box center [110, 265] width 50 height 14
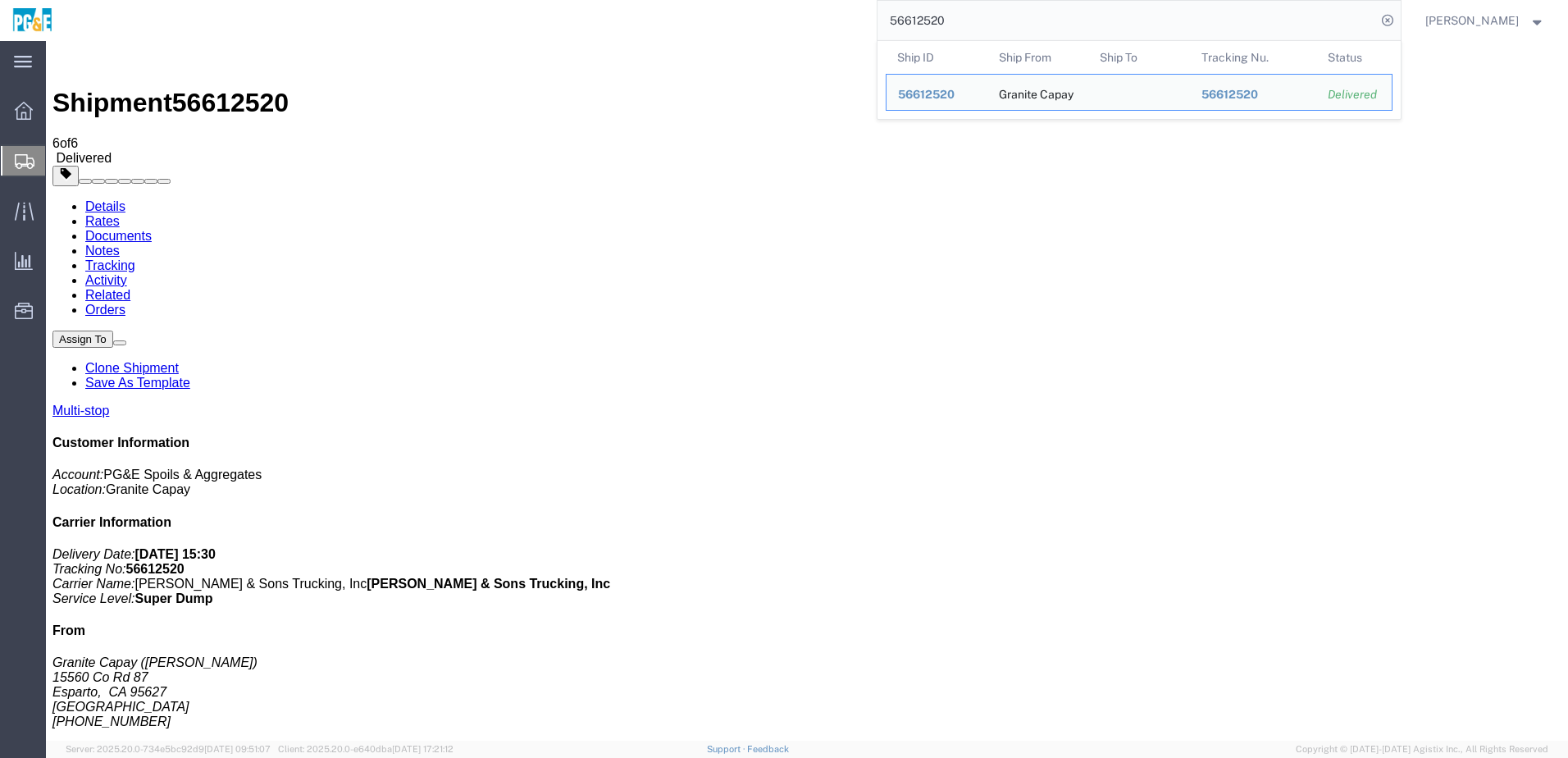
click at [915, 16] on input "56612520" at bounding box center [1126, 21] width 499 height 39
paste input "38"
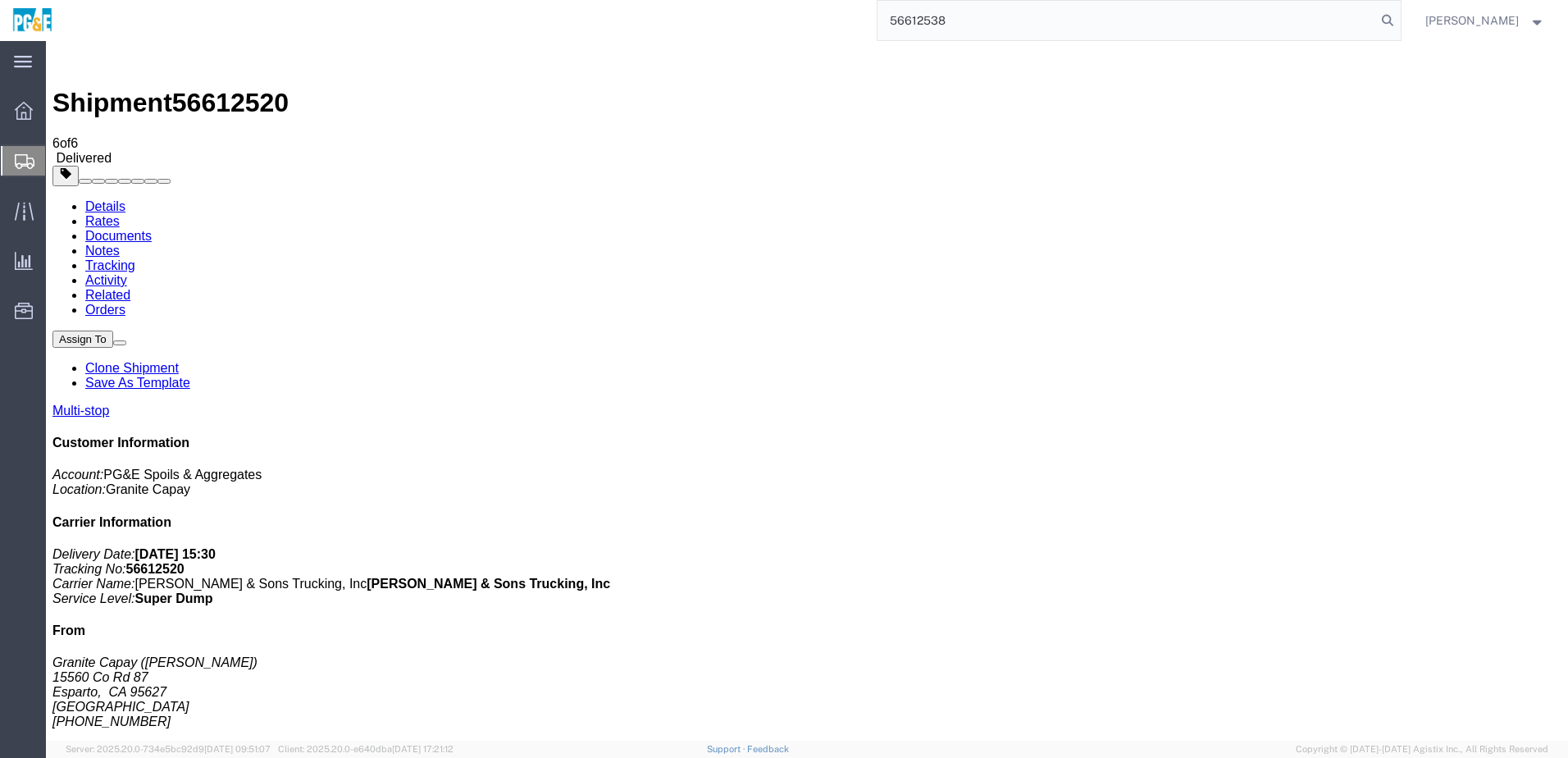
type input "56612538"
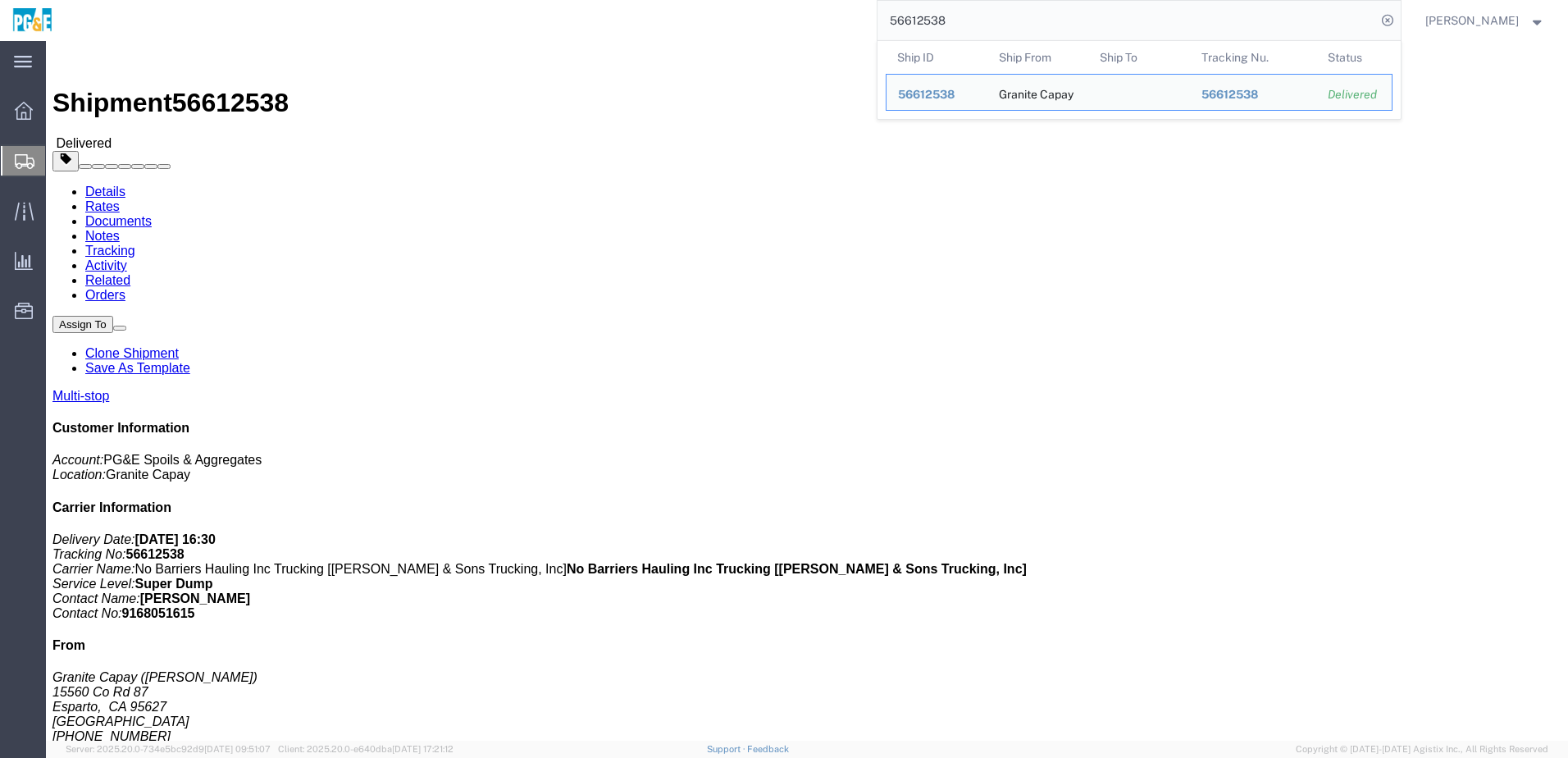
click link "Documents"
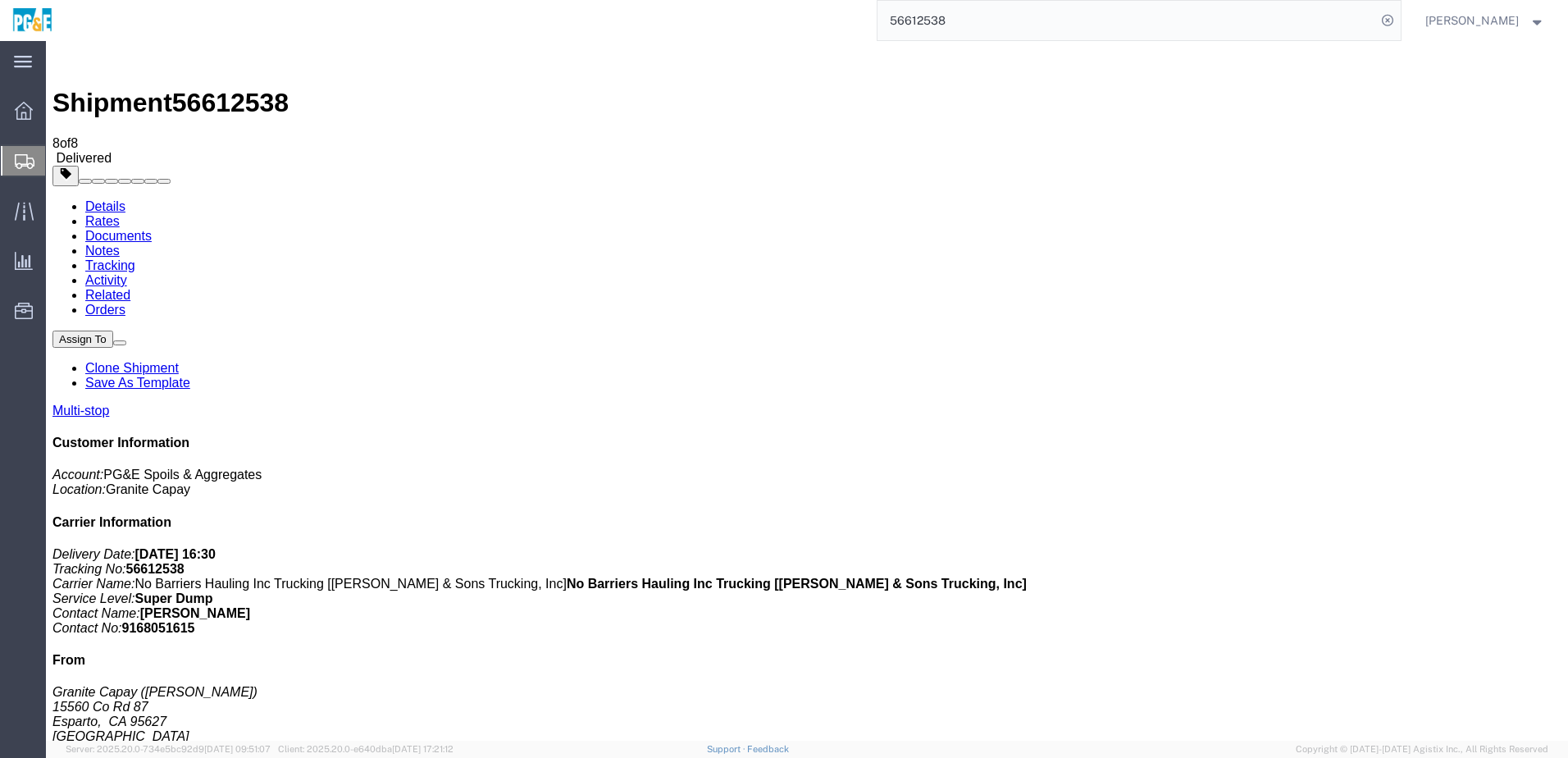
drag, startPoint x: 67, startPoint y: 421, endPoint x: 87, endPoint y: 395, distance: 32.8
checkbox input "true"
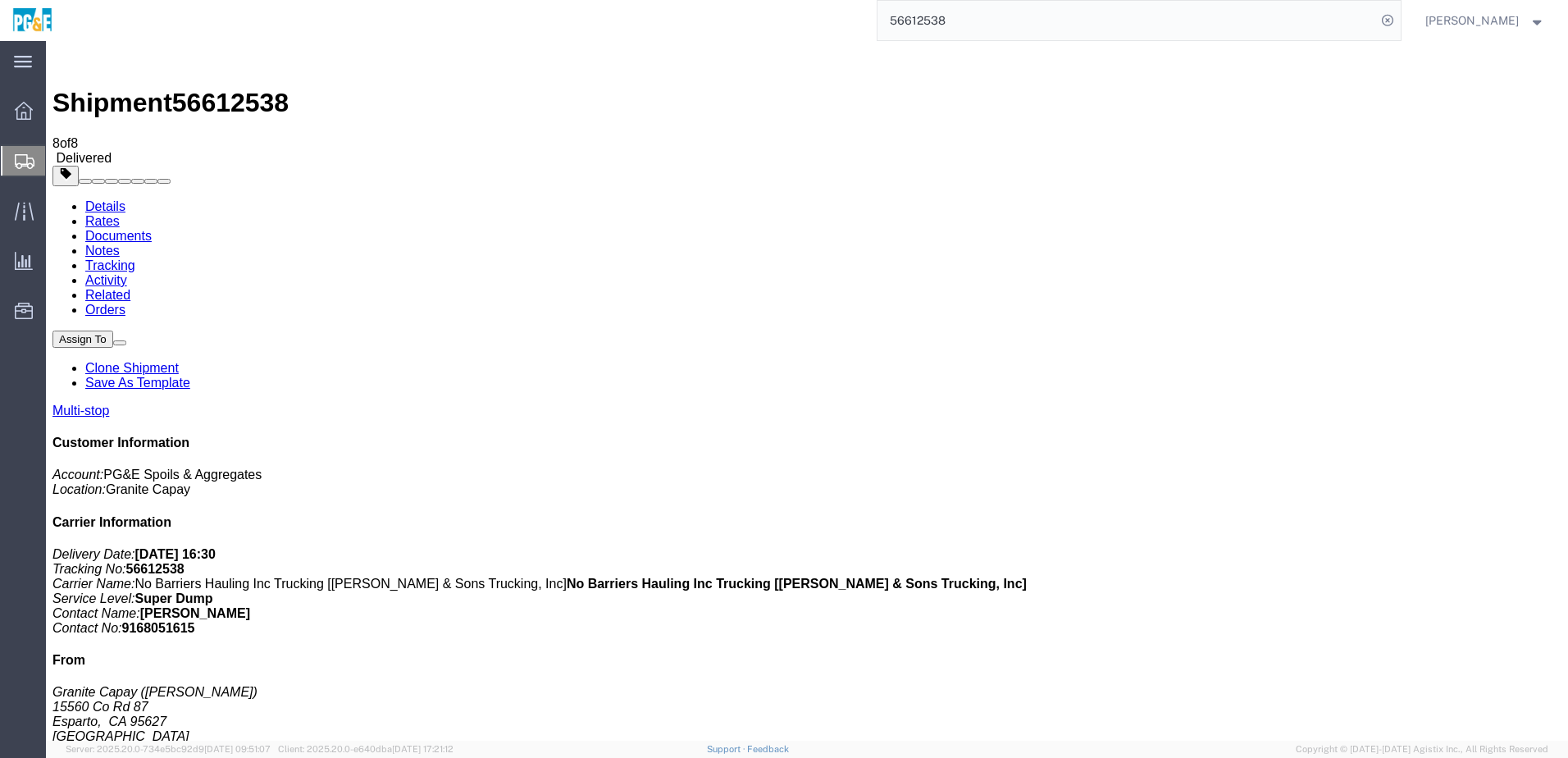
checkbox input "true"
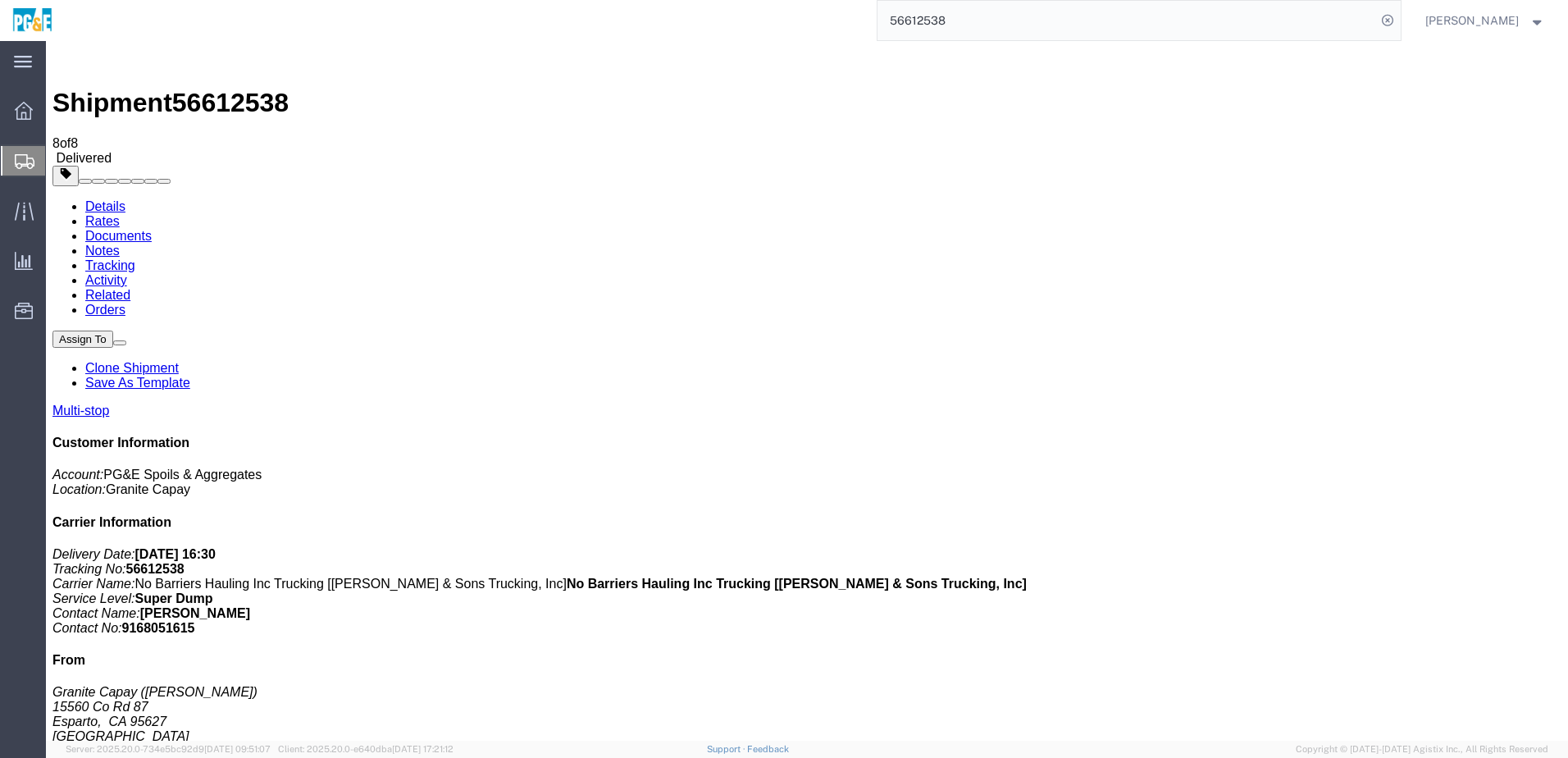
checkbox input "true"
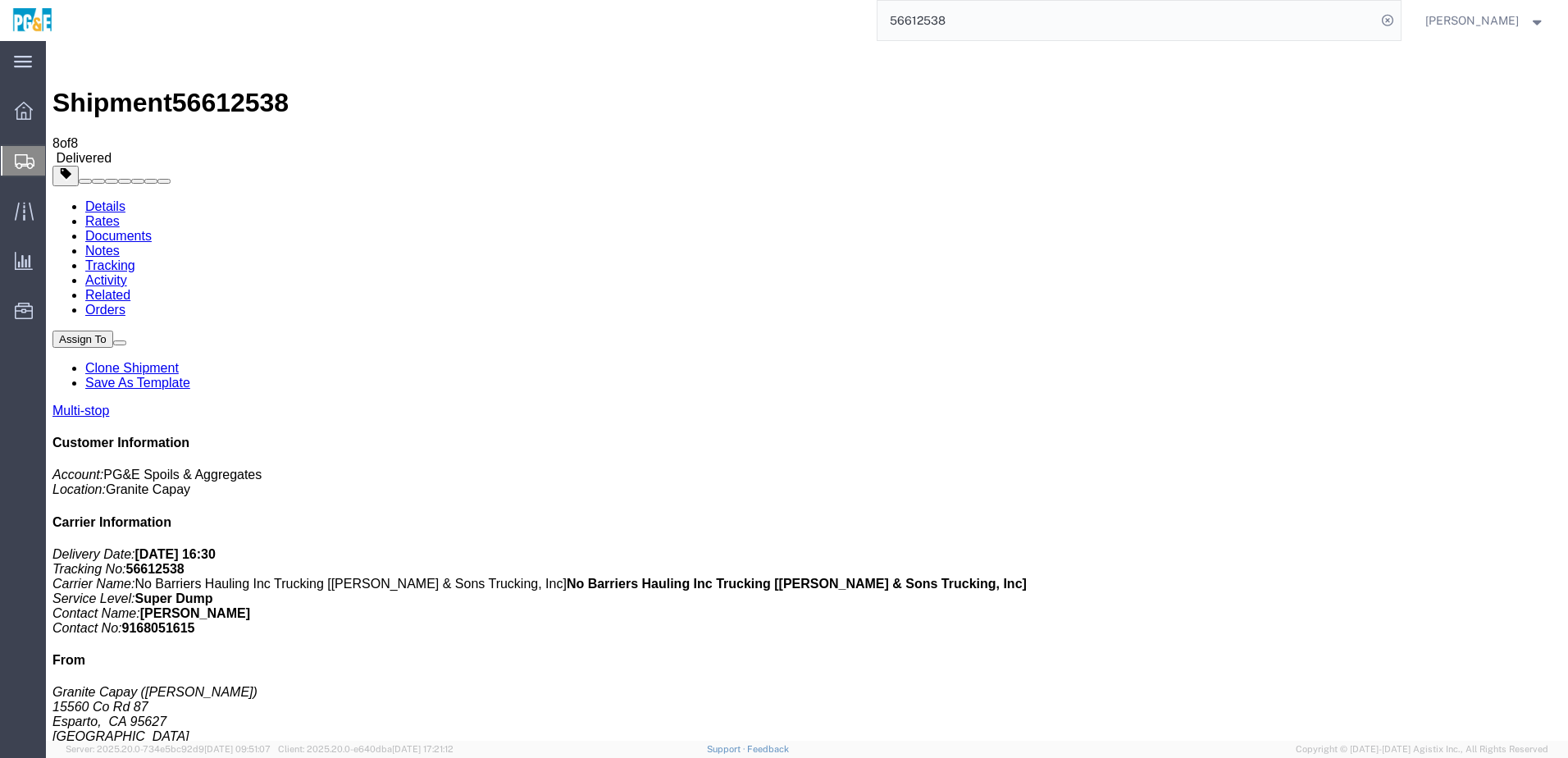
click at [136, 258] on link "Tracking" at bounding box center [110, 265] width 50 height 14
